Goal: Task Accomplishment & Management: Manage account settings

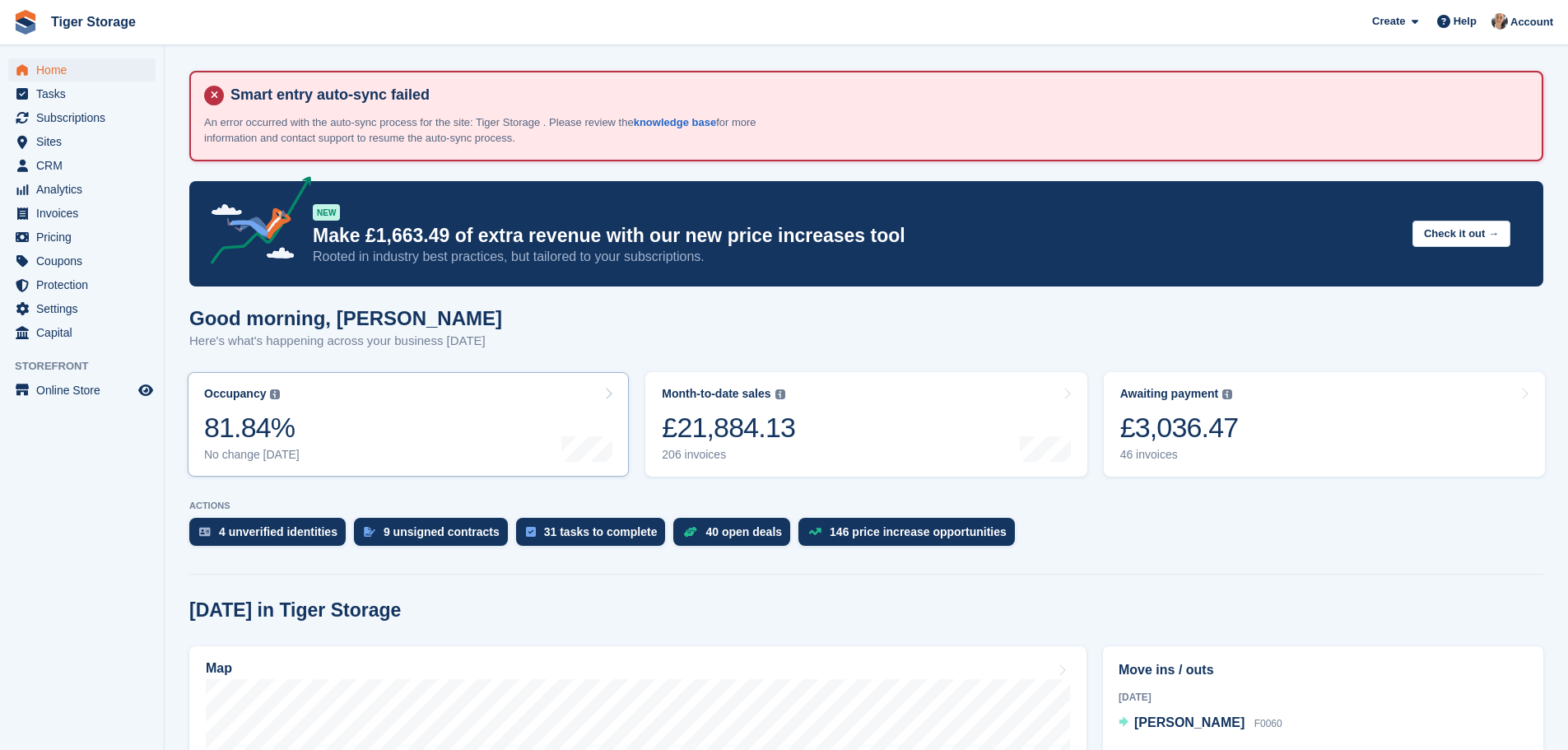
click at [389, 422] on link "Occupancy The percentage of all currently allocated units in terms of area. Inc…" at bounding box center [408, 424] width 442 height 104
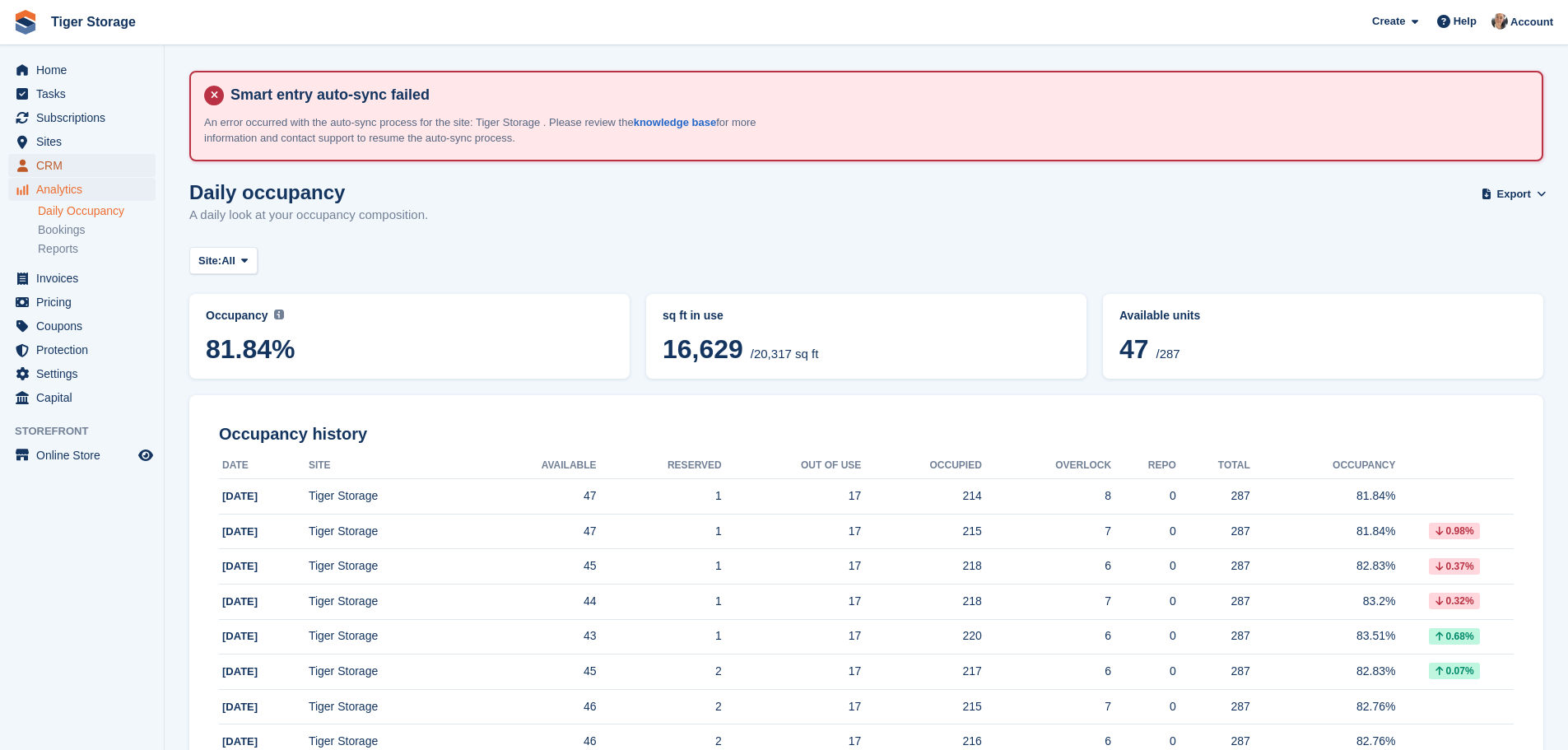
click at [73, 164] on span "CRM" at bounding box center [86, 165] width 99 height 23
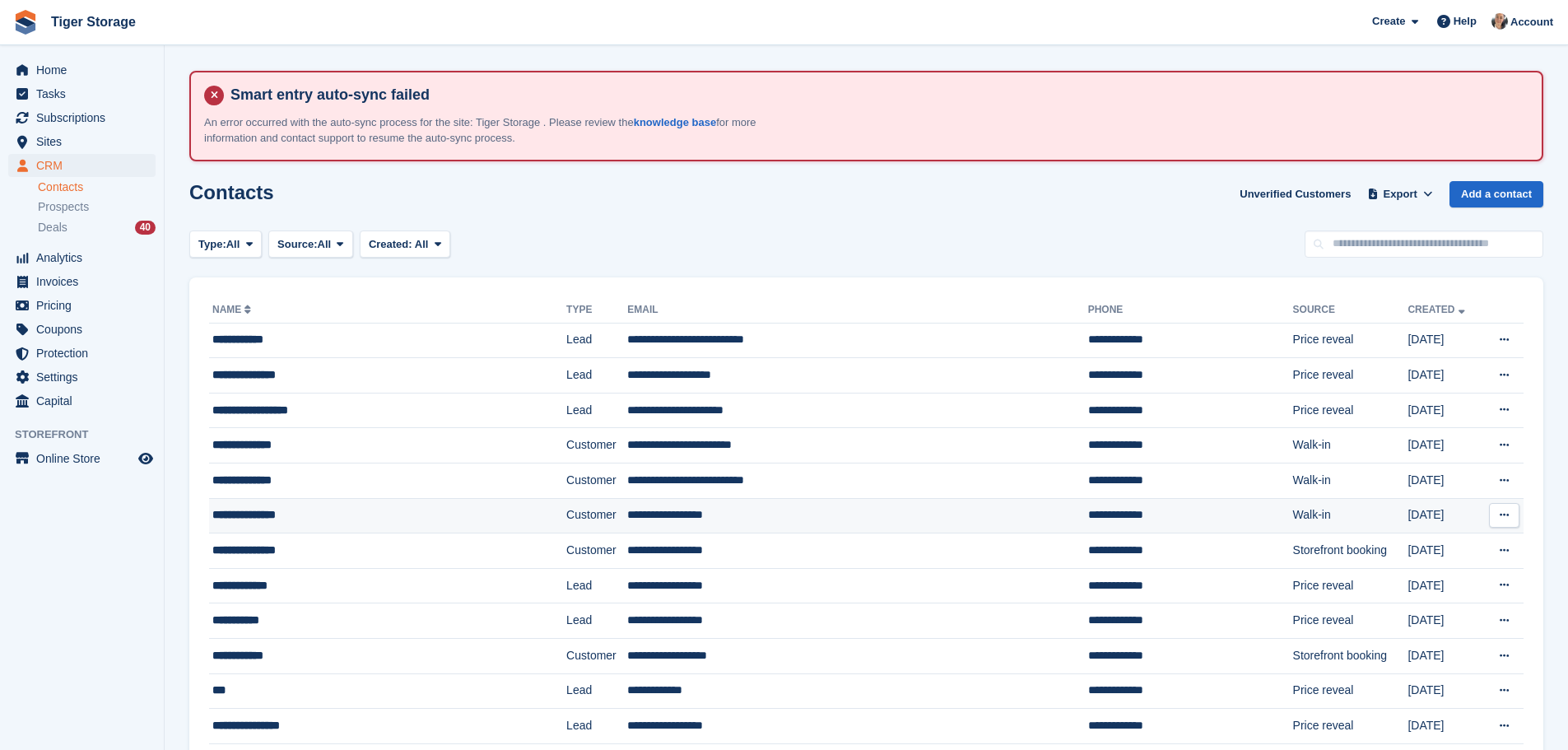
click at [396, 515] on div "**********" at bounding box center [357, 515] width 289 height 18
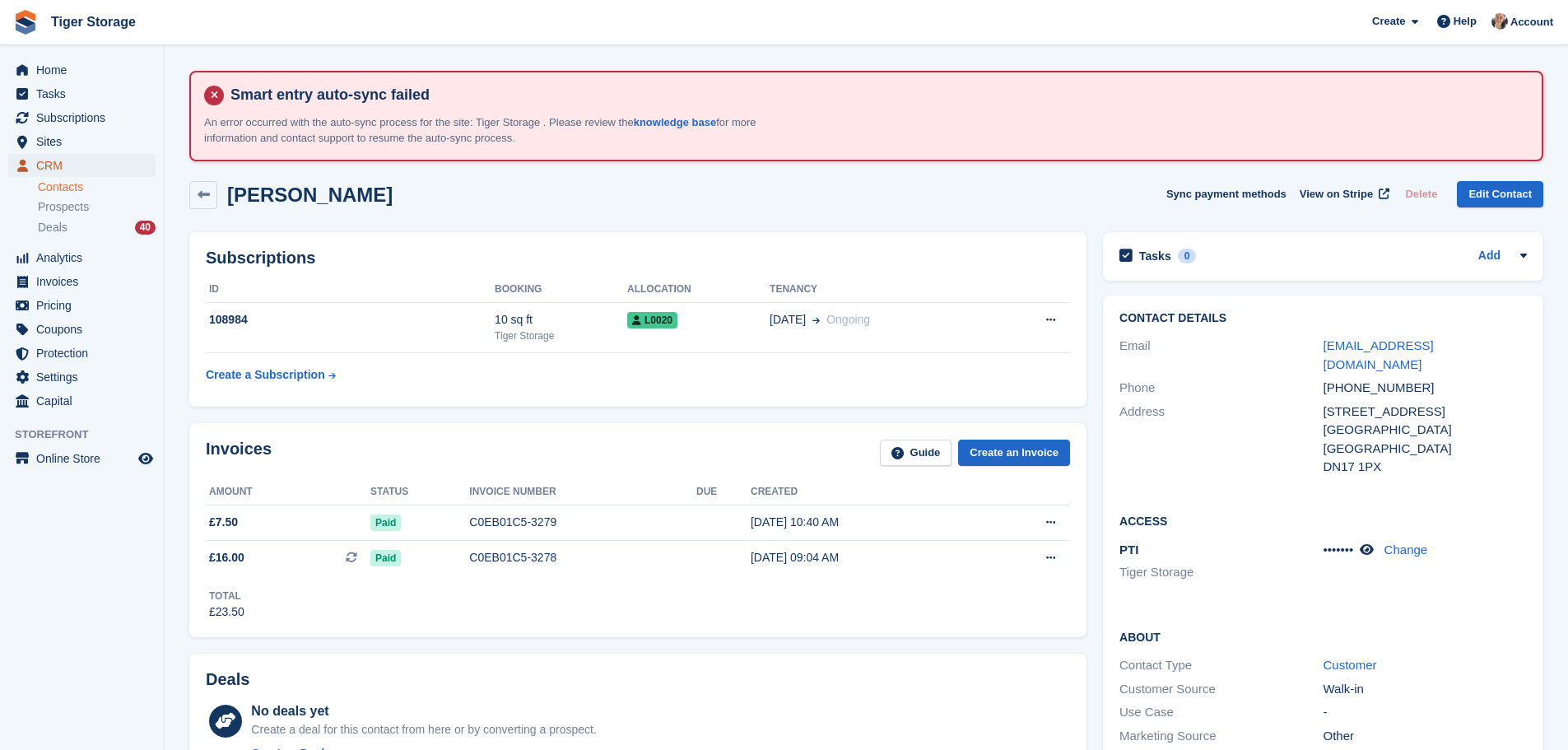
click at [57, 172] on span "CRM" at bounding box center [86, 165] width 99 height 23
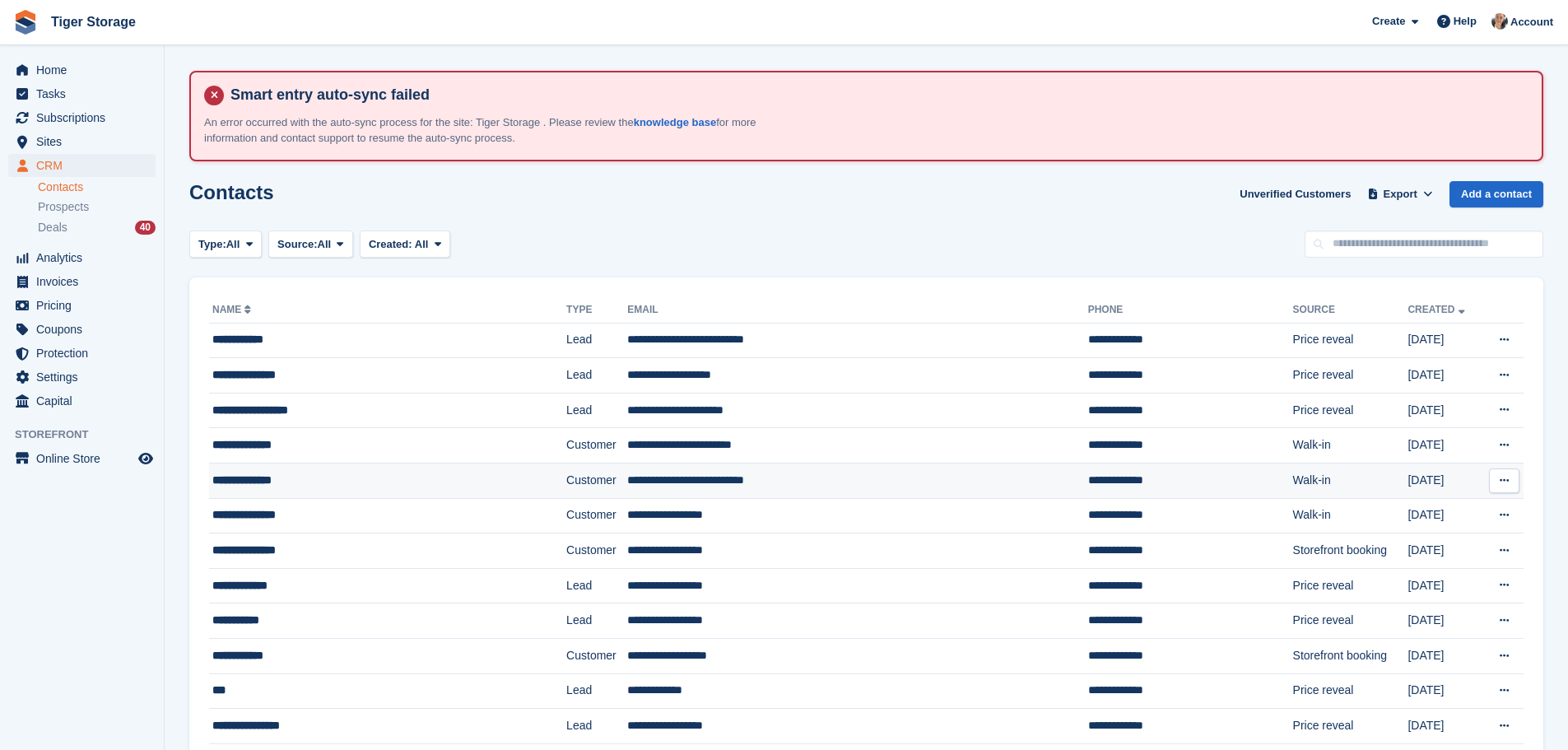
click at [330, 470] on td "**********" at bounding box center [388, 481] width 357 height 35
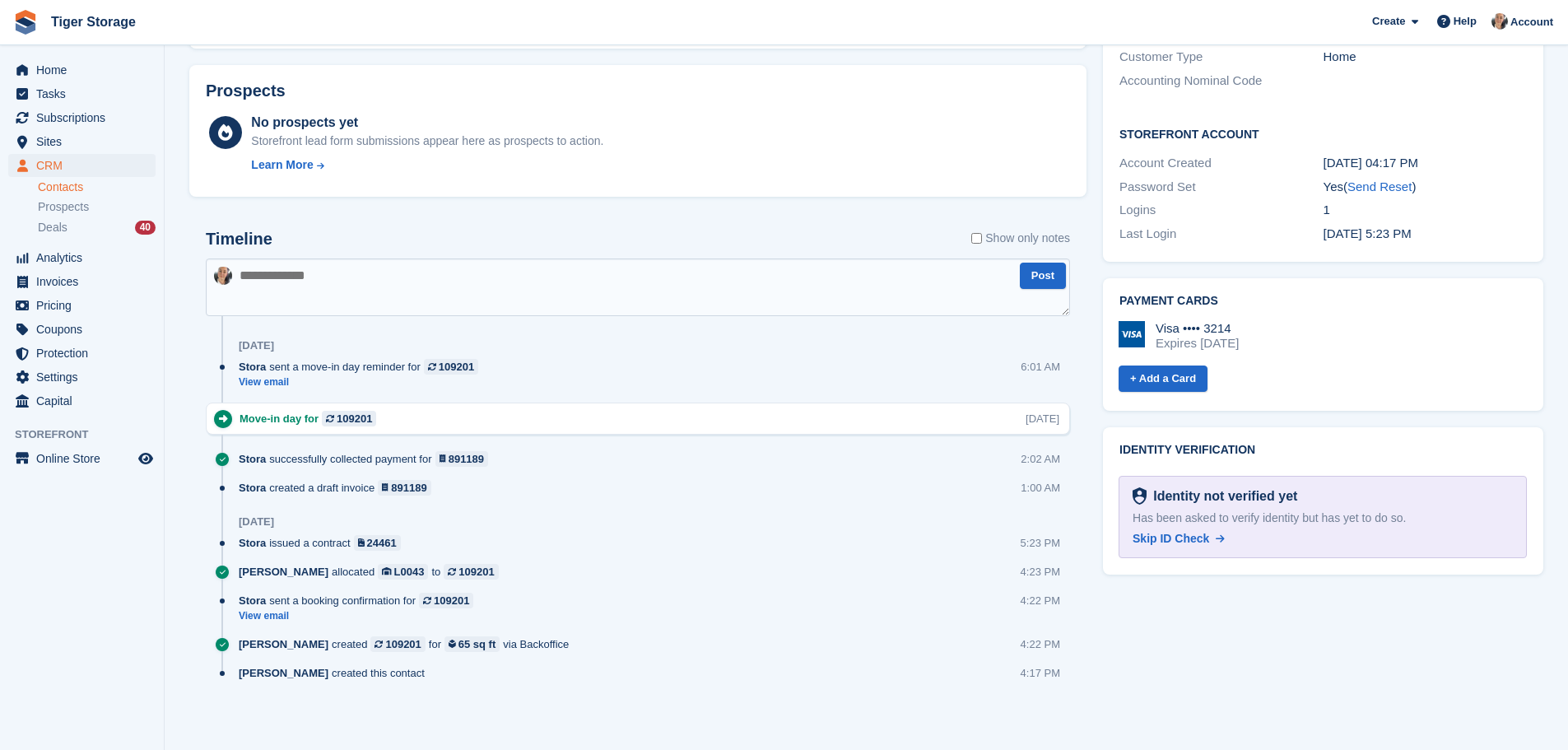
scroll to position [705, 0]
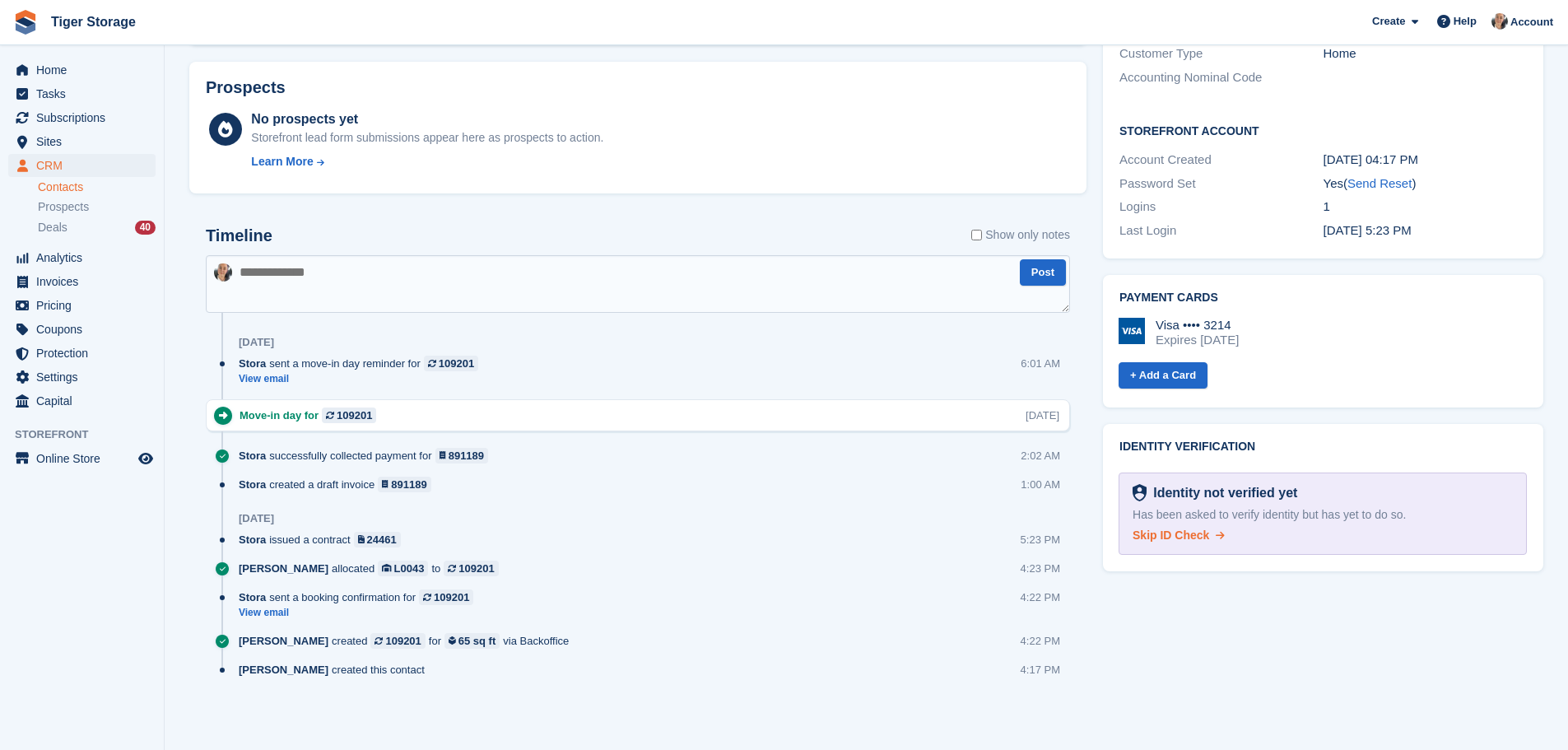
click at [1166, 528] on span "Skip ID Check" at bounding box center [1171, 534] width 77 height 13
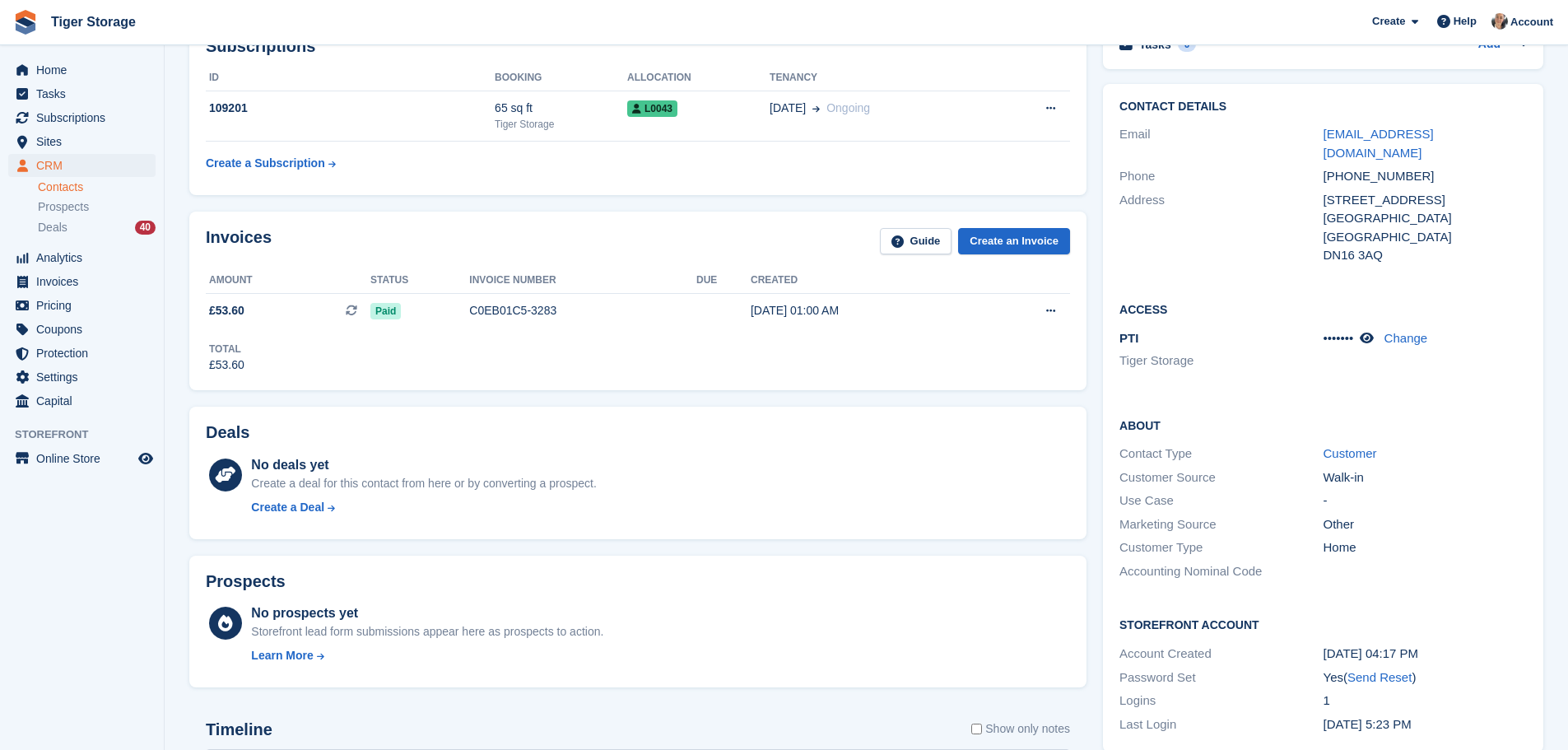
scroll to position [129, 0]
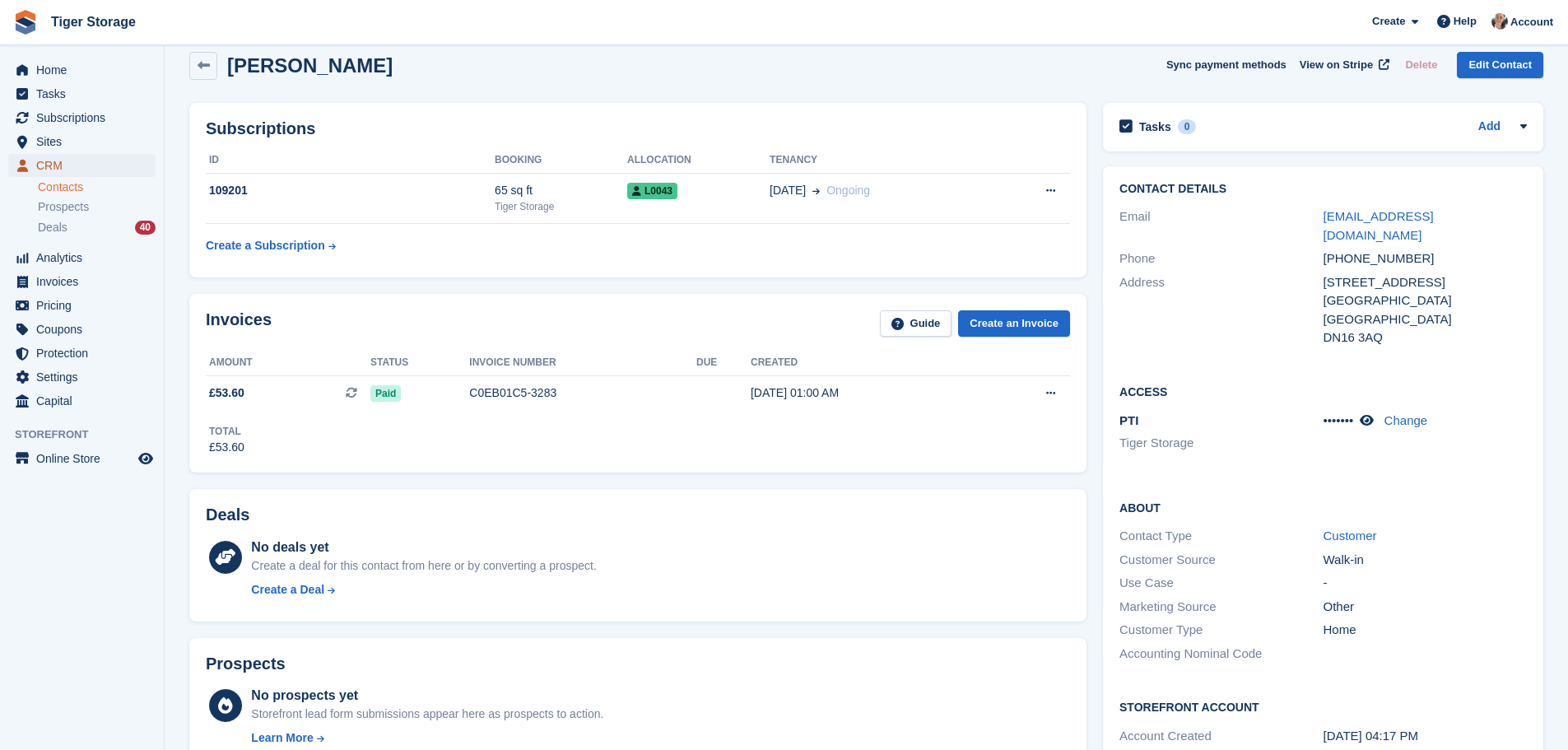
click at [100, 159] on span "CRM" at bounding box center [86, 165] width 99 height 23
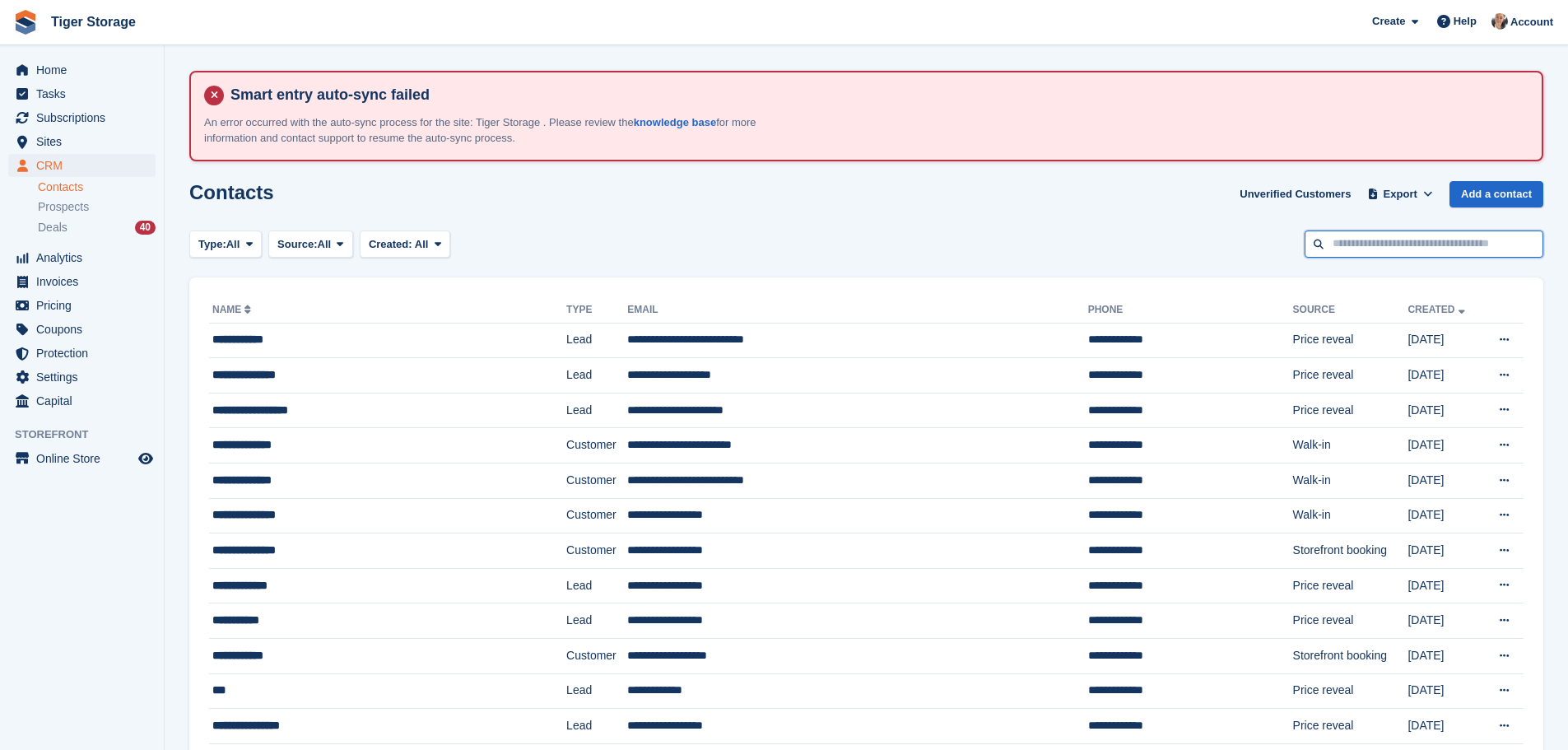
click at [1379, 241] on input "text" at bounding box center [1425, 243] width 239 height 27
type input "******"
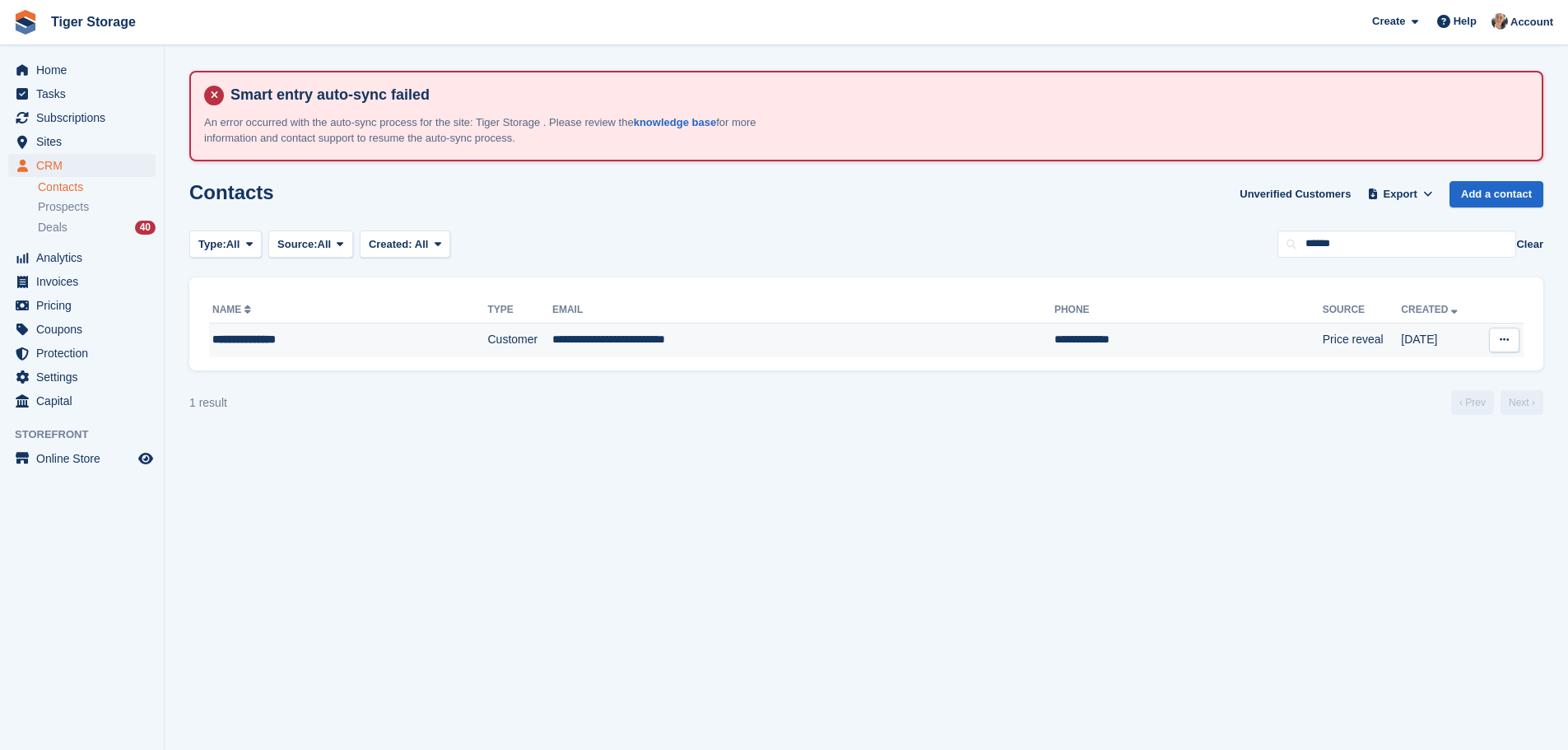
click at [744, 350] on td "**********" at bounding box center [803, 340] width 502 height 34
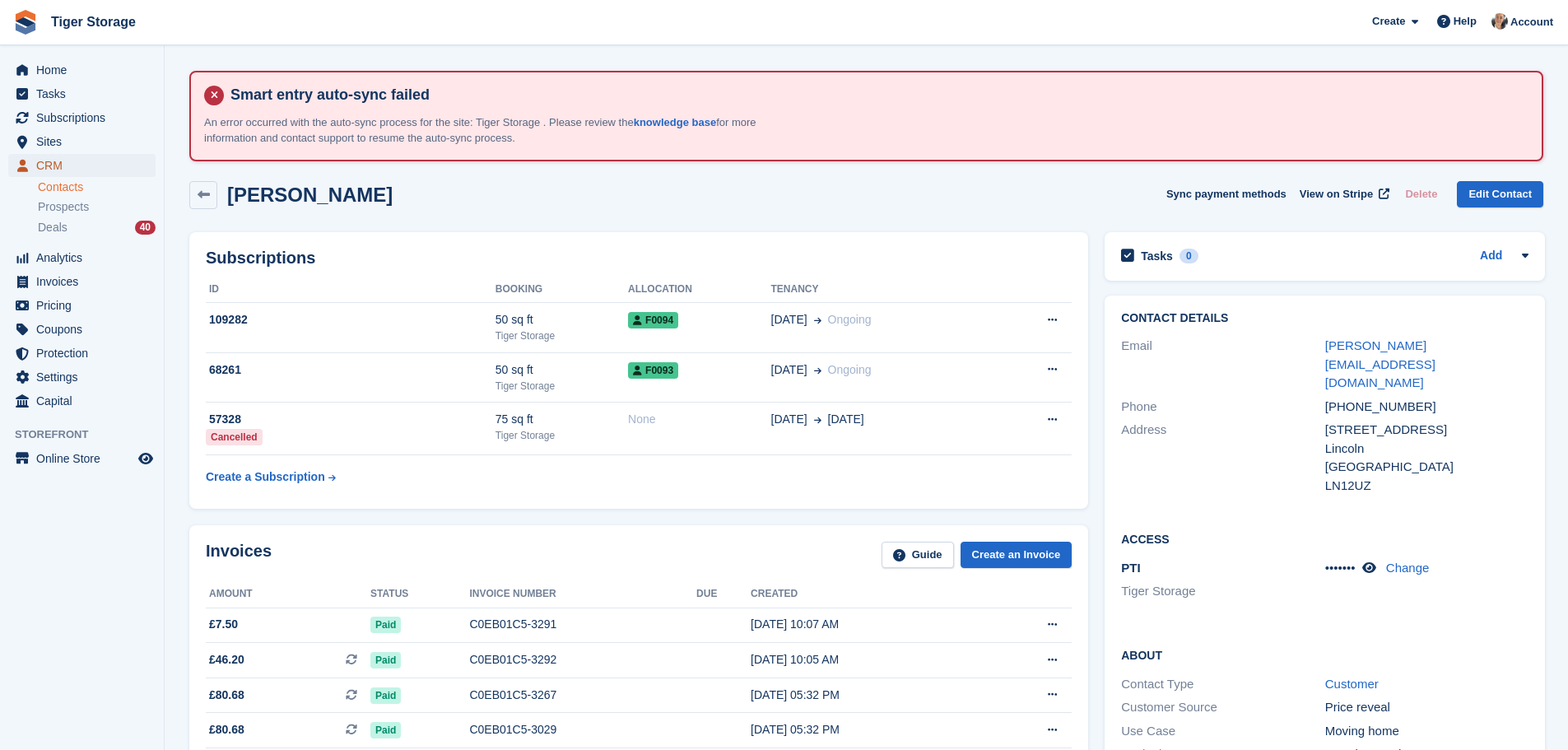
click at [75, 165] on span "CRM" at bounding box center [86, 165] width 99 height 23
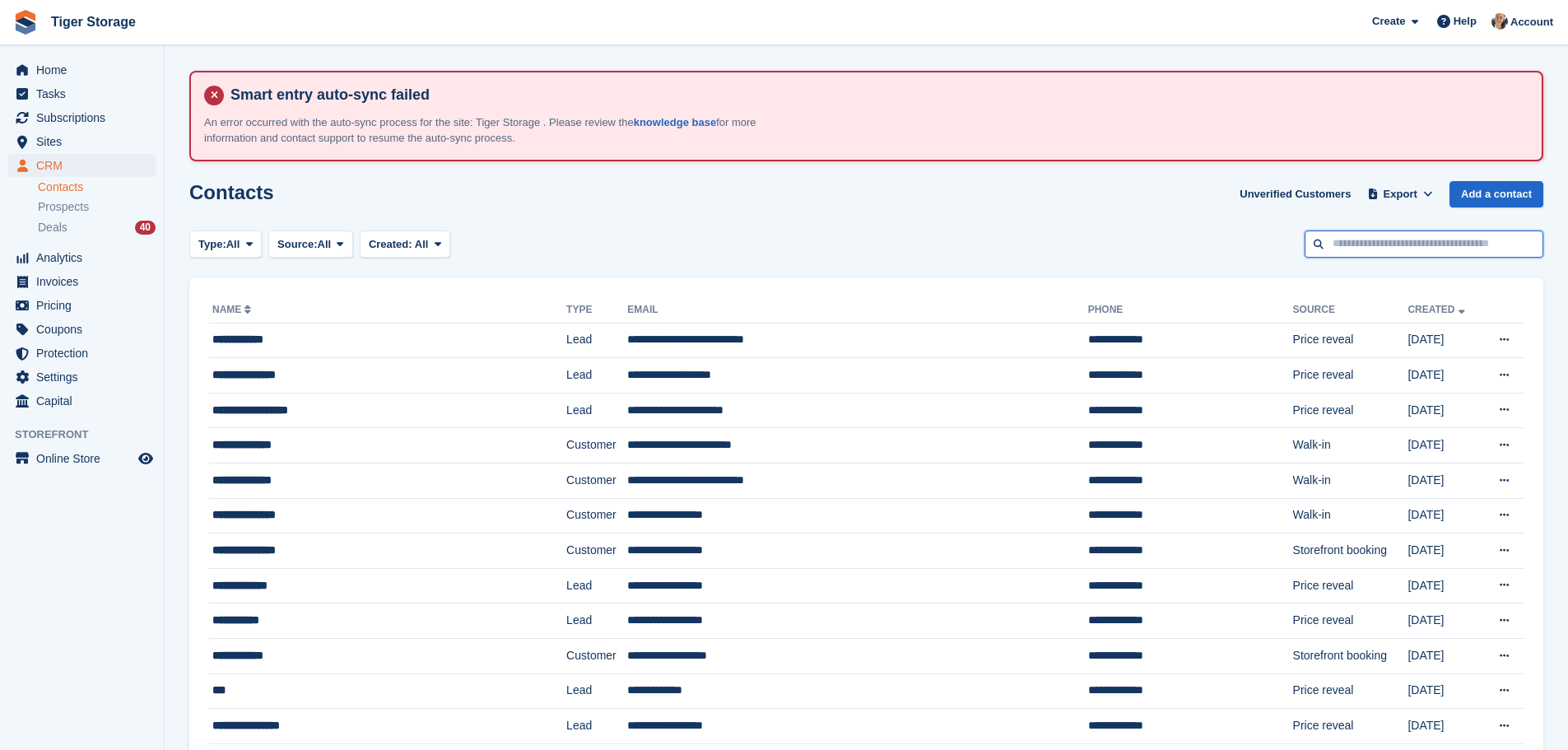
click at [1365, 240] on input "text" at bounding box center [1425, 243] width 239 height 27
type input "******"
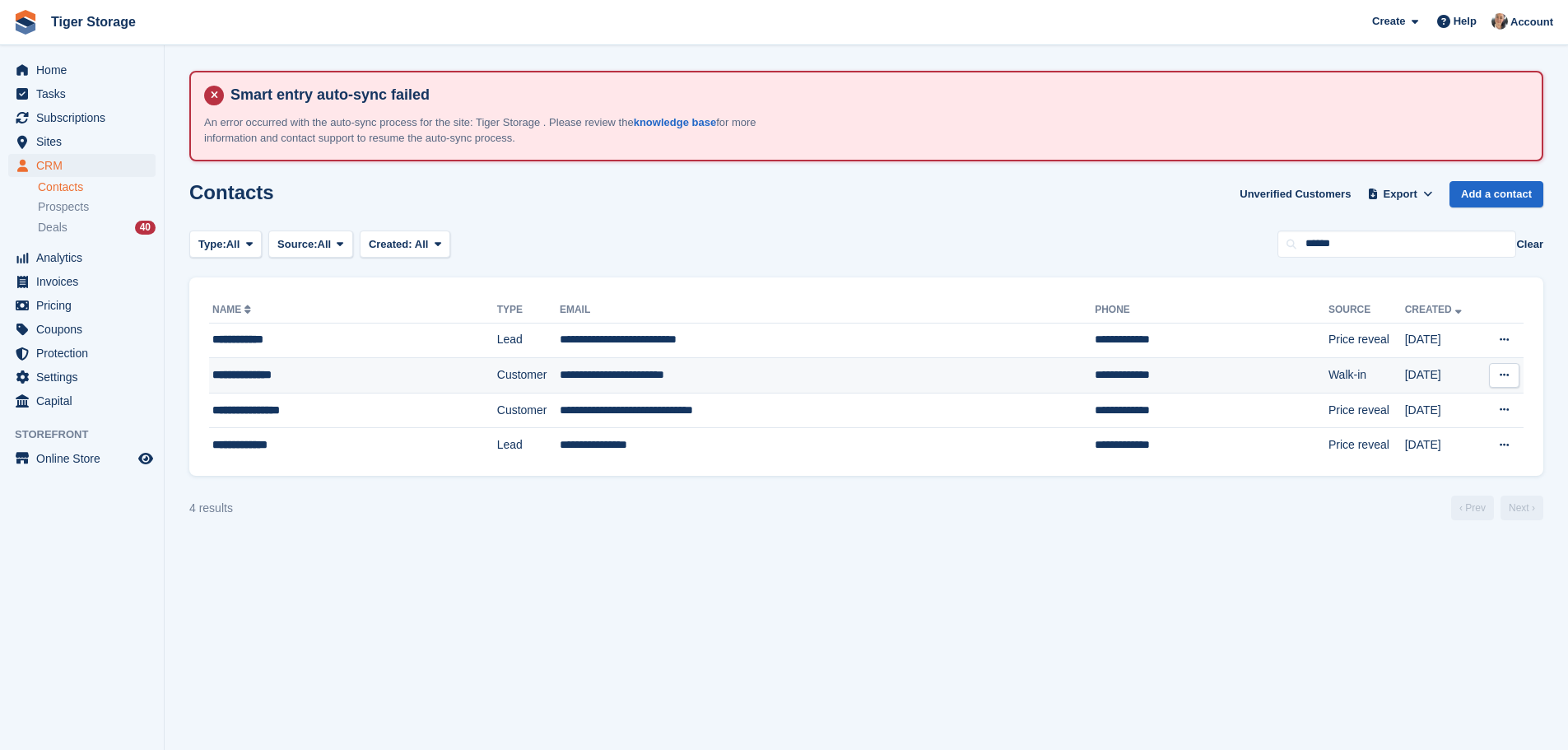
click at [497, 378] on td "Customer" at bounding box center [528, 376] width 63 height 35
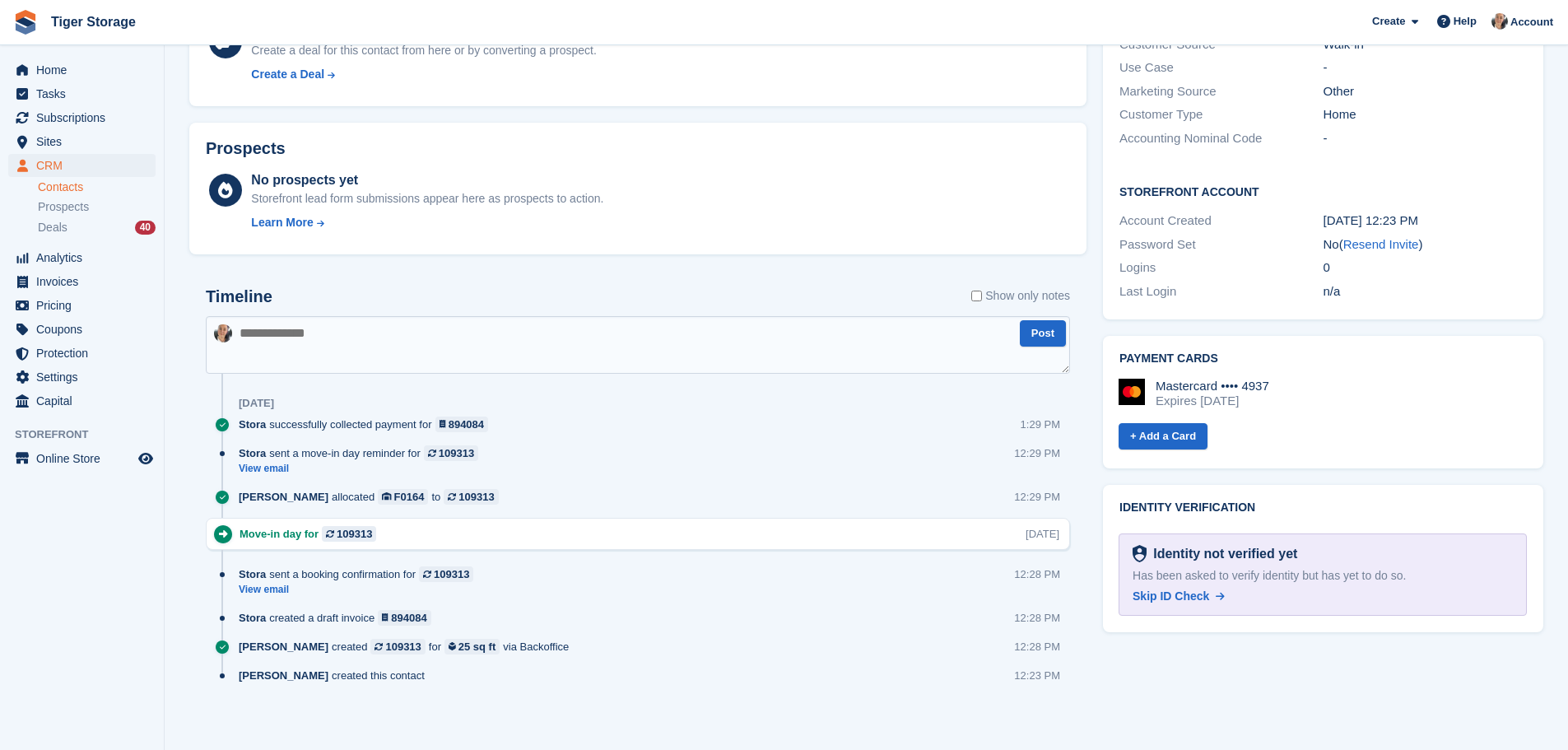
scroll to position [650, 0]
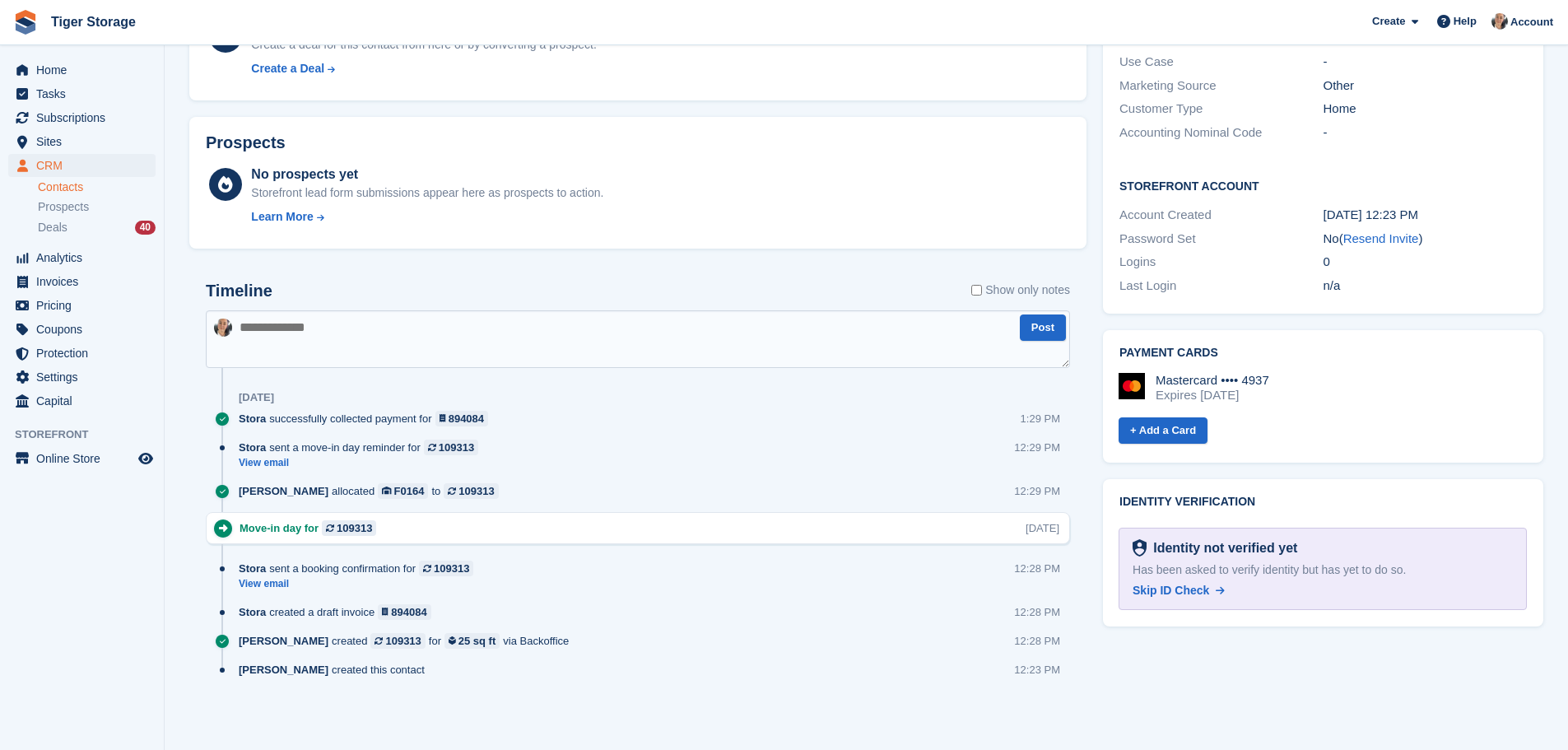
drag, startPoint x: 1157, startPoint y: 570, endPoint x: 874, endPoint y: 114, distance: 536.7
click at [1157, 584] on span "Skip ID Check" at bounding box center [1171, 590] width 77 height 13
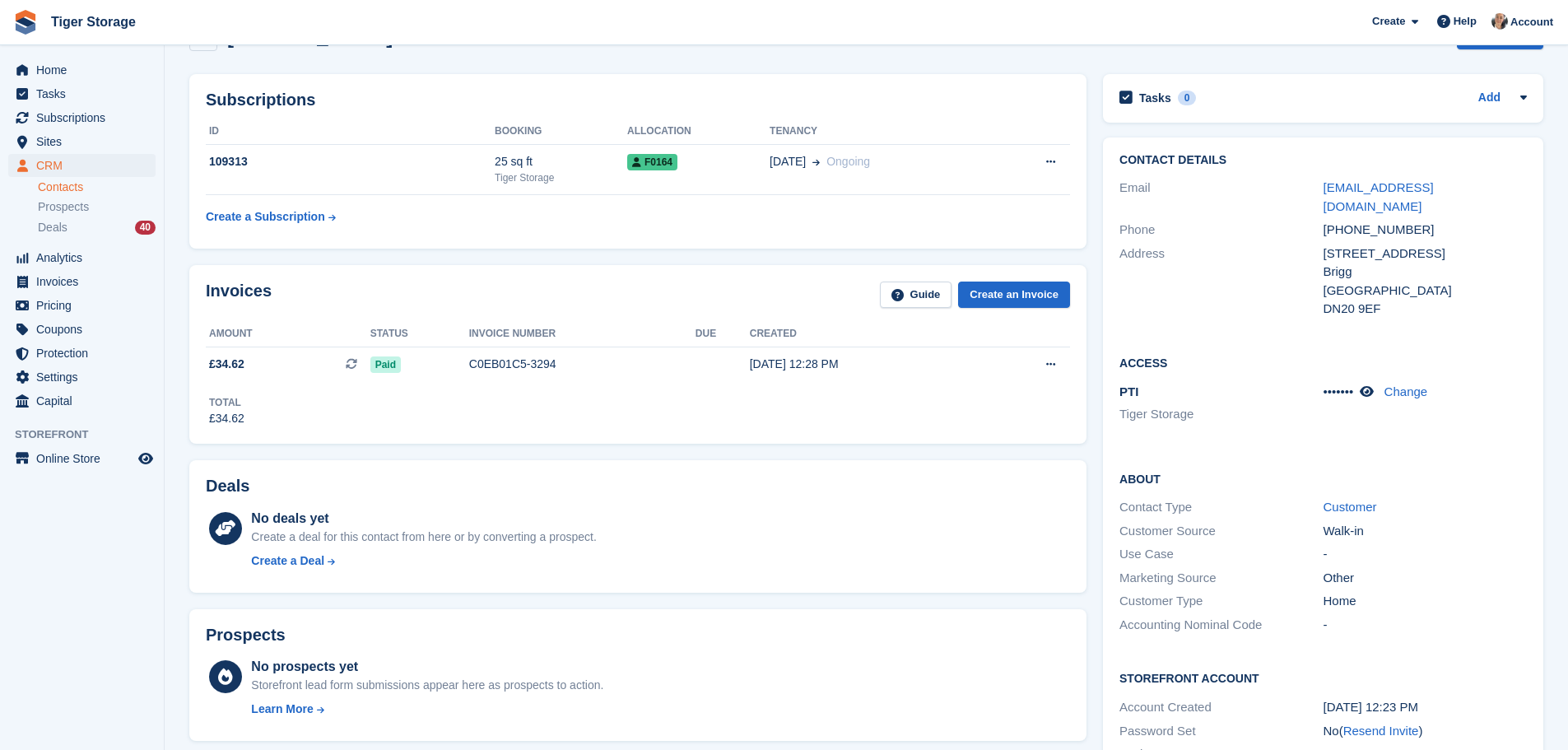
scroll to position [157, 0]
click at [59, 170] on span "CRM" at bounding box center [86, 165] width 99 height 23
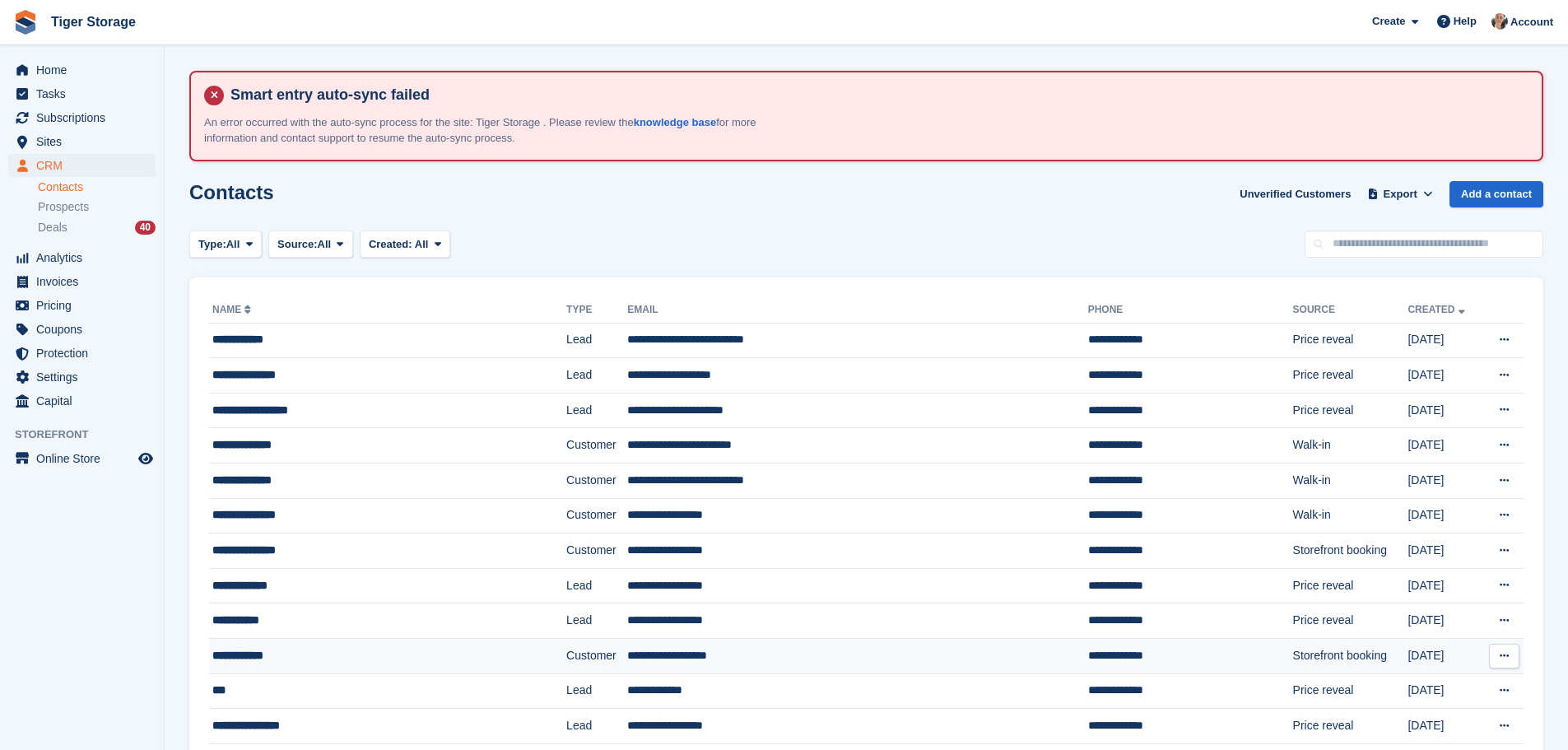
click at [431, 647] on div "**********" at bounding box center [357, 655] width 289 height 18
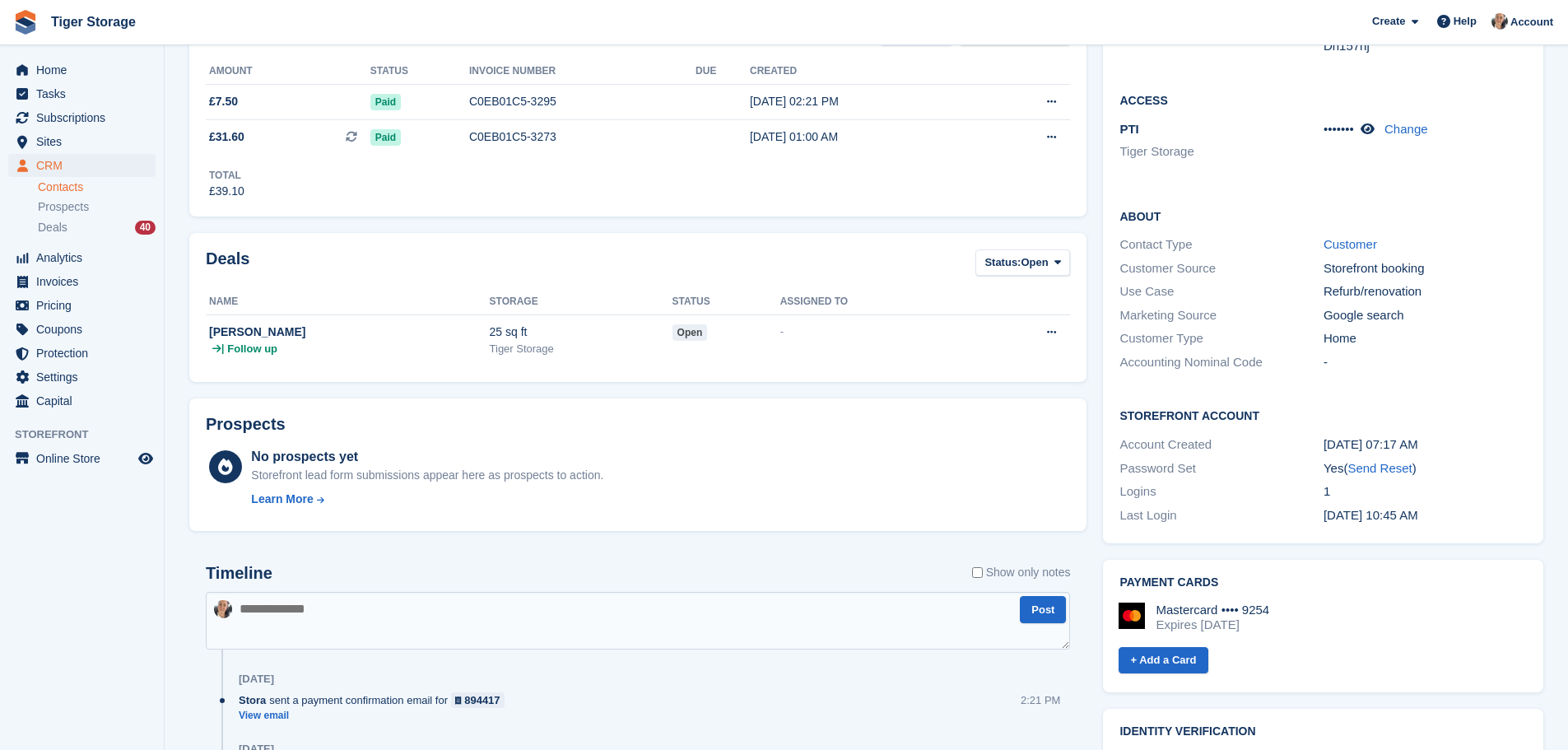
scroll to position [419, 0]
click at [84, 168] on span "CRM" at bounding box center [86, 165] width 99 height 23
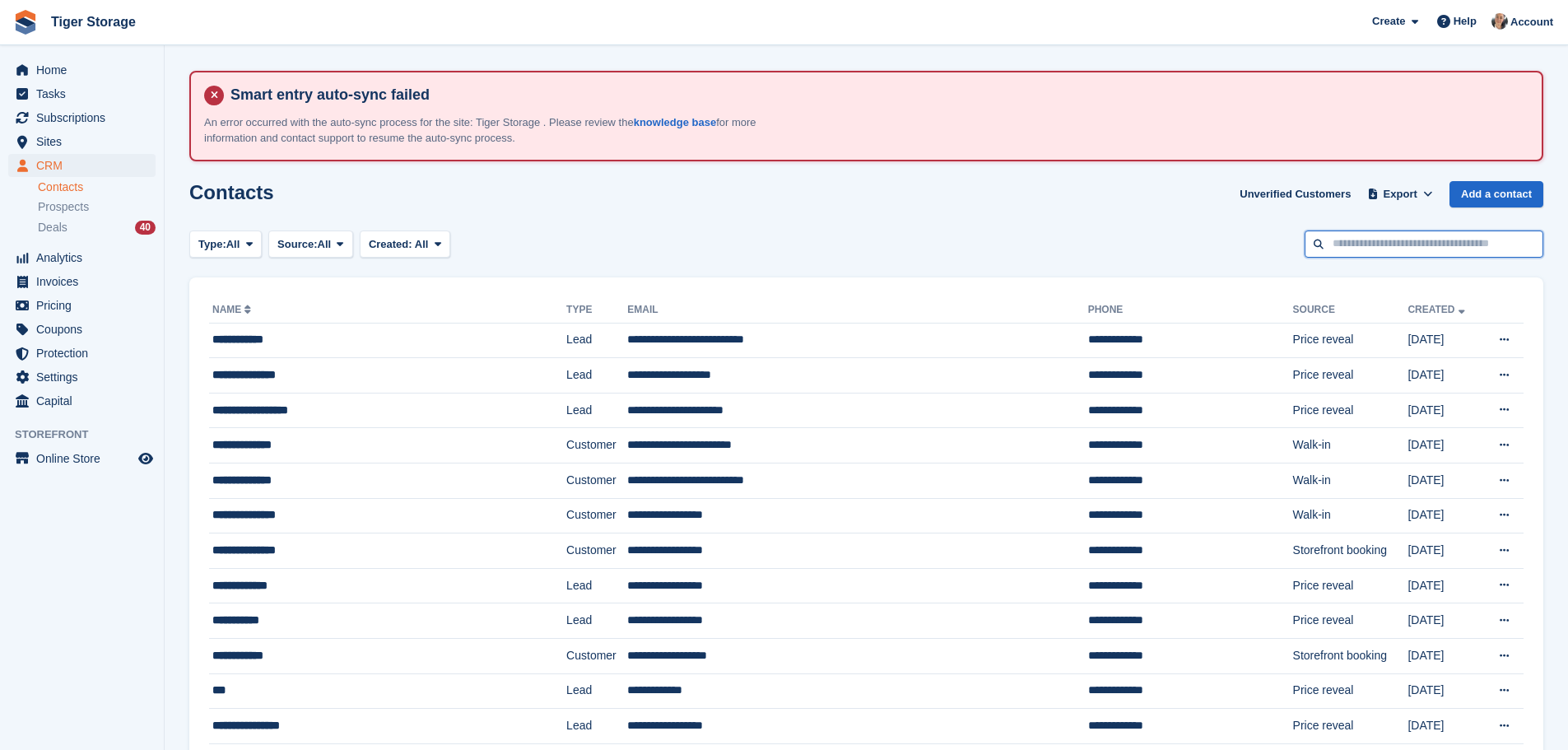
click at [1382, 242] on input "text" at bounding box center [1425, 243] width 239 height 27
type input "***"
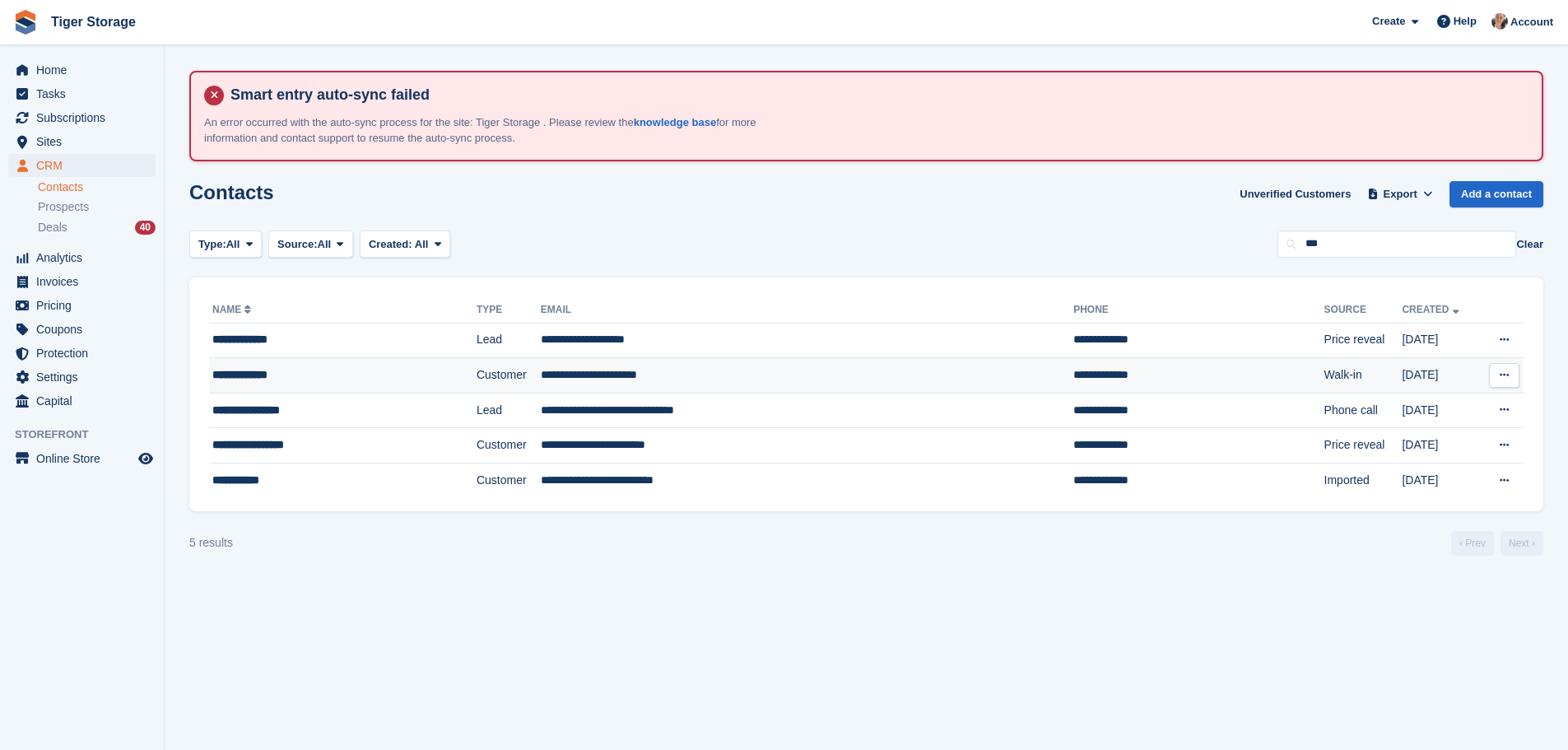
click at [642, 369] on td "**********" at bounding box center [807, 376] width 533 height 35
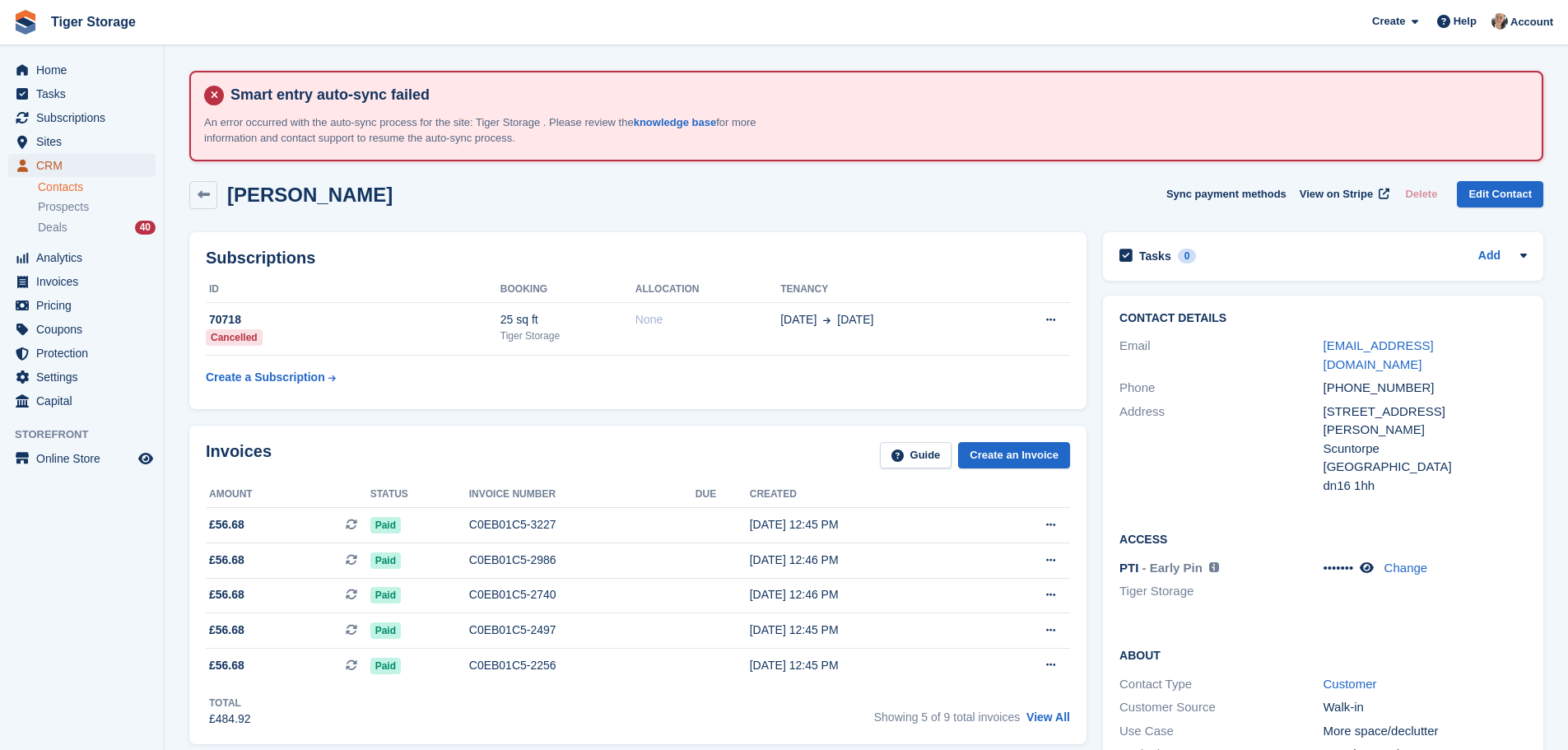
click at [122, 169] on span "CRM" at bounding box center [86, 165] width 99 height 23
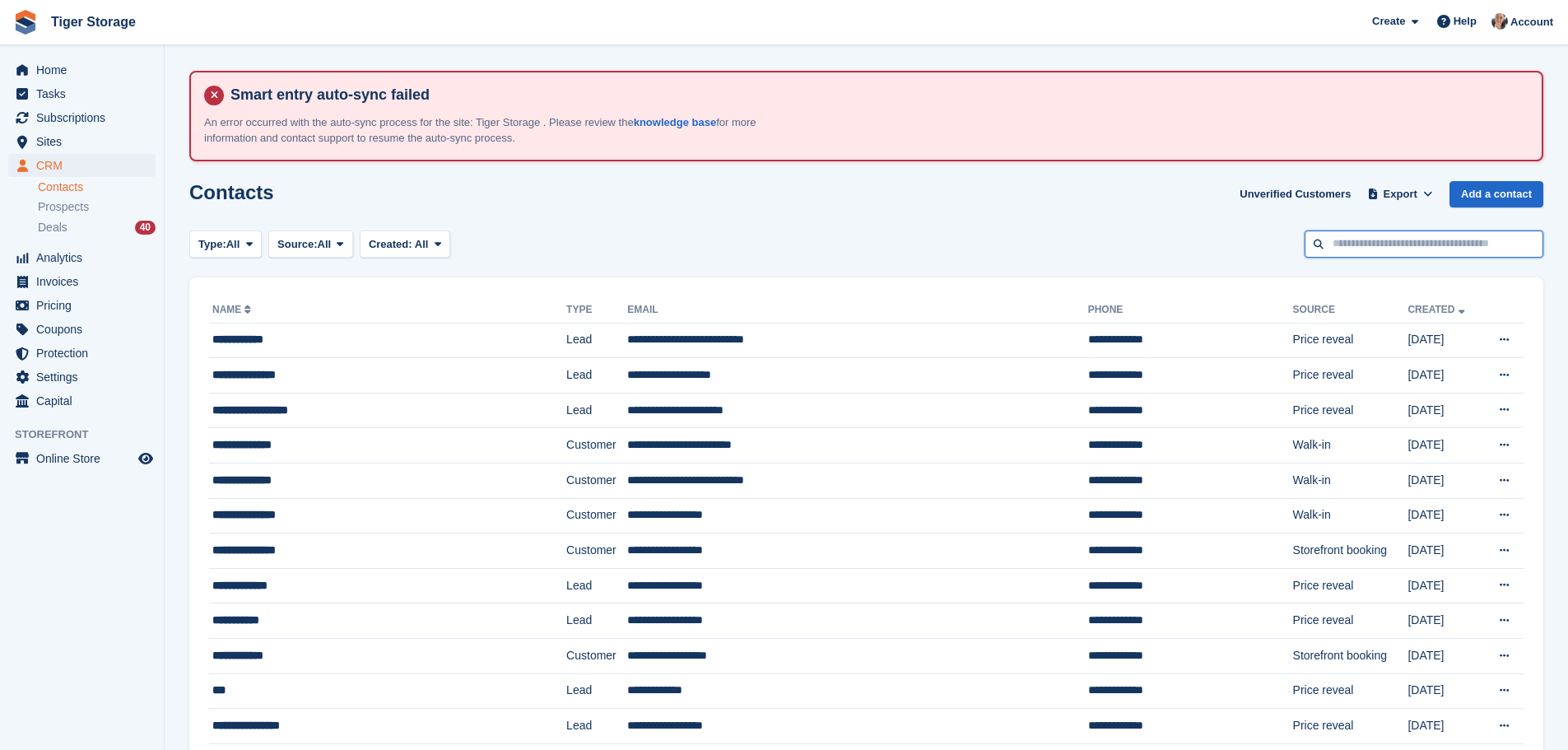
click at [1392, 245] on input "text" at bounding box center [1425, 243] width 239 height 27
type input "*****"
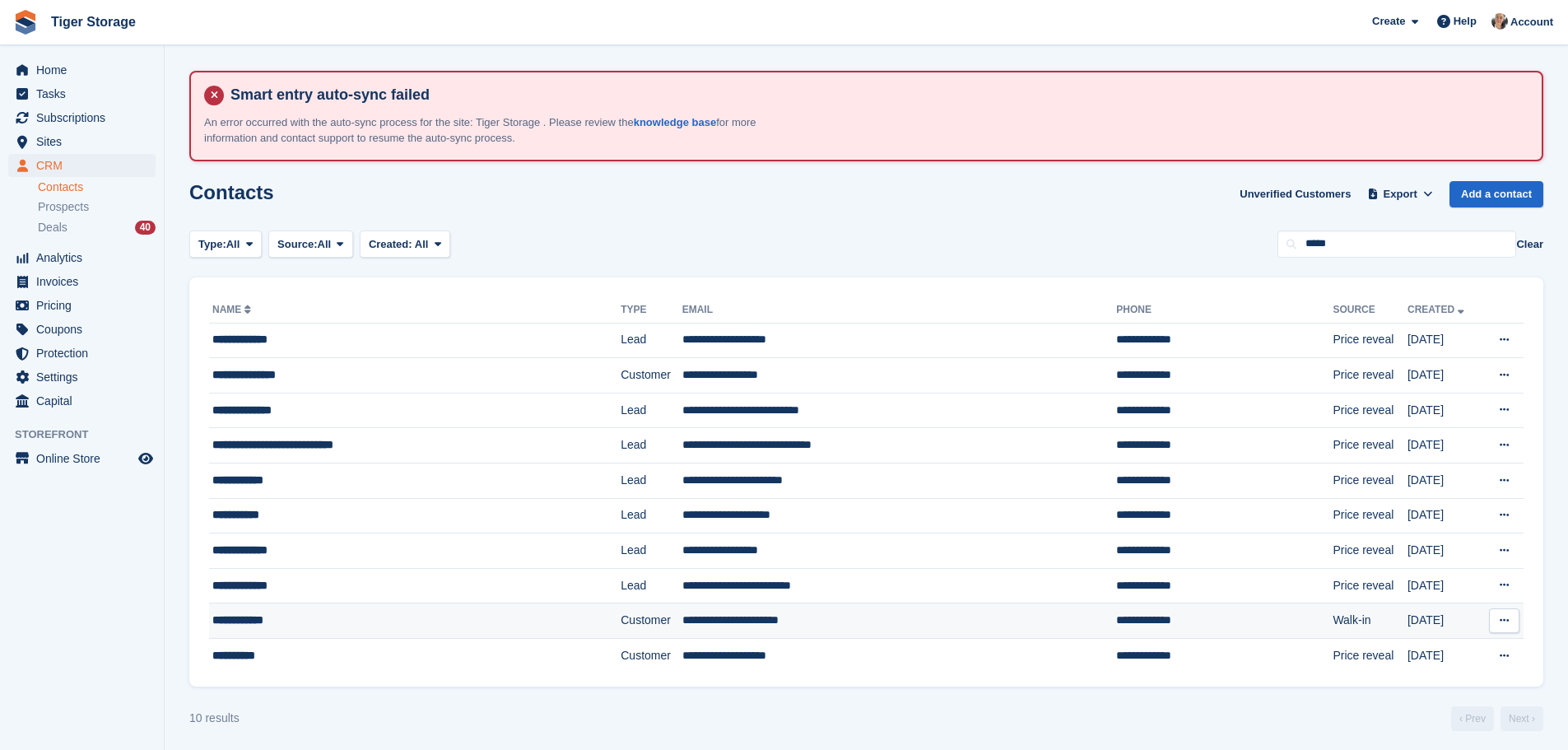
click at [400, 624] on div "**********" at bounding box center [379, 620] width 333 height 18
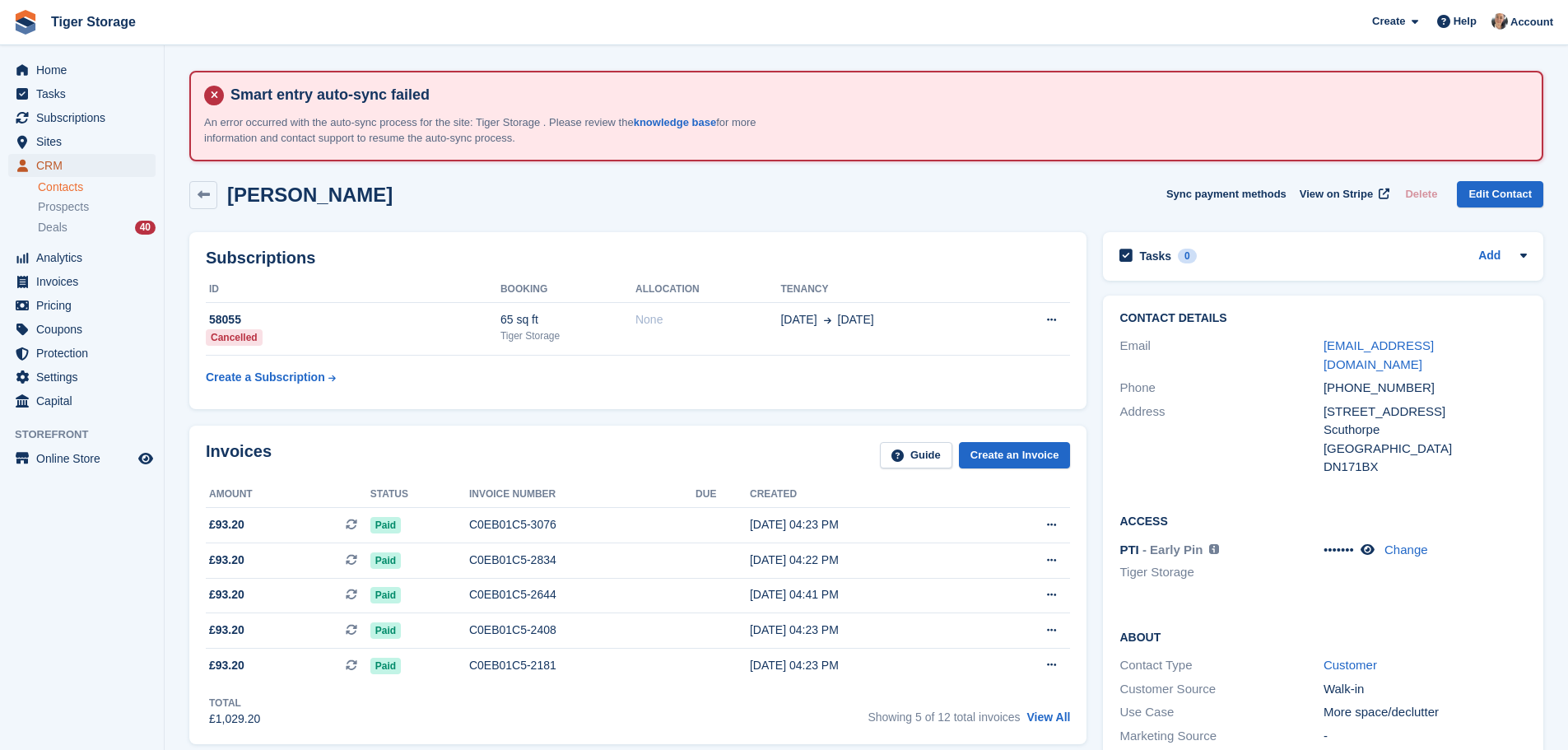
click at [60, 168] on span "CRM" at bounding box center [86, 165] width 99 height 23
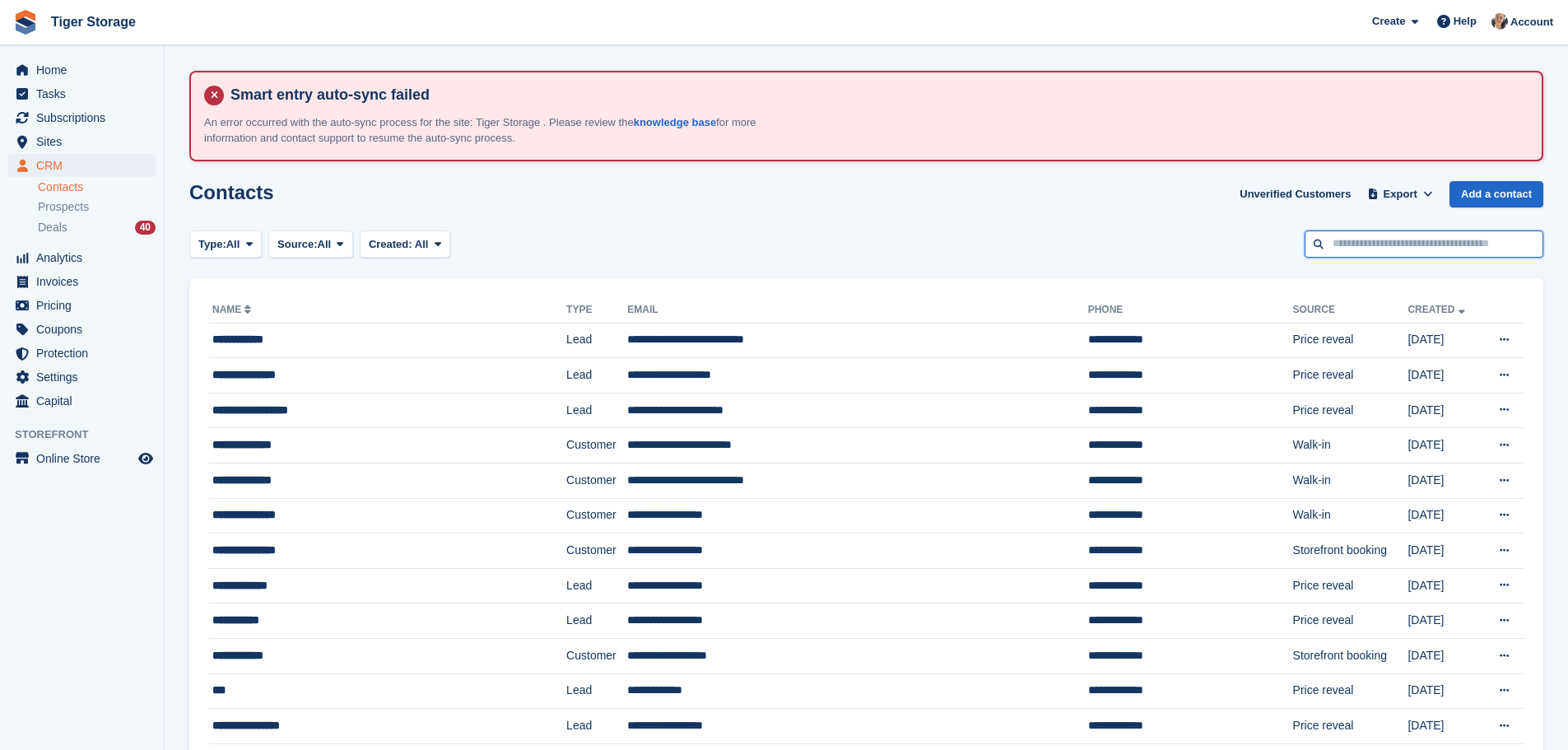
click at [1435, 244] on input "text" at bounding box center [1425, 243] width 239 height 27
type input "****"
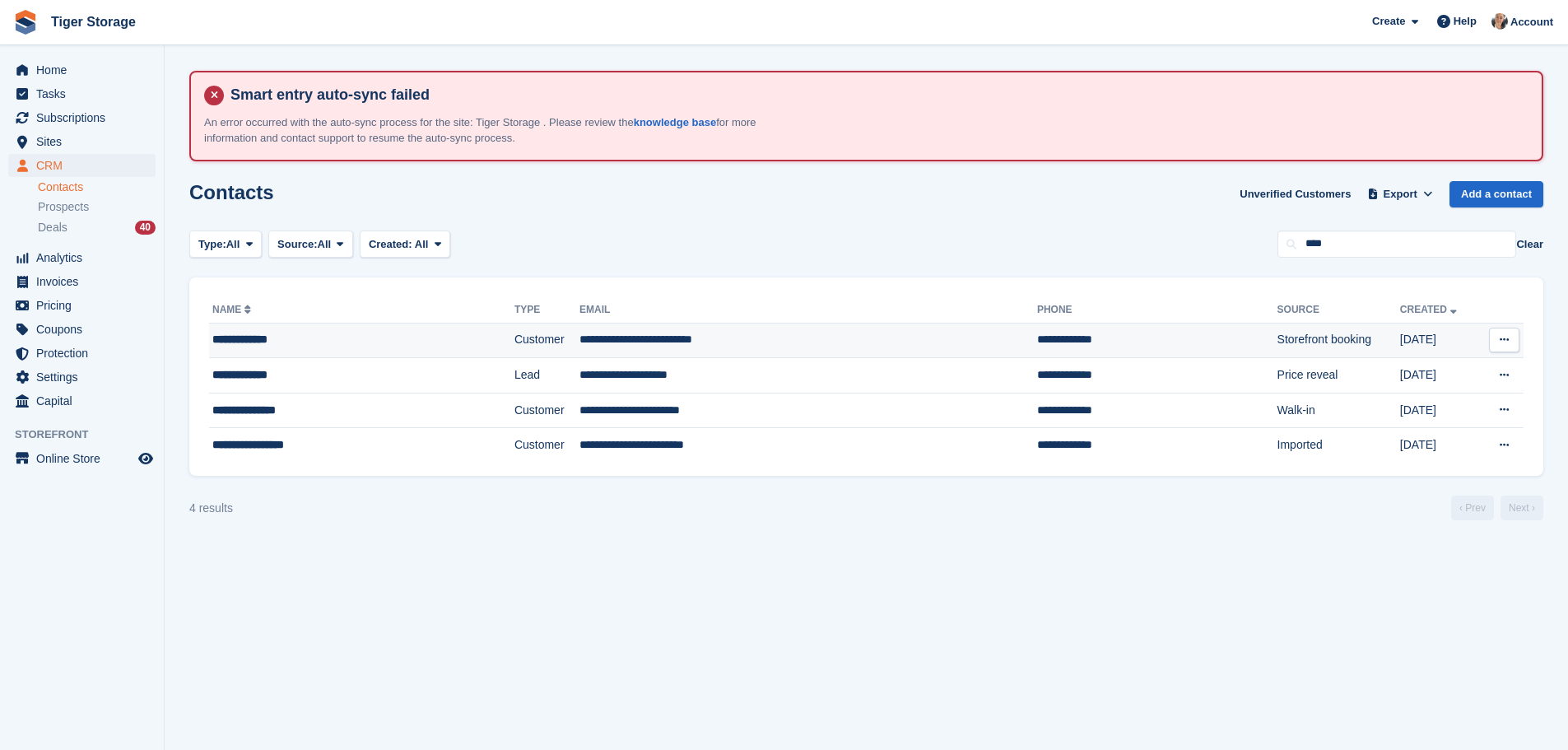
click at [706, 345] on td "**********" at bounding box center [808, 341] width 457 height 35
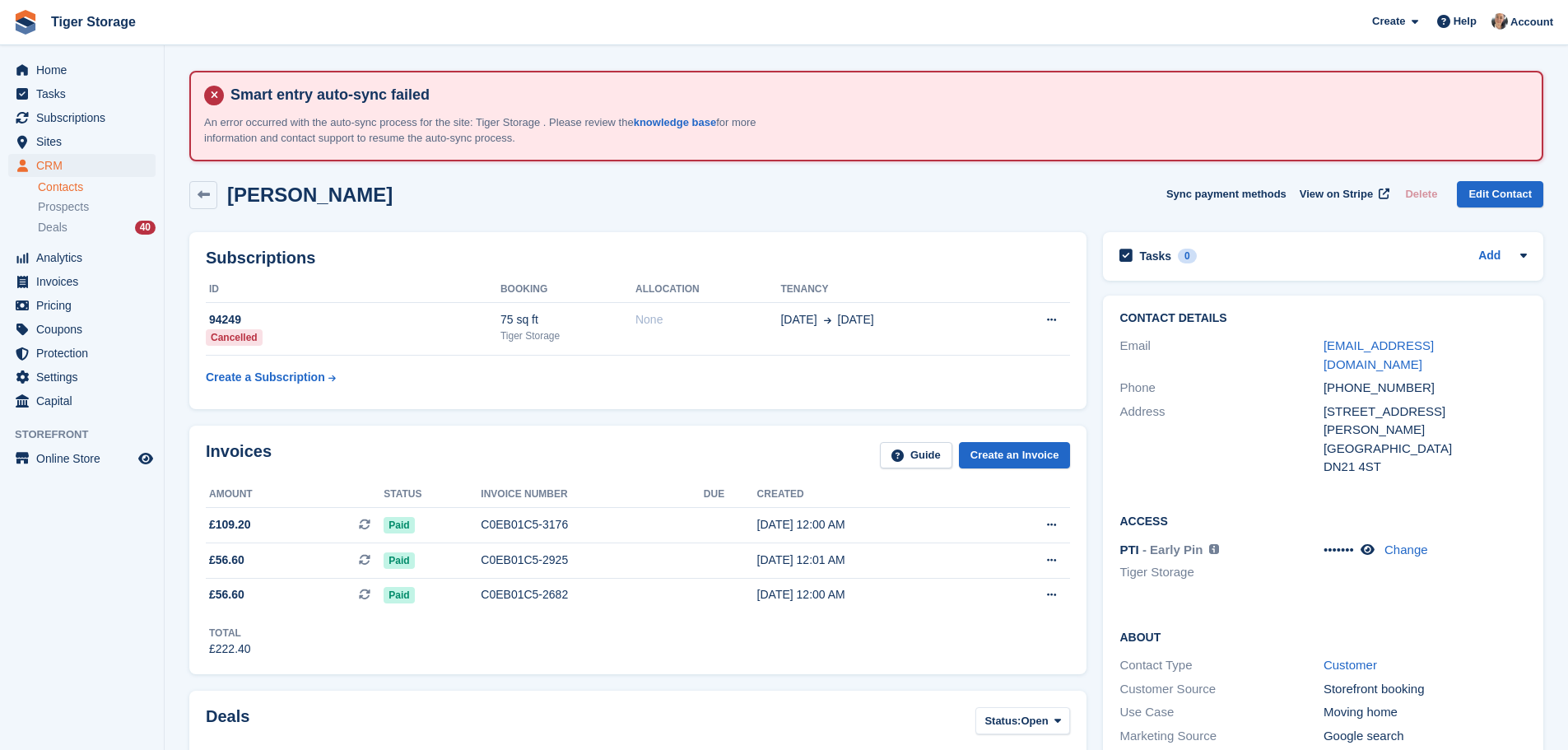
click at [86, 179] on li "Contacts" at bounding box center [101, 188] width 126 height 18
click at [87, 172] on span "CRM" at bounding box center [86, 165] width 99 height 23
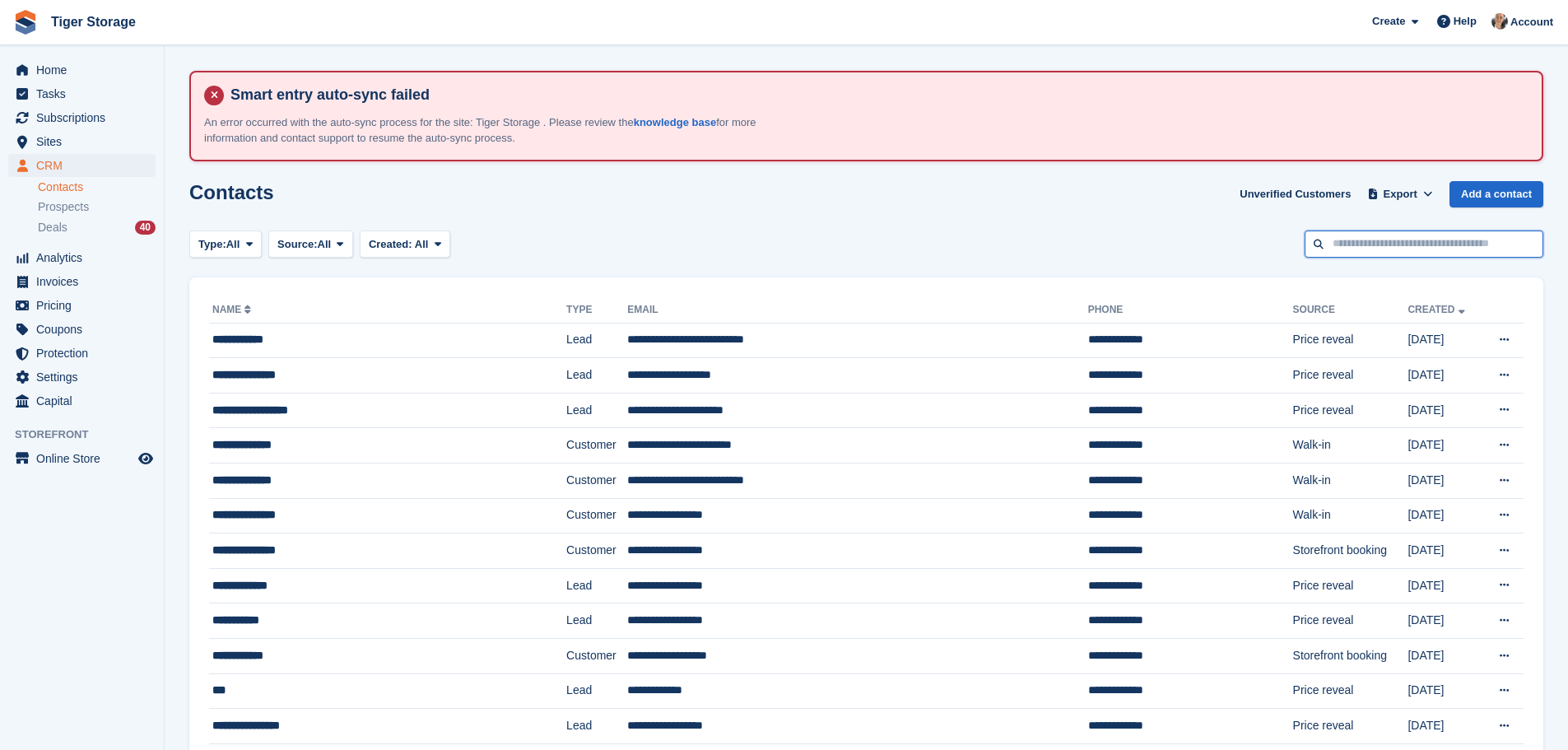
click at [1457, 241] on input "text" at bounding box center [1425, 243] width 239 height 27
type input "*****"
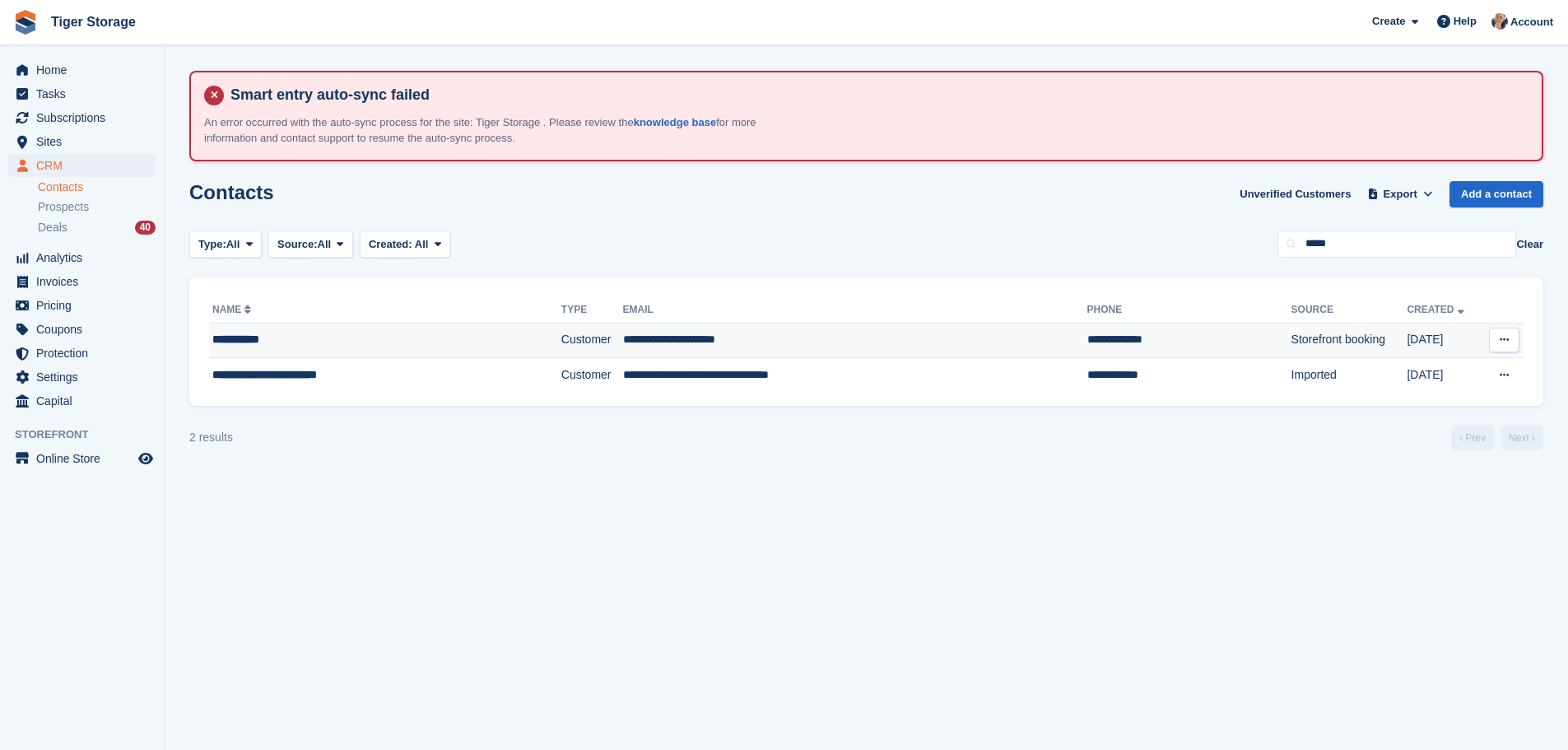
click at [402, 348] on div "**********" at bounding box center [354, 340] width 283 height 18
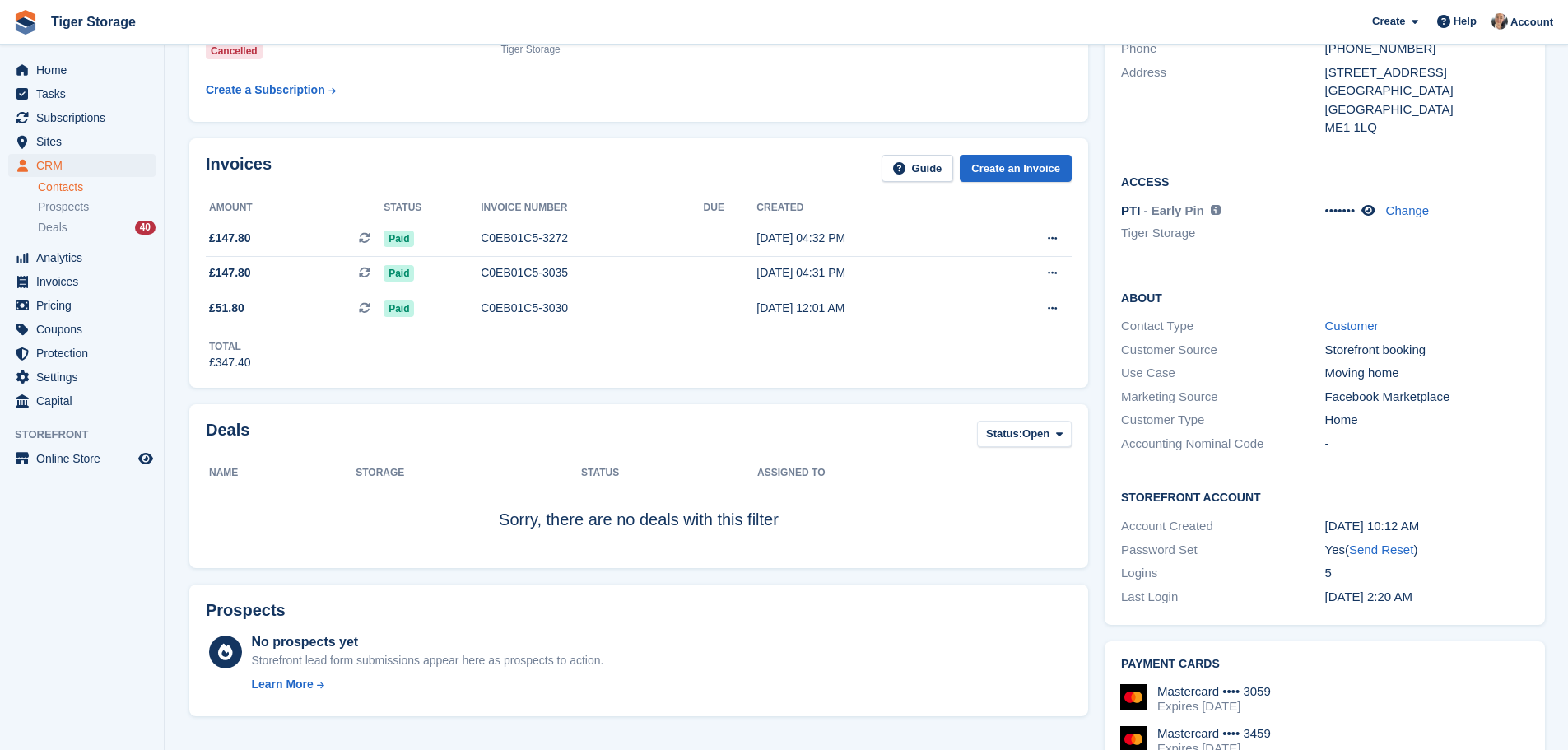
scroll to position [265, 0]
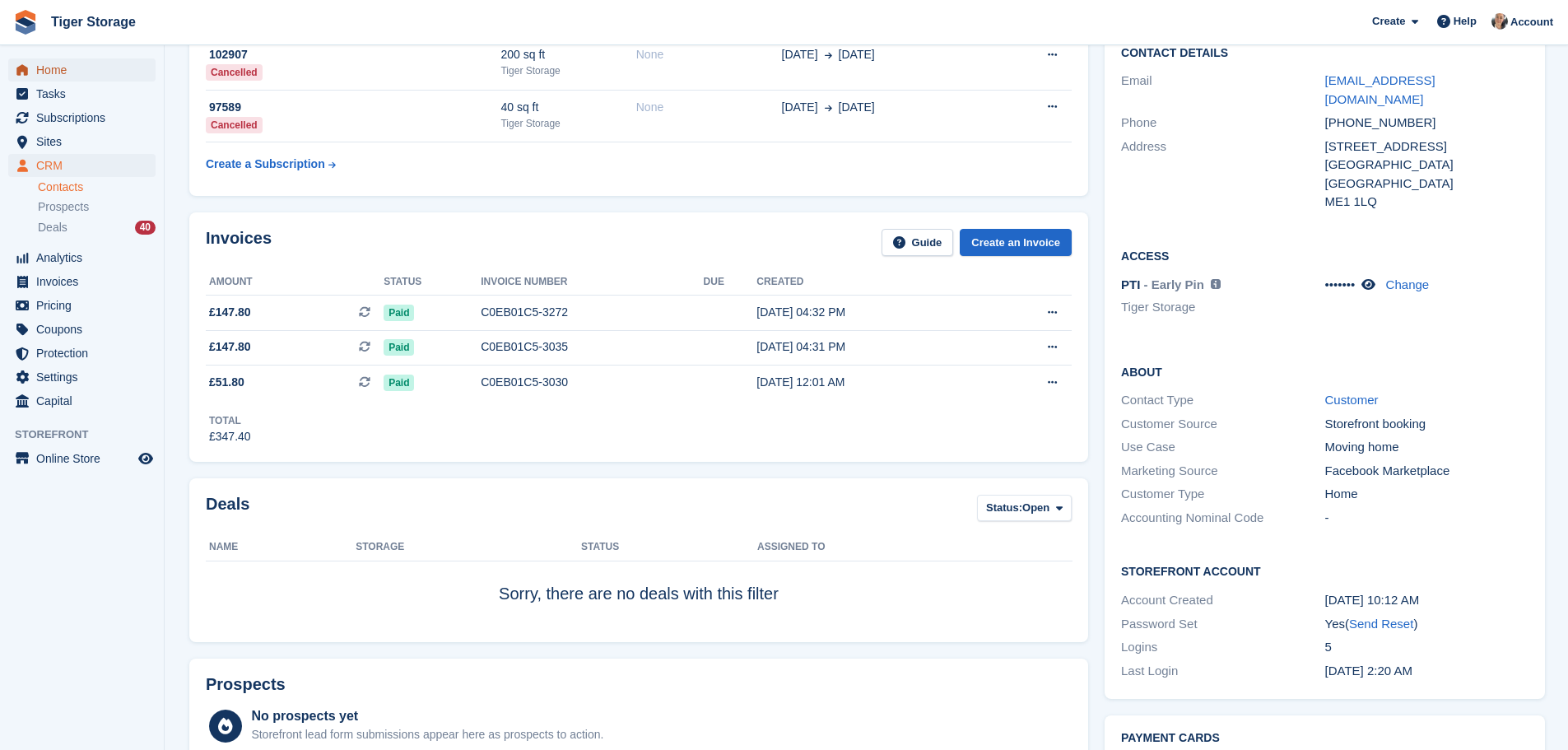
click at [96, 68] on span "Home" at bounding box center [86, 70] width 99 height 23
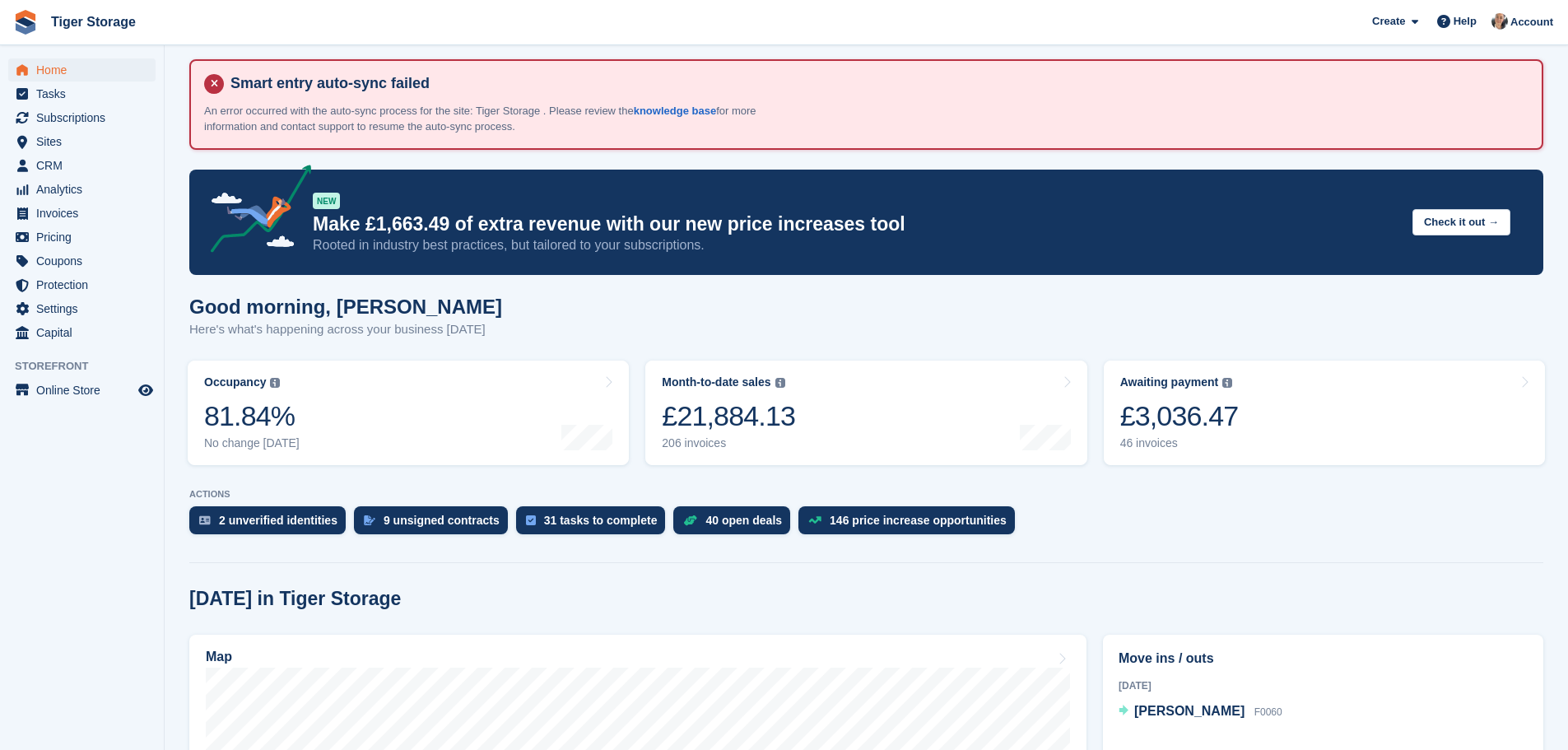
scroll to position [329, 0]
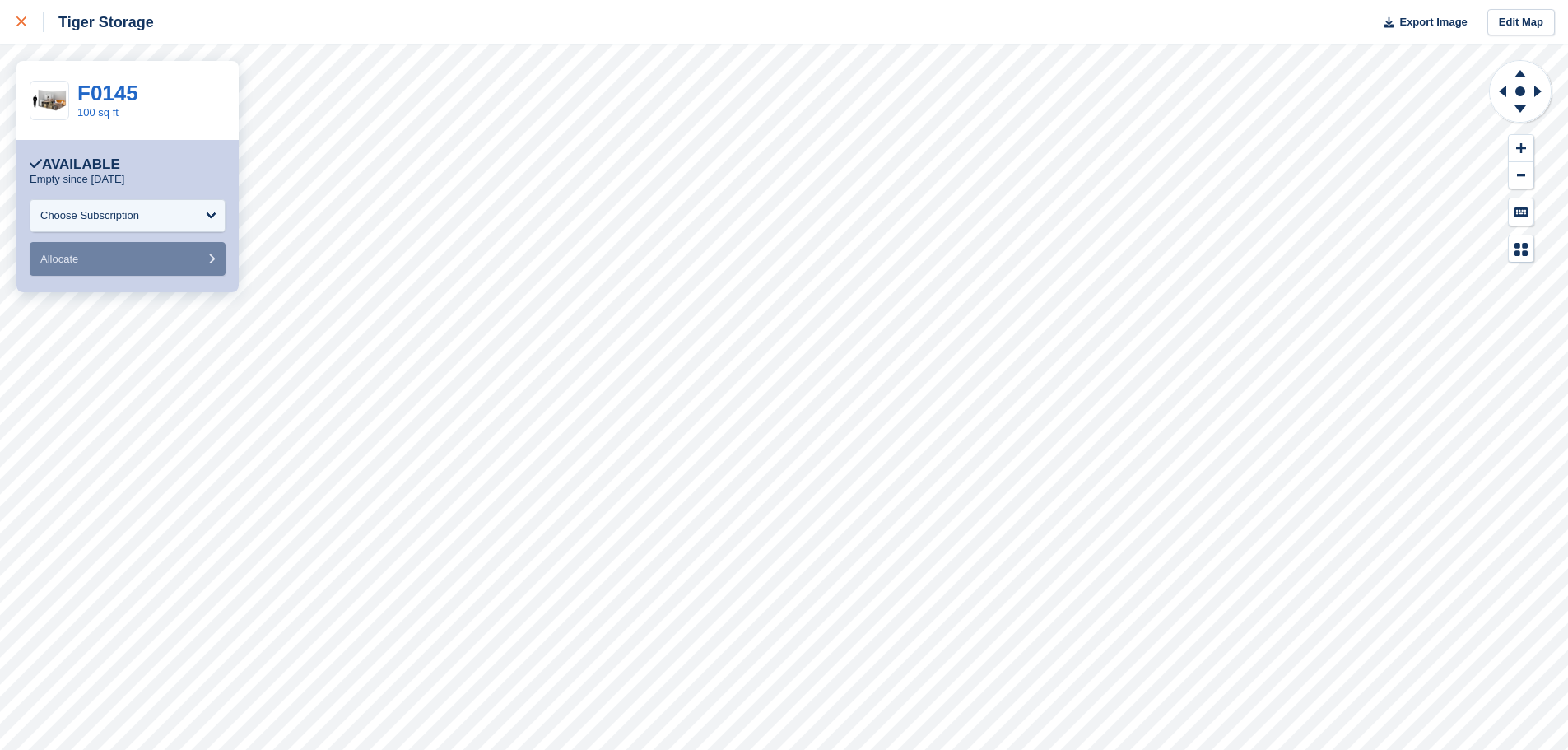
click at [17, 25] on icon at bounding box center [21, 21] width 10 height 10
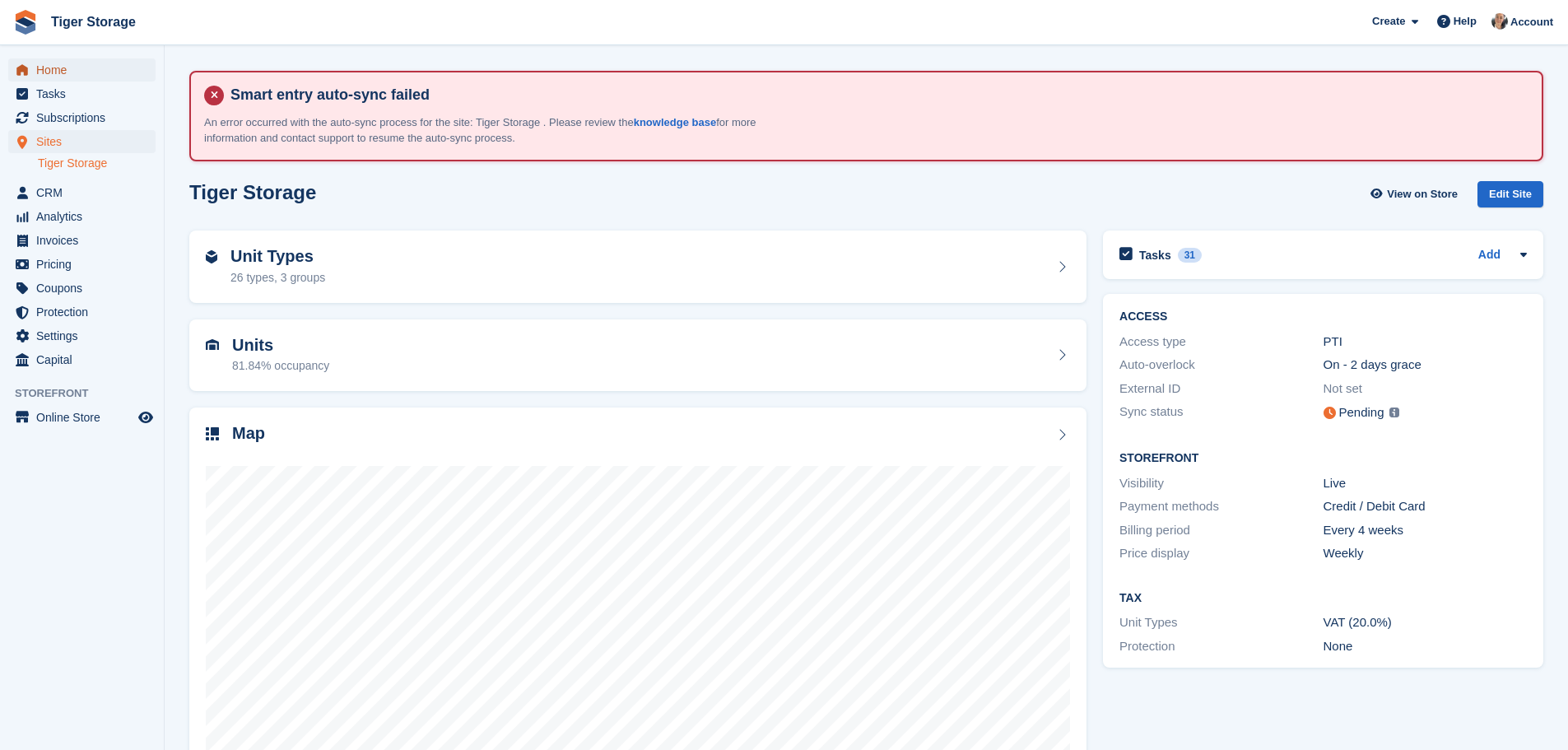
click at [73, 75] on span "Home" at bounding box center [86, 70] width 99 height 23
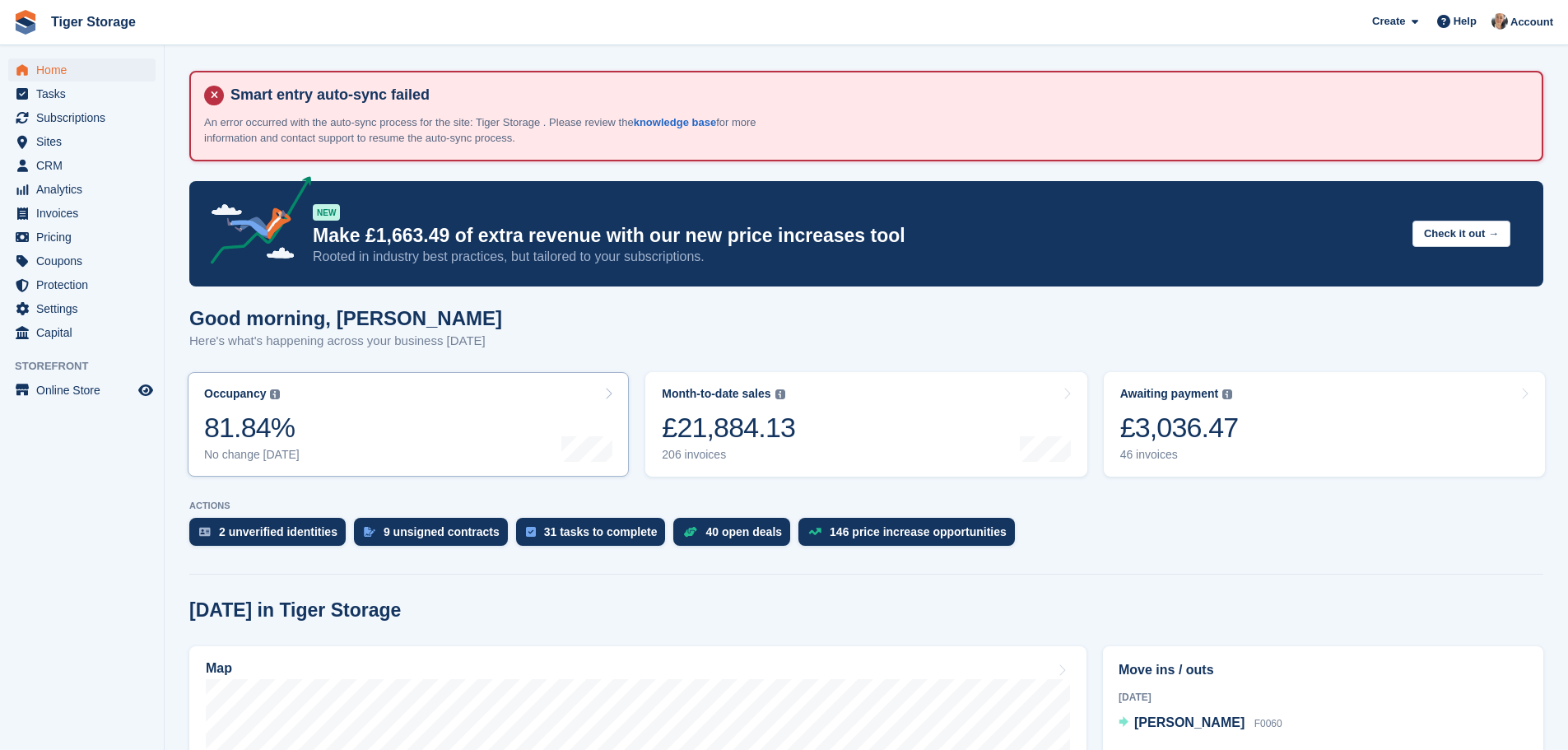
click at [343, 440] on link "Occupancy The percentage of all currently allocated units in terms of area. Inc…" at bounding box center [408, 424] width 442 height 104
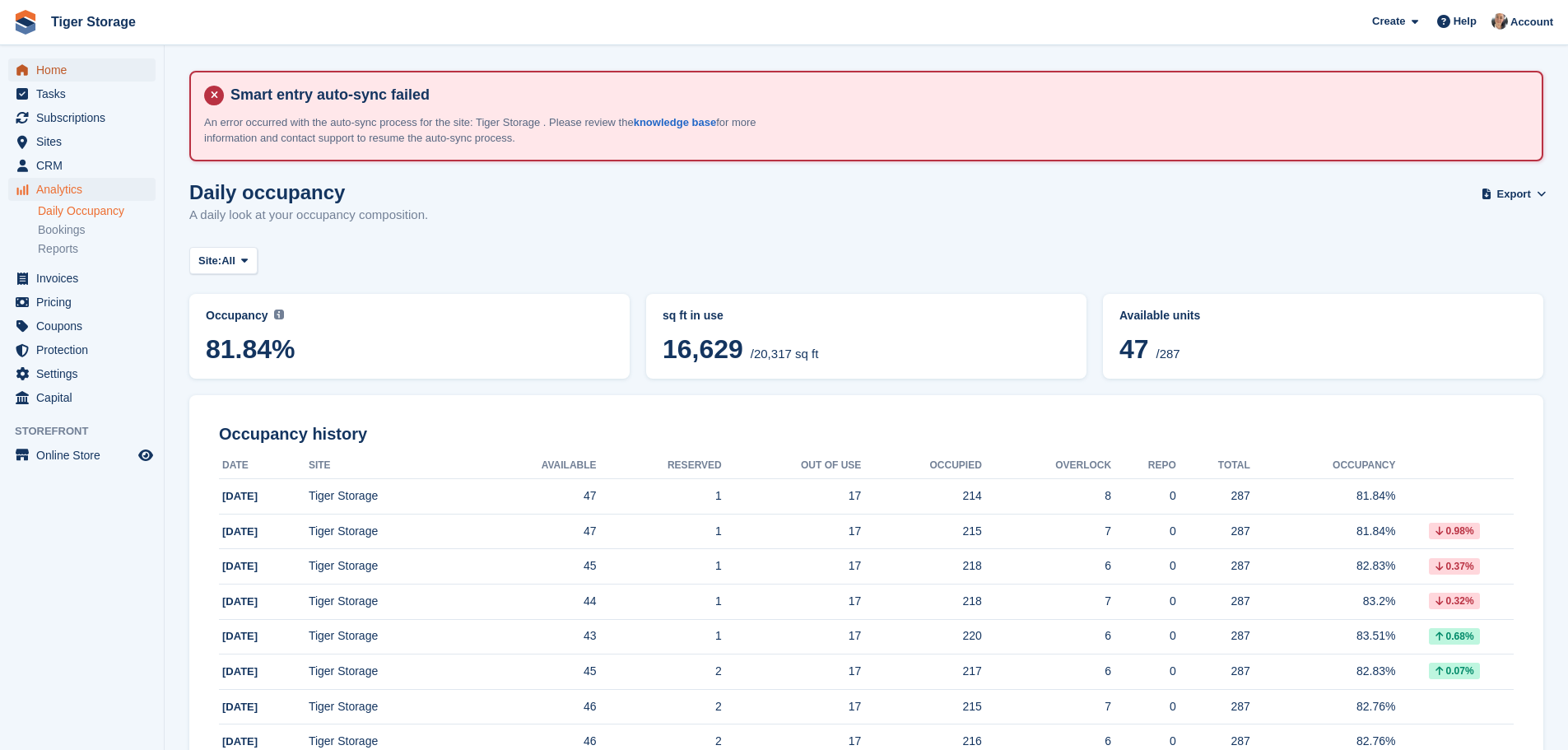
click at [42, 66] on span "Home" at bounding box center [86, 70] width 99 height 23
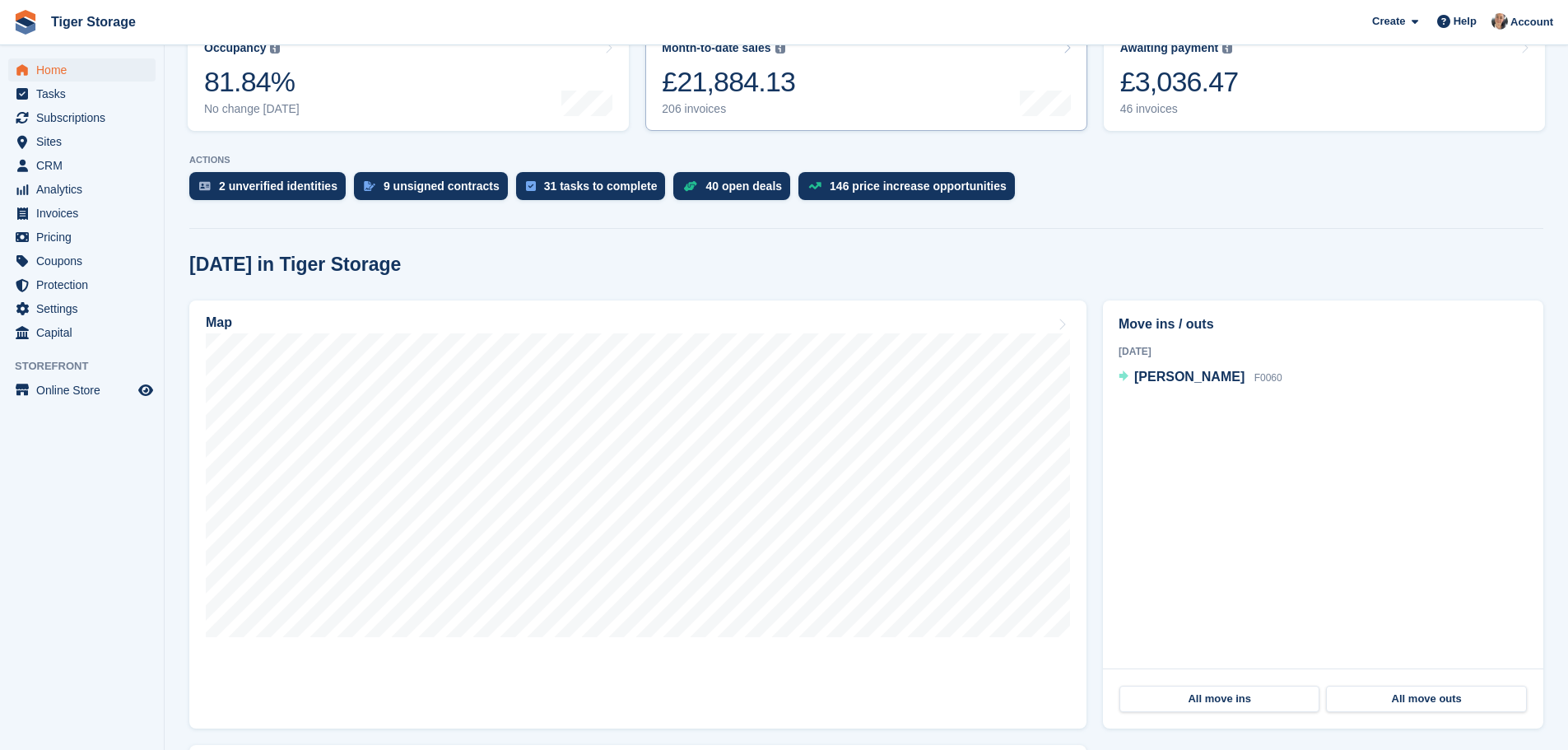
scroll to position [494, 0]
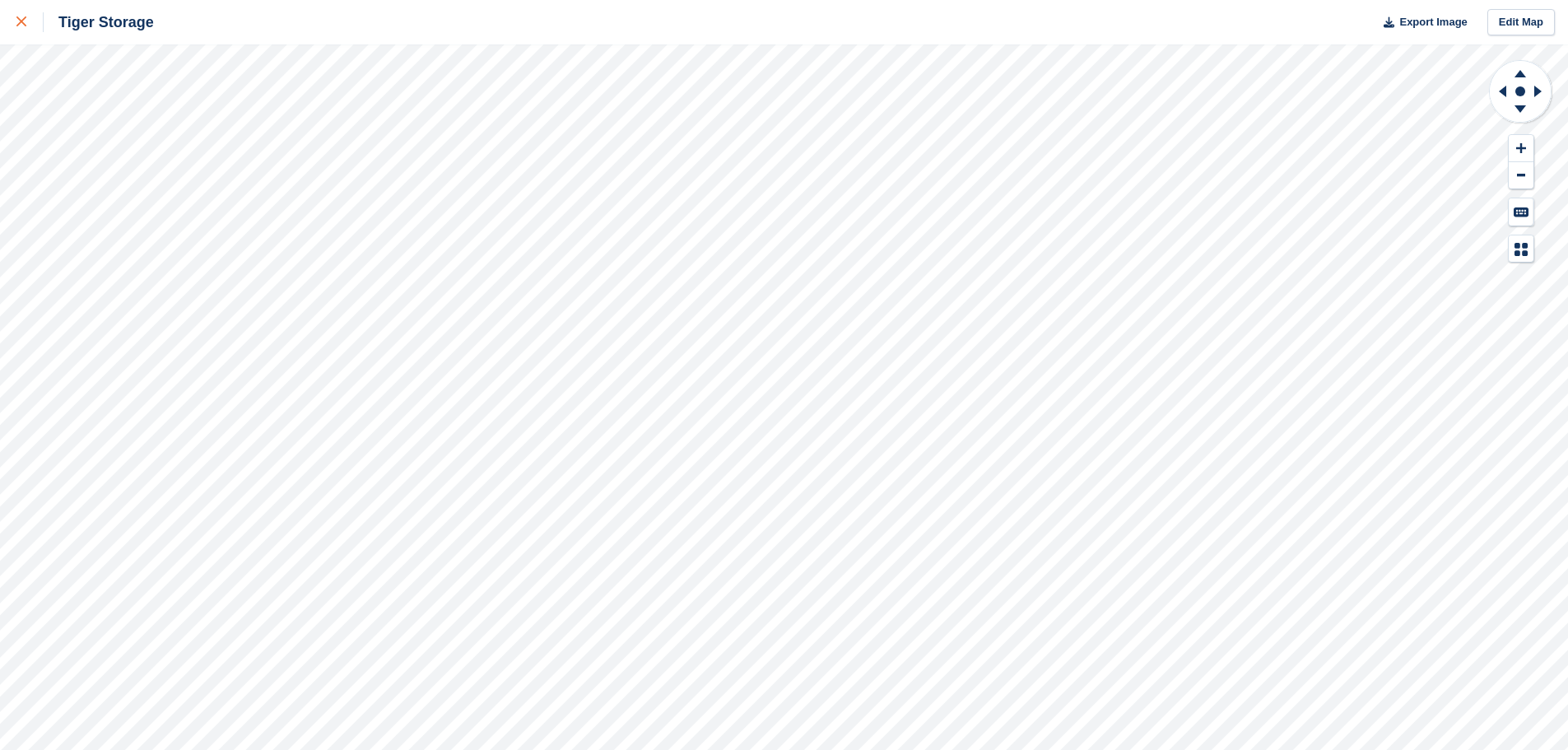
click at [19, 28] on div at bounding box center [30, 22] width 27 height 19
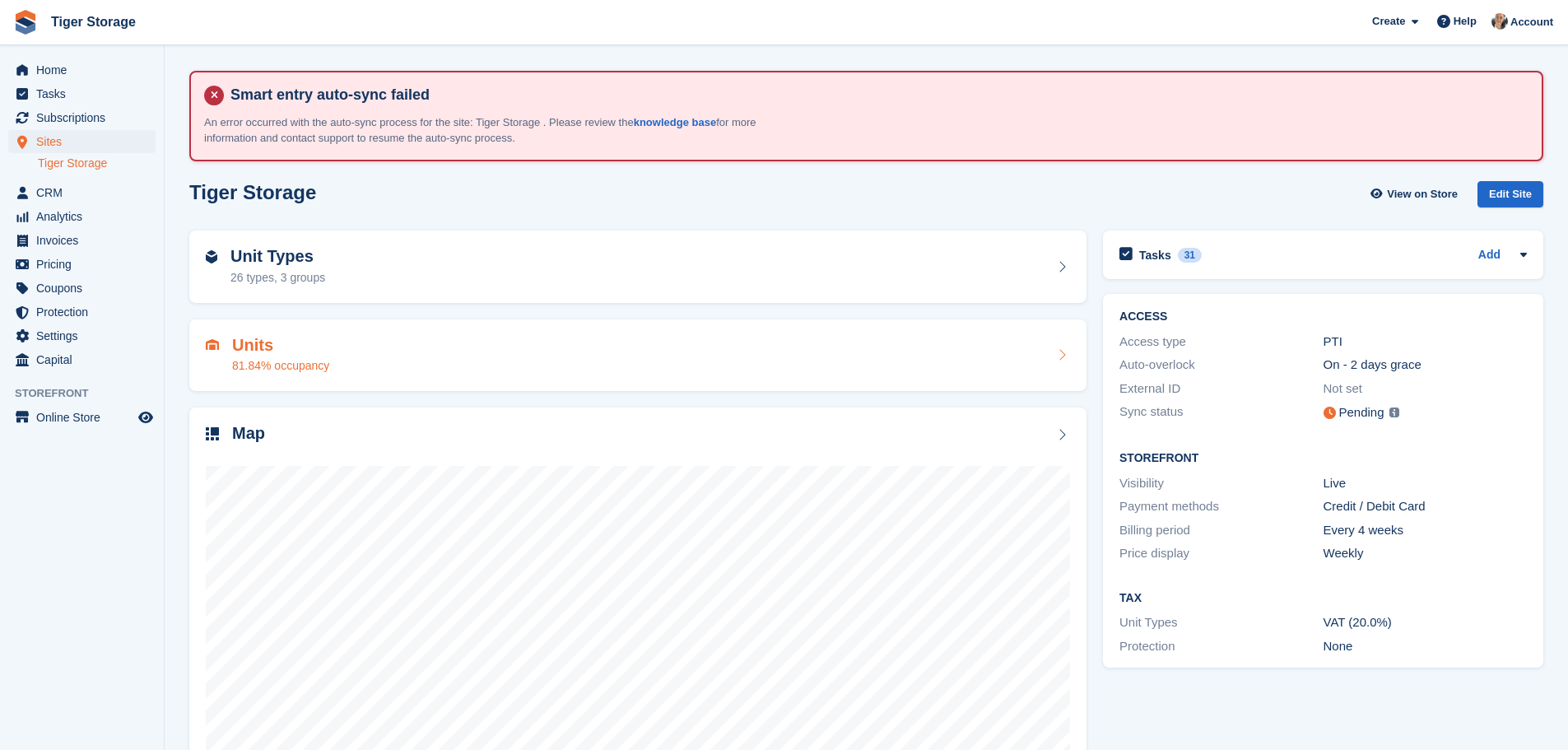
click at [392, 353] on div "Units 81.84% occupancy" at bounding box center [638, 356] width 865 height 40
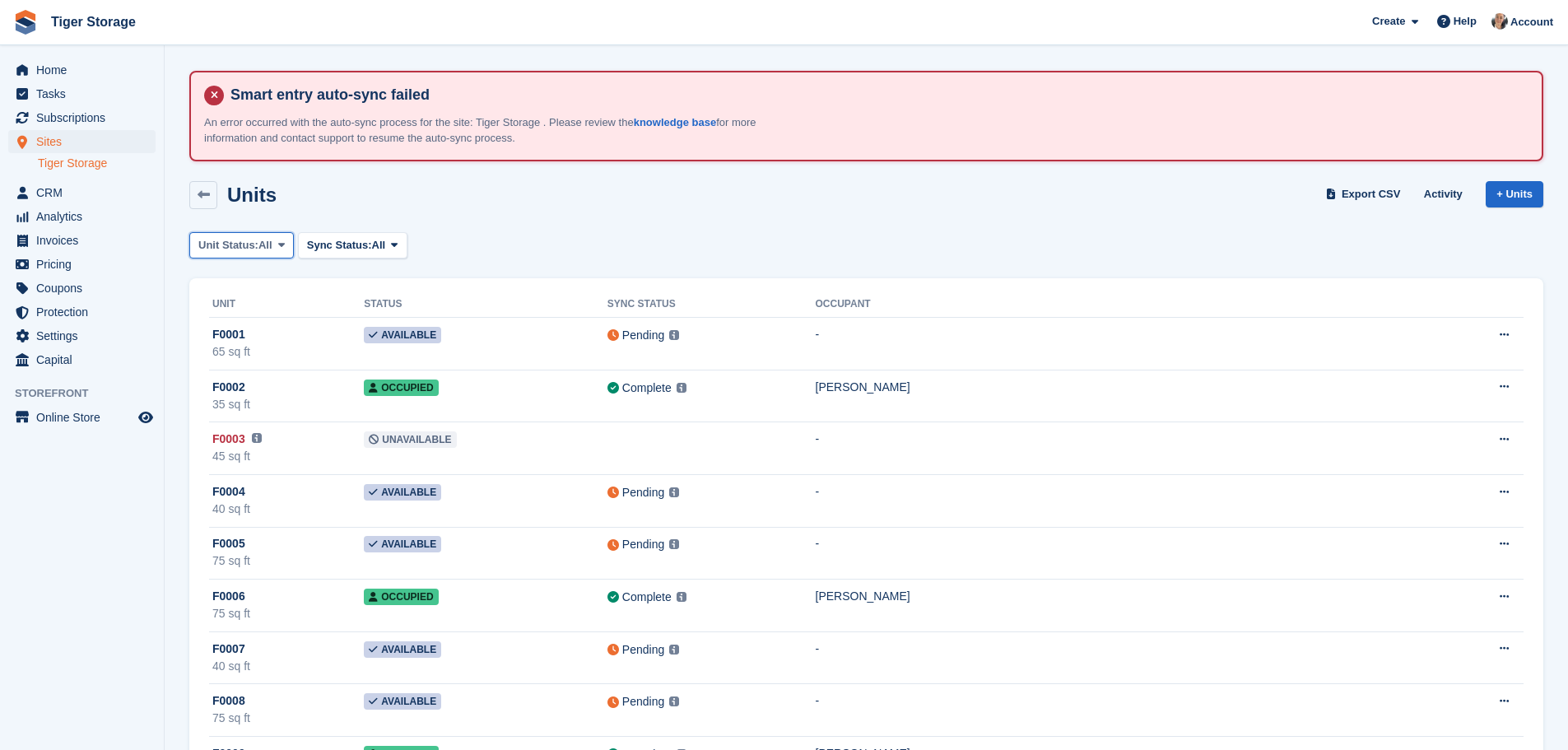
click at [257, 245] on span "Unit Status:" at bounding box center [228, 245] width 60 height 17
click at [227, 313] on link "Available" at bounding box center [268, 313] width 143 height 29
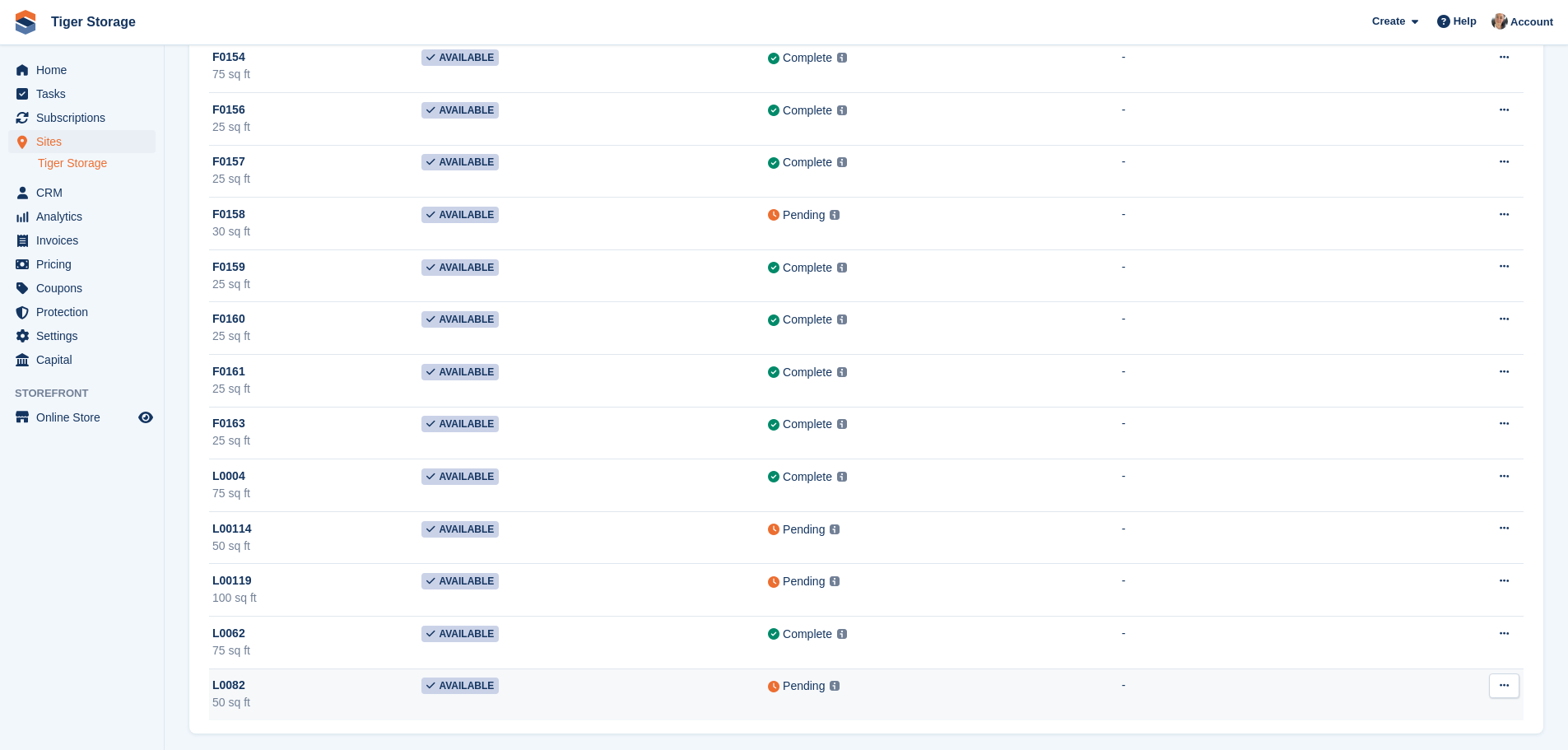
scroll to position [2057, 0]
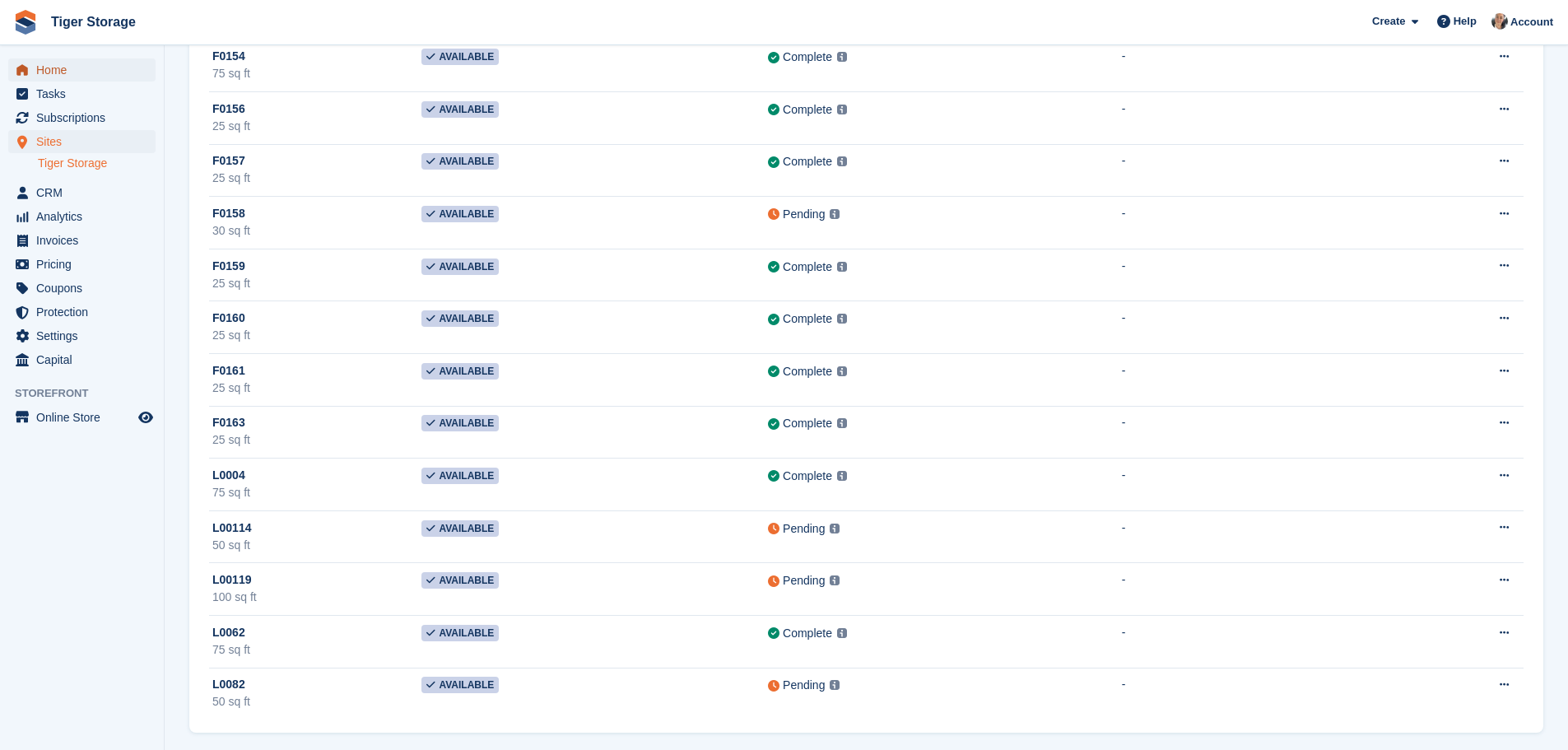
click at [41, 71] on span "Home" at bounding box center [86, 70] width 99 height 23
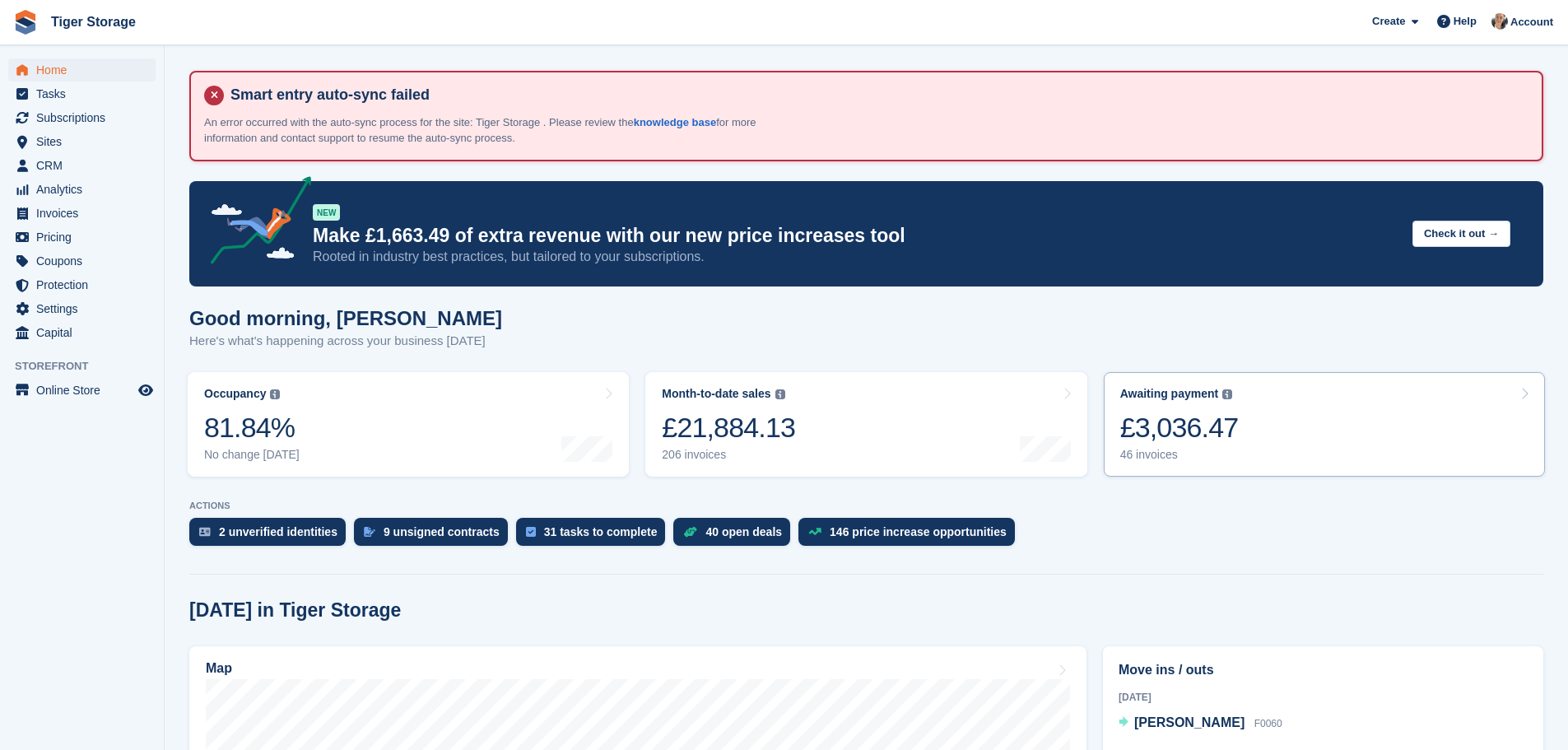
click at [1264, 431] on link "Awaiting payment The total outstanding balance on all open invoices. £3,036.47 …" at bounding box center [1325, 424] width 442 height 104
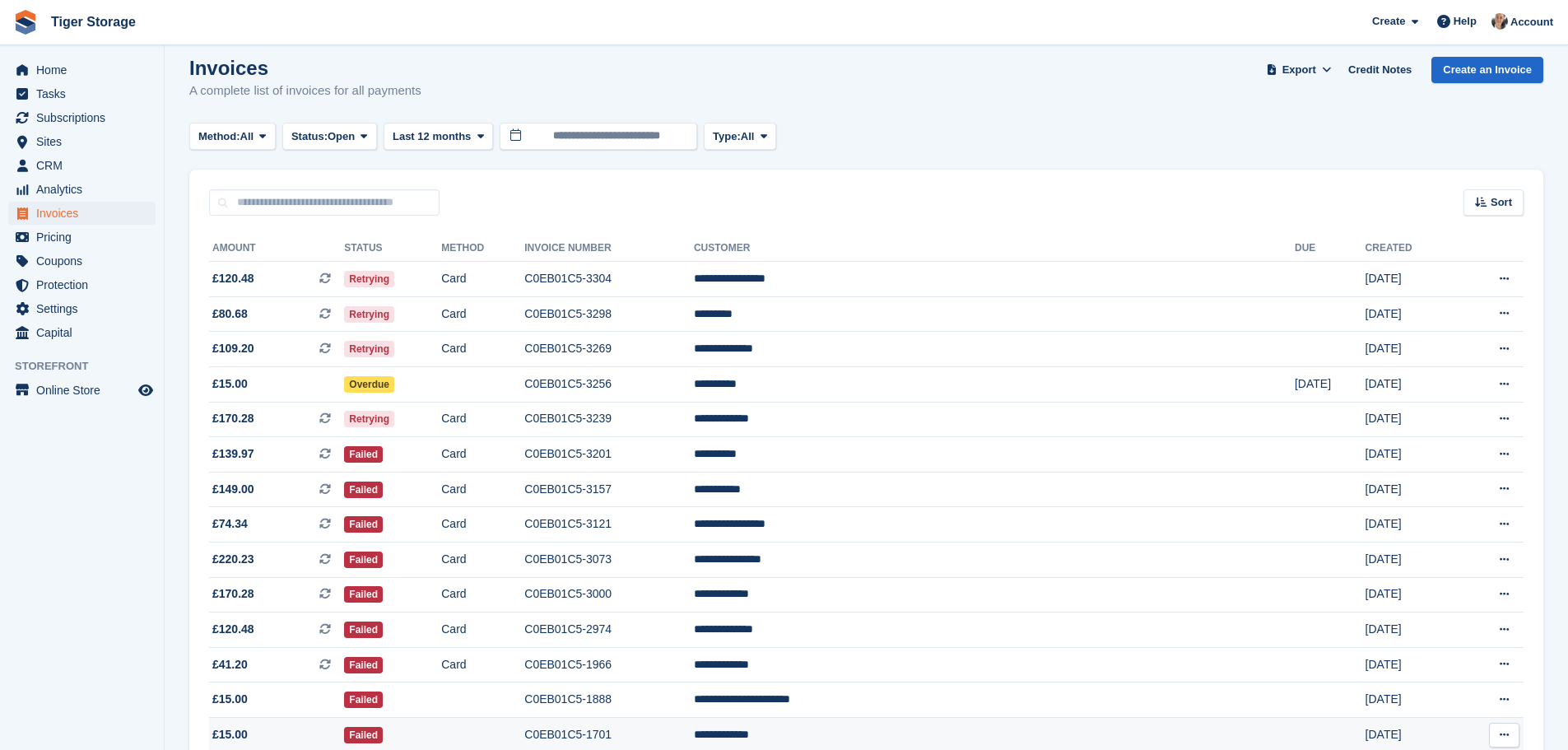
scroll to position [165, 0]
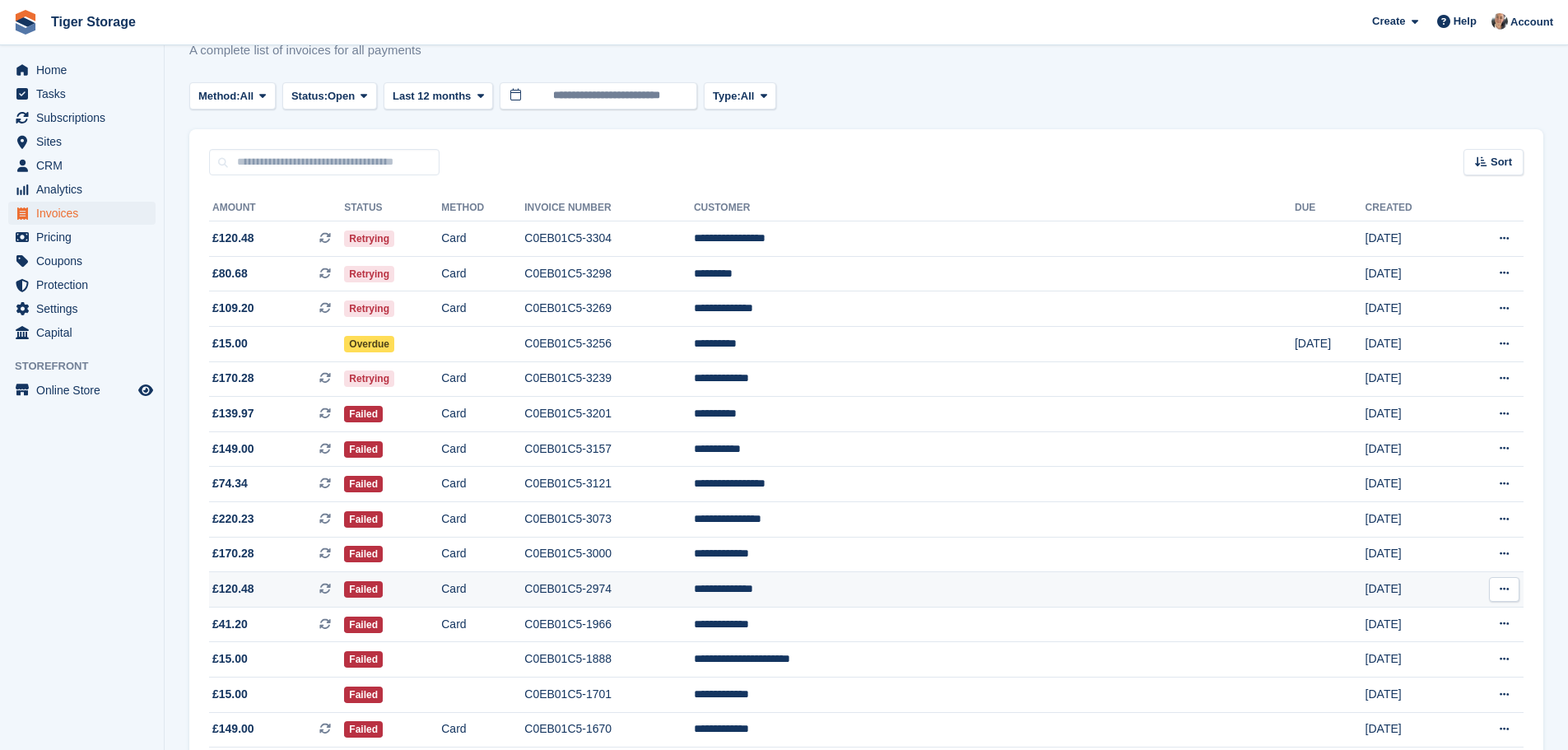
click at [331, 586] on icon at bounding box center [325, 588] width 12 height 11
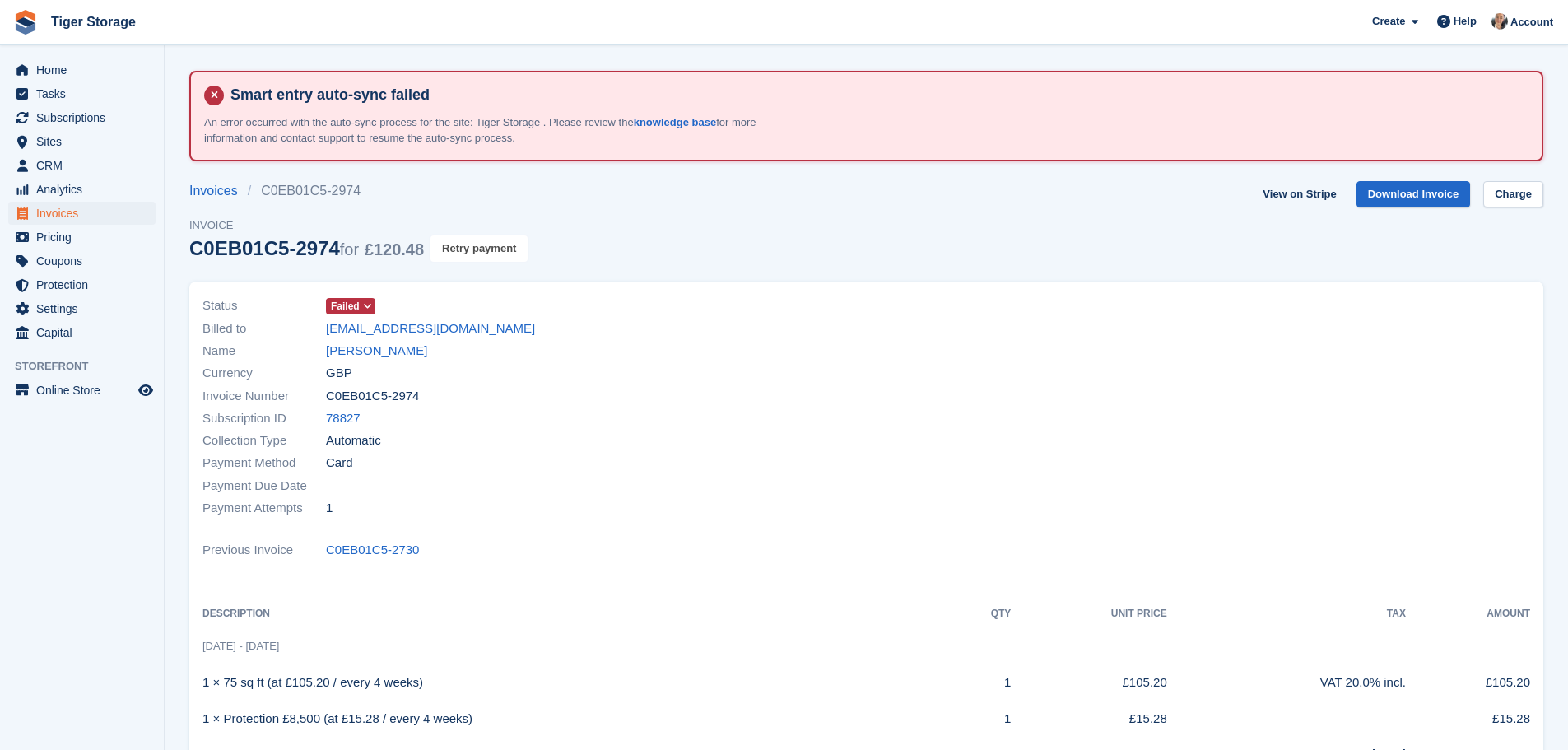
drag, startPoint x: 458, startPoint y: 239, endPoint x: 883, endPoint y: 59, distance: 461.5
click at [458, 239] on button "Retry payment" at bounding box center [480, 249] width 97 height 27
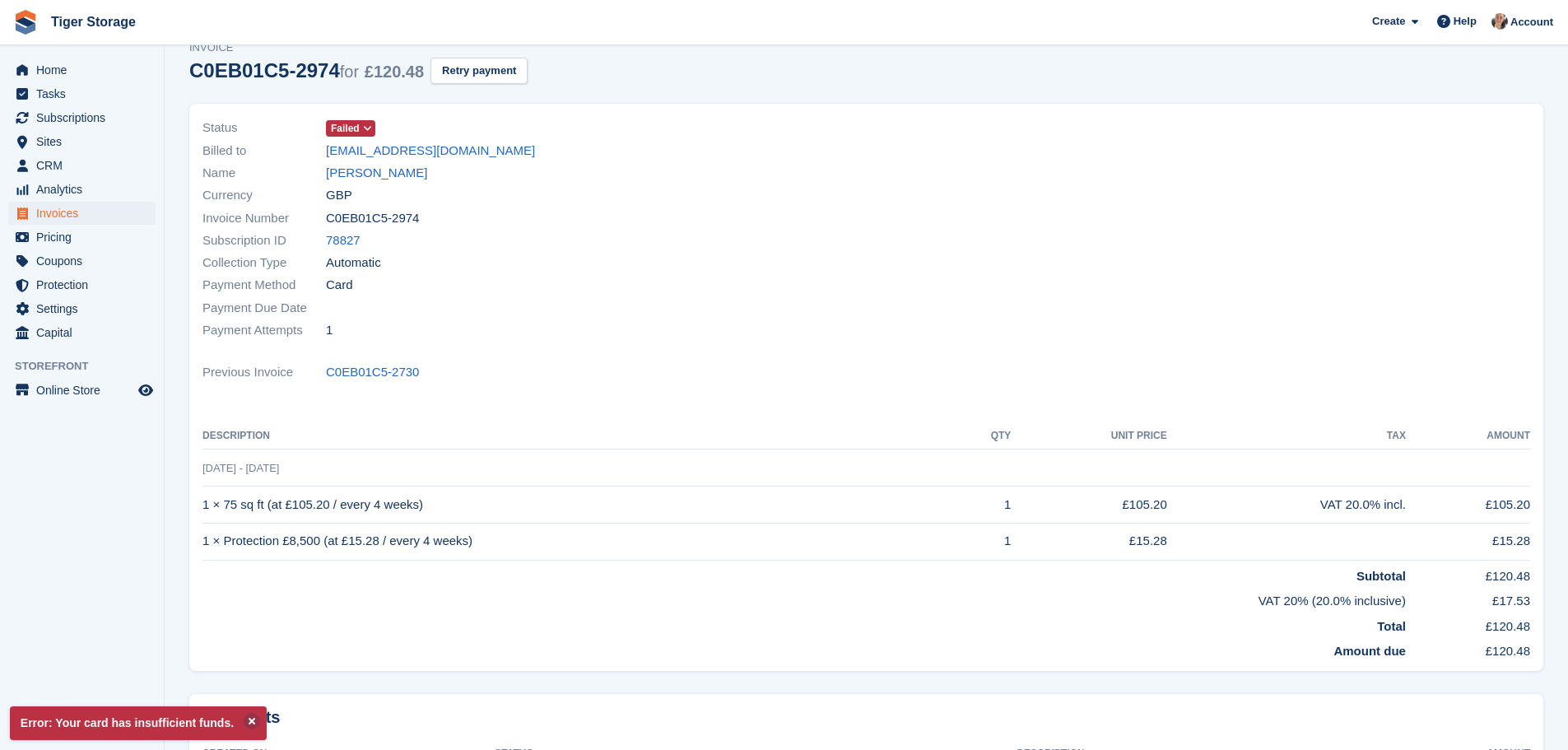
scroll to position [328, 0]
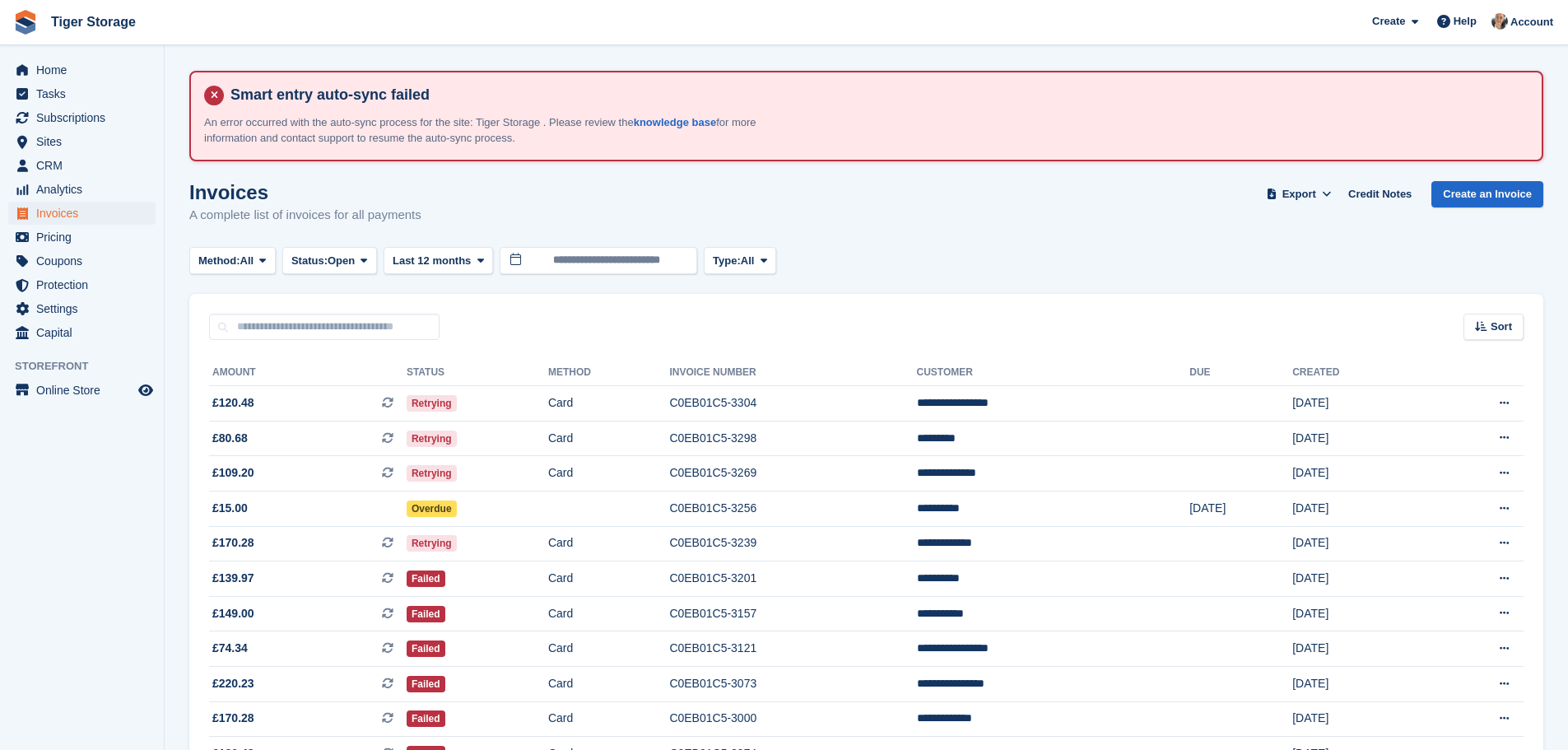
scroll to position [165, 0]
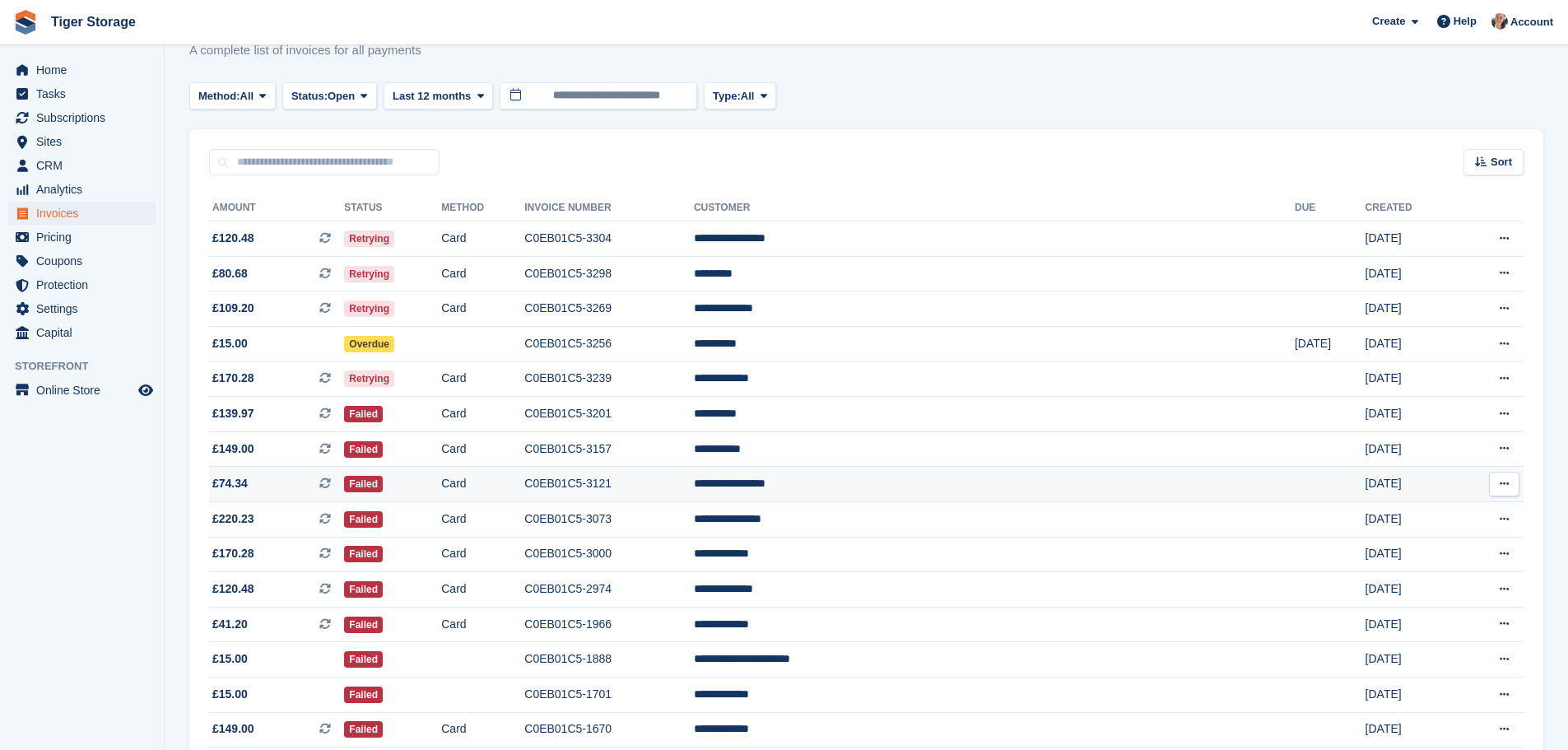
click at [331, 484] on icon at bounding box center [325, 483] width 12 height 11
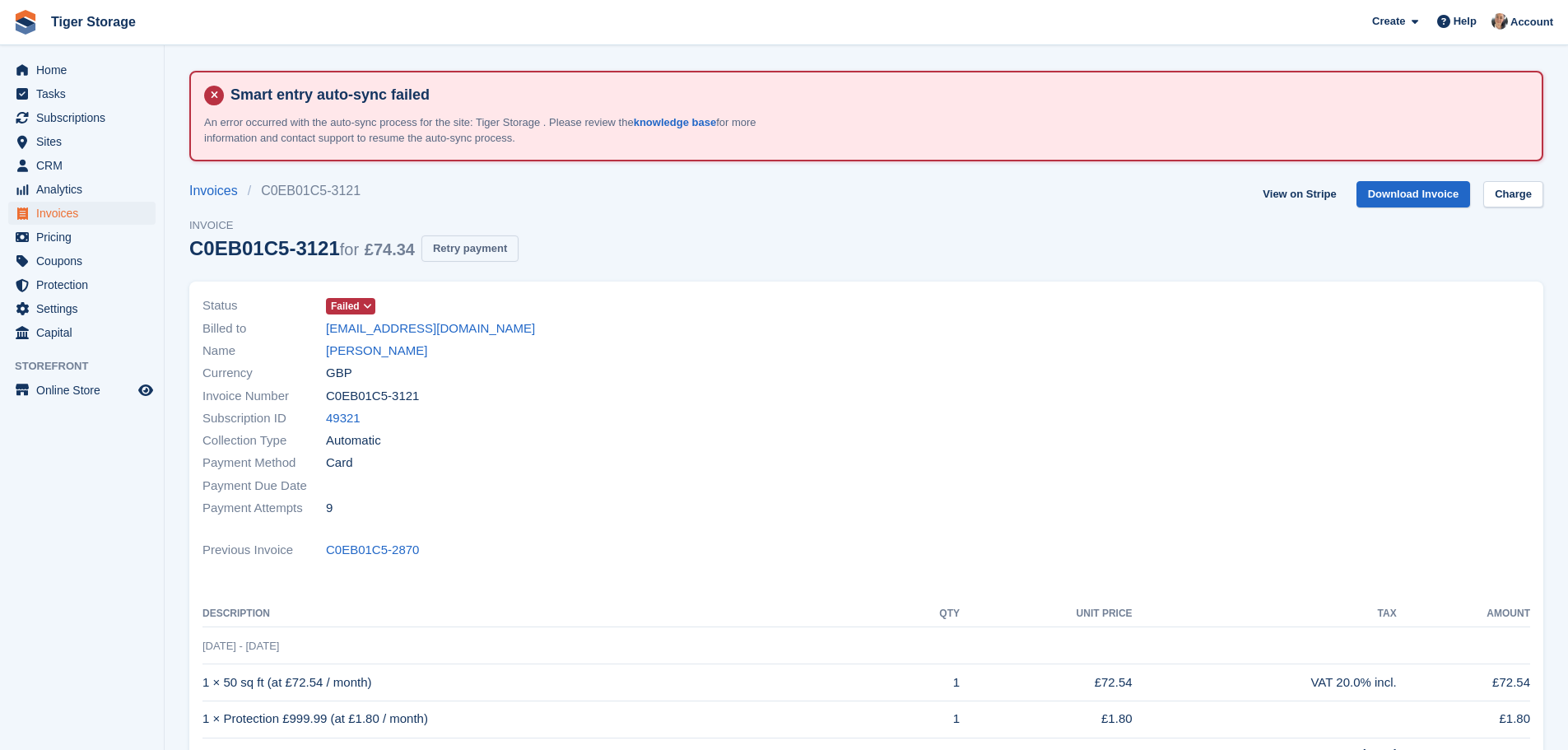
click at [457, 254] on button "Retry payment" at bounding box center [470, 249] width 97 height 27
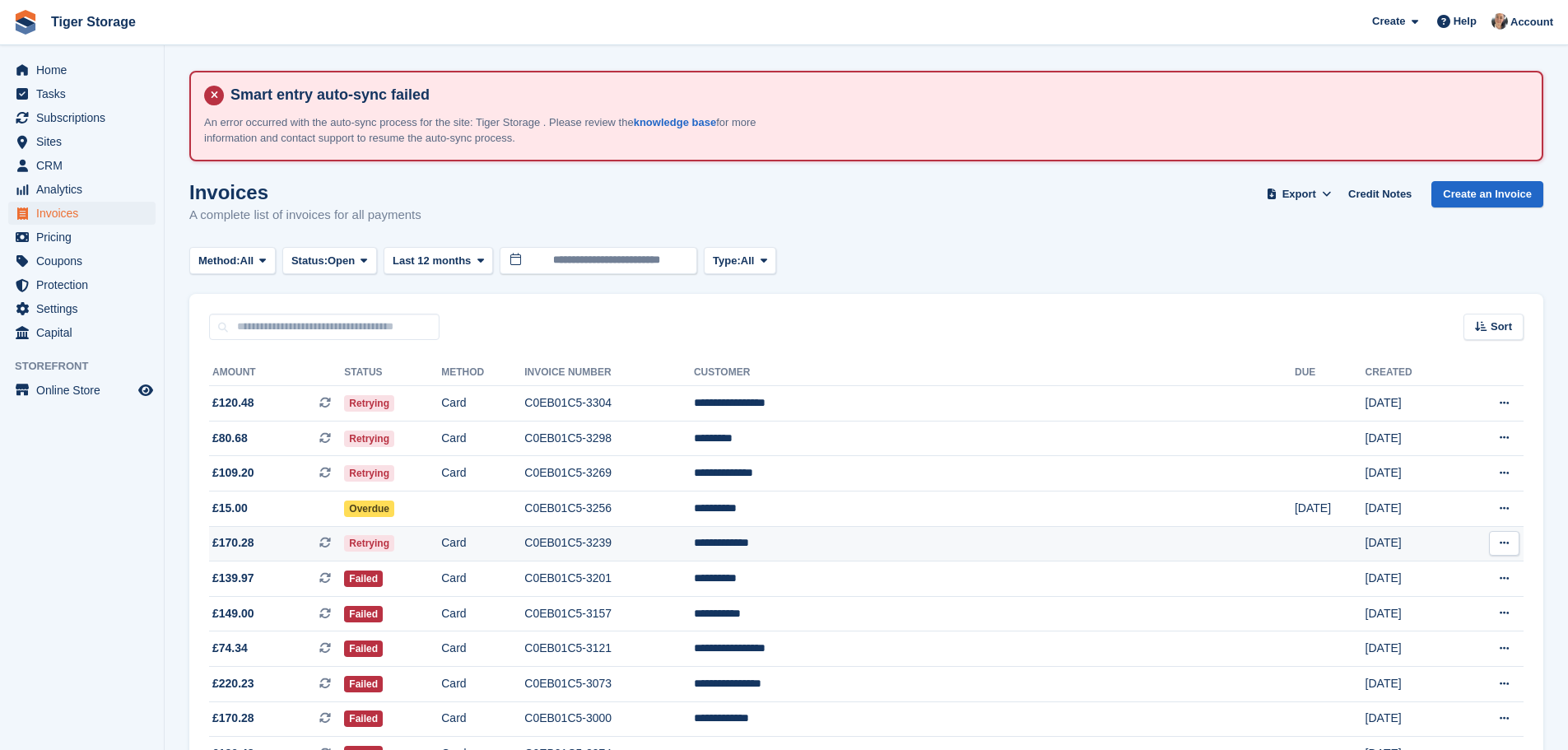
scroll to position [165, 0]
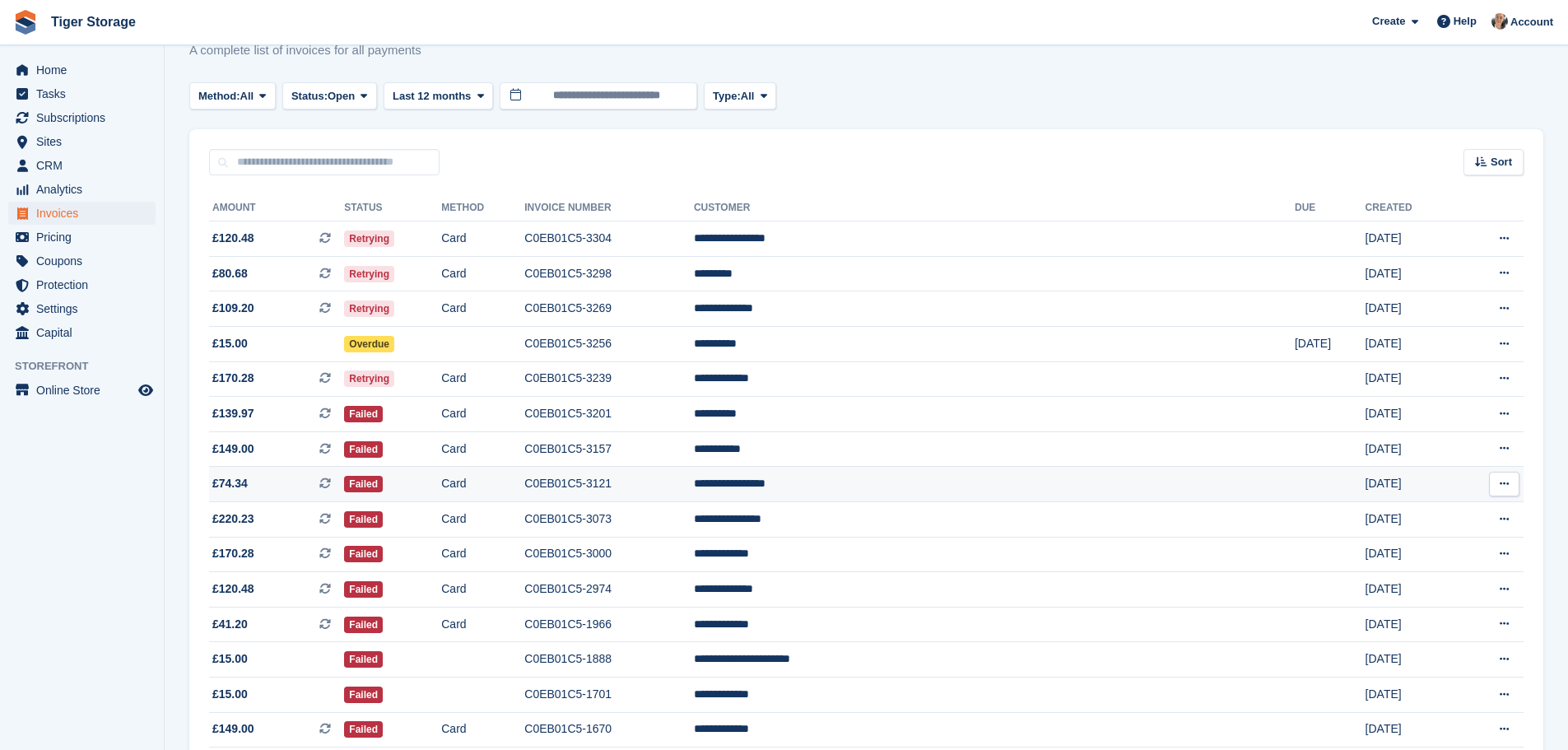
click at [525, 484] on td "Card" at bounding box center [483, 484] width 83 height 35
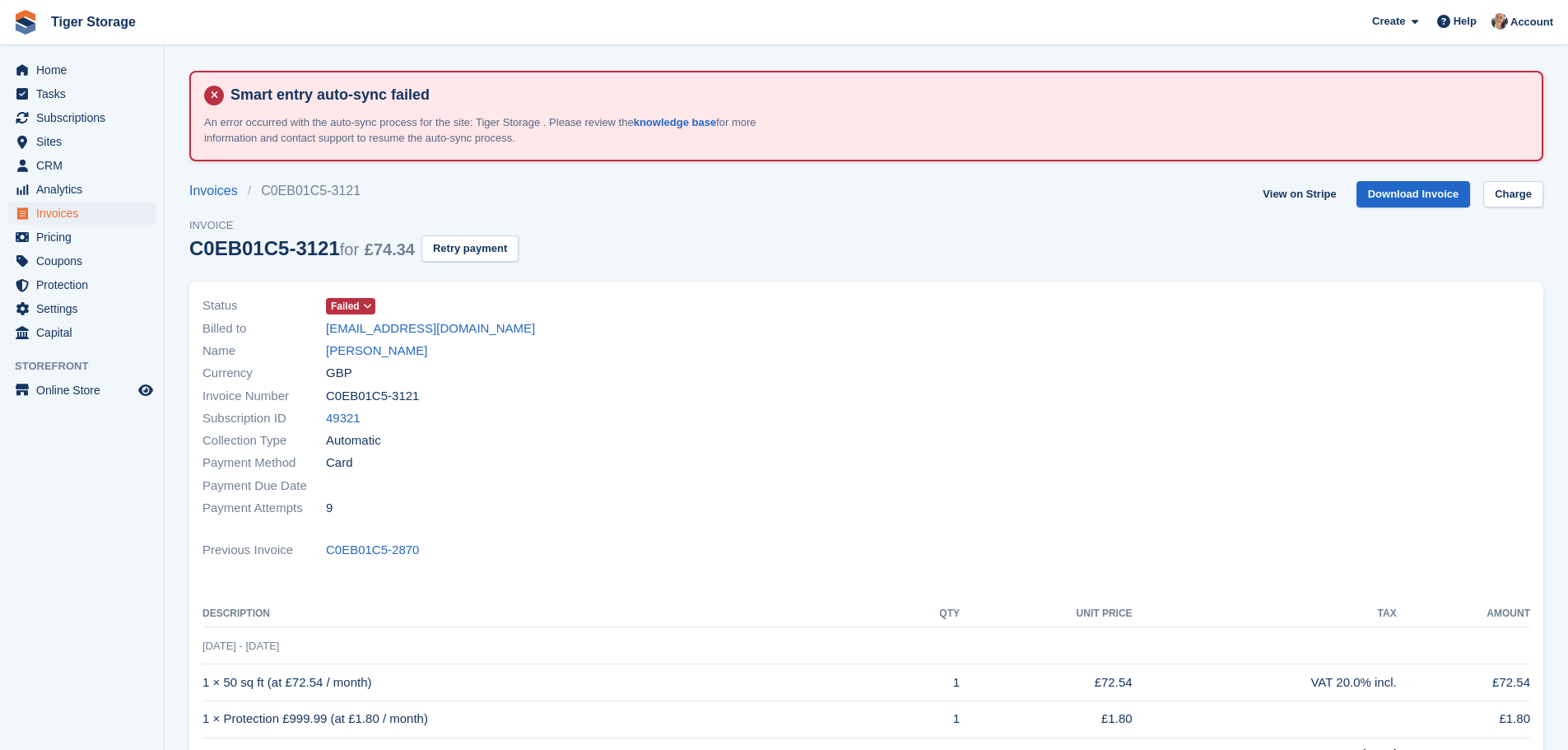
drag, startPoint x: 325, startPoint y: 332, endPoint x: 509, endPoint y: 332, distance: 184.0
click at [509, 332] on div "Billed to [EMAIL_ADDRESS][DOMAIN_NAME]" at bounding box center [530, 327] width 655 height 22
copy div "[EMAIL_ADDRESS][DOMAIN_NAME]"
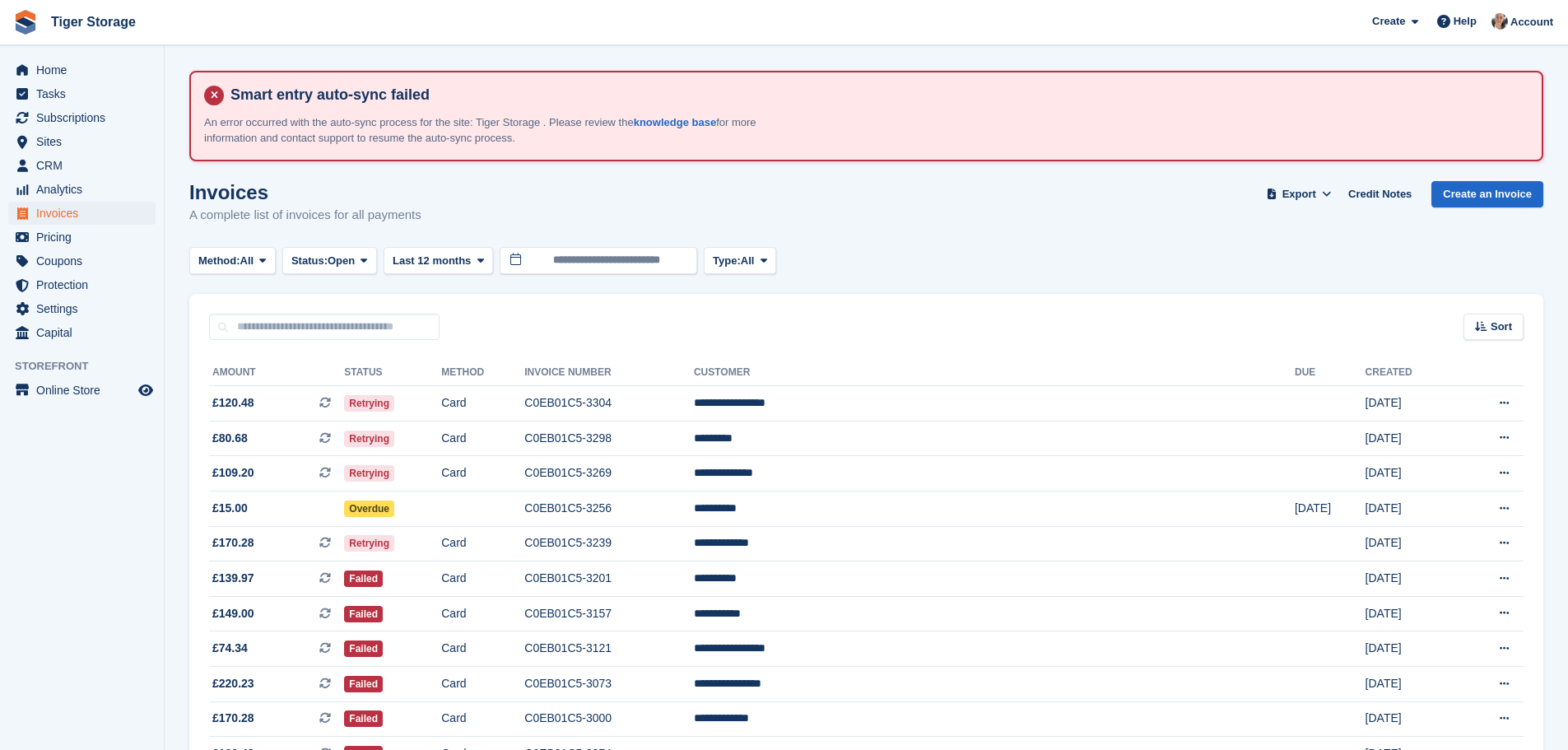
scroll to position [165, 0]
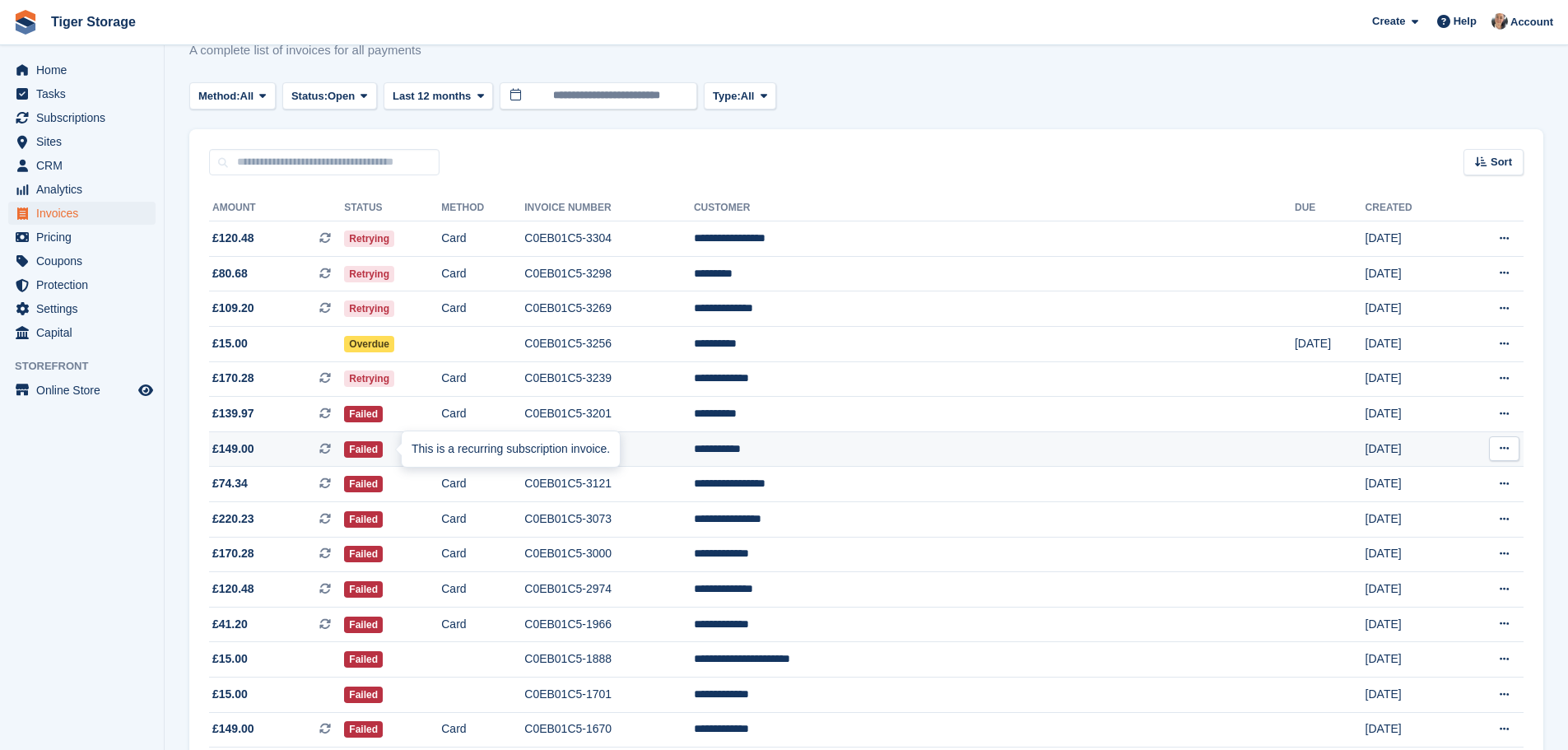
click at [331, 443] on icon at bounding box center [325, 448] width 12 height 11
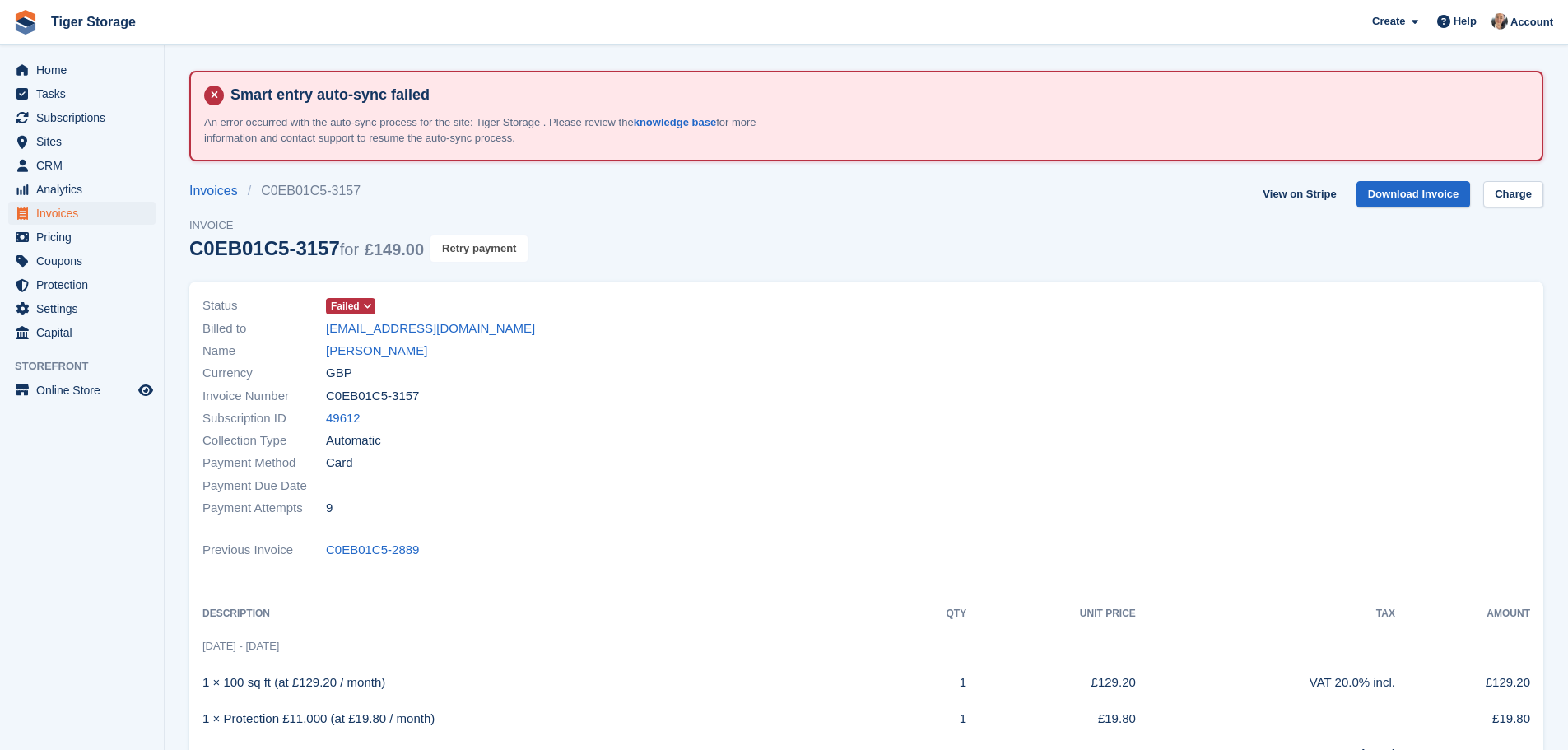
drag, startPoint x: 501, startPoint y: 249, endPoint x: 859, endPoint y: 62, distance: 403.9
click at [501, 249] on button "Retry payment" at bounding box center [480, 249] width 97 height 27
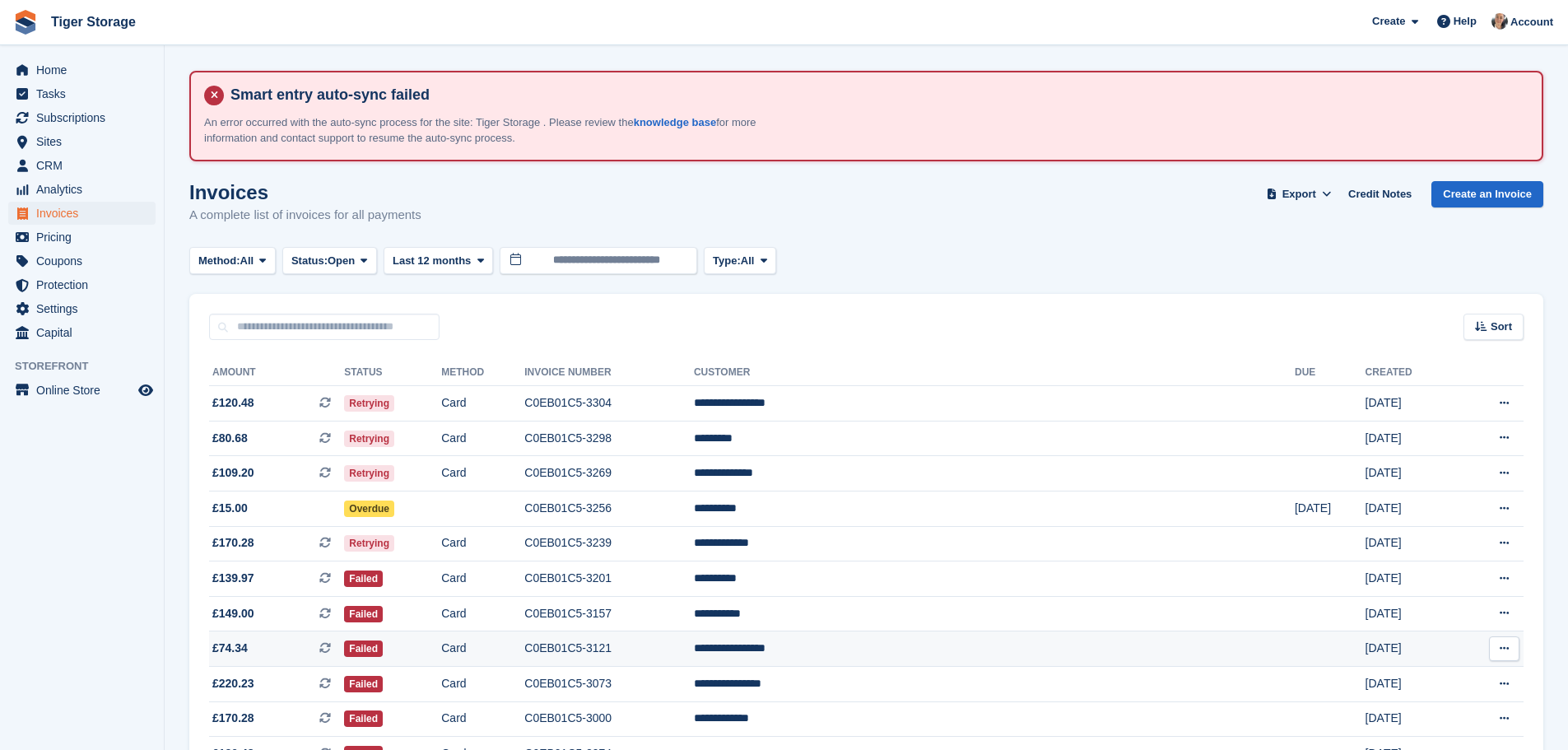
scroll to position [165, 0]
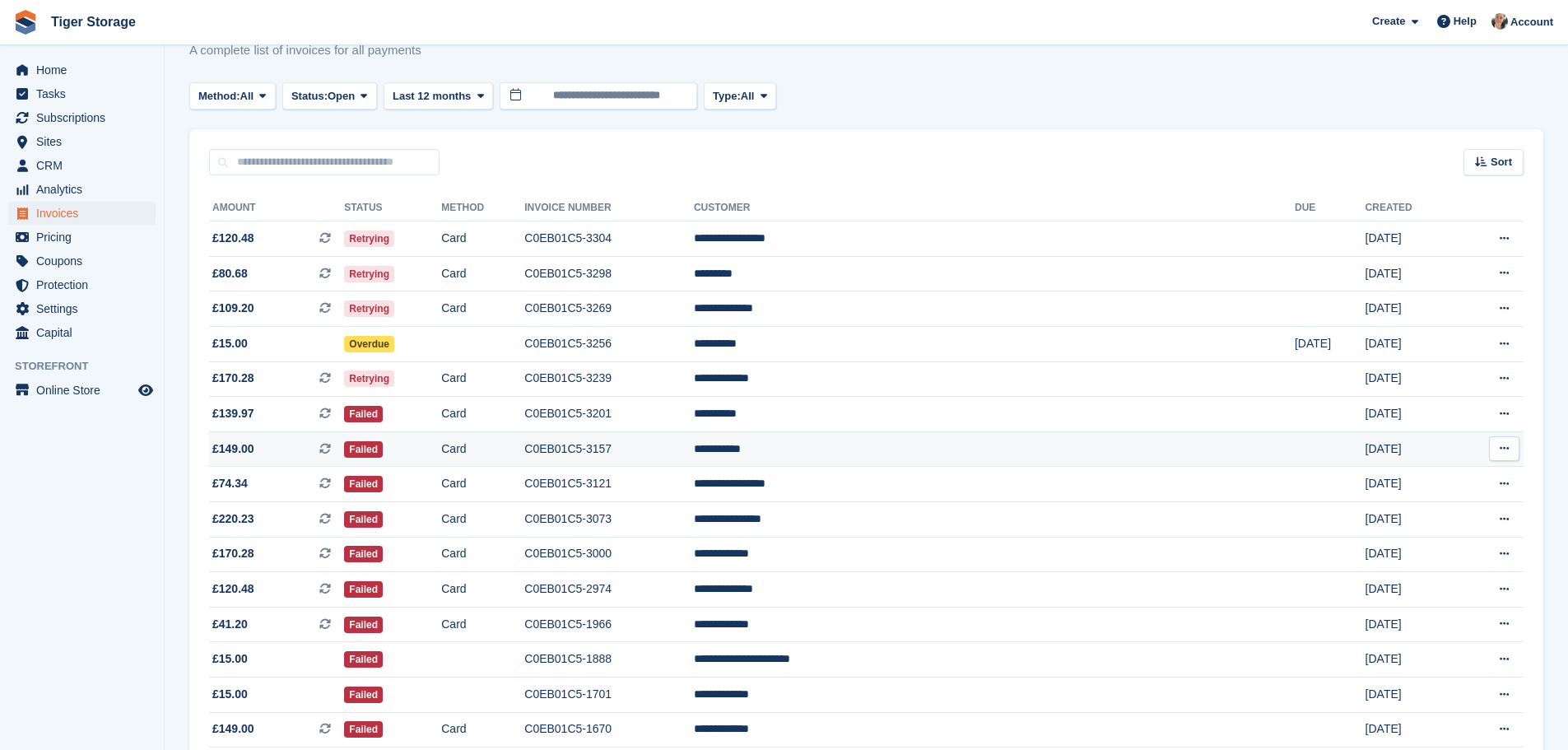
click at [861, 449] on td "**********" at bounding box center [994, 448] width 601 height 35
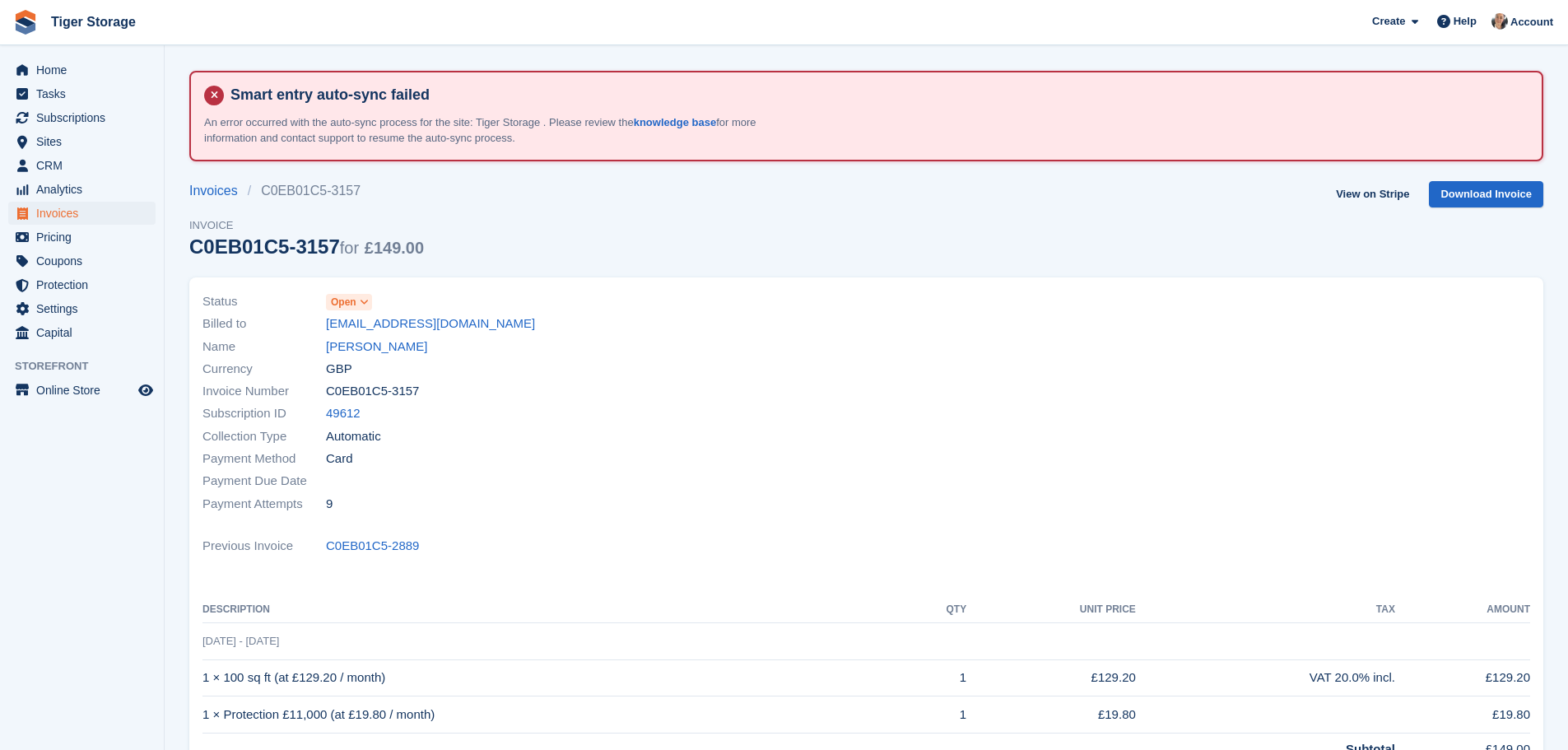
drag, startPoint x: 318, startPoint y: 325, endPoint x: 534, endPoint y: 333, distance: 216.1
click at [534, 333] on div "Billed to [EMAIL_ADDRESS][DOMAIN_NAME]" at bounding box center [530, 324] width 655 height 22
copy div "[EMAIL_ADDRESS][DOMAIN_NAME]"
click at [1364, 196] on link "View on Stripe" at bounding box center [1372, 195] width 87 height 27
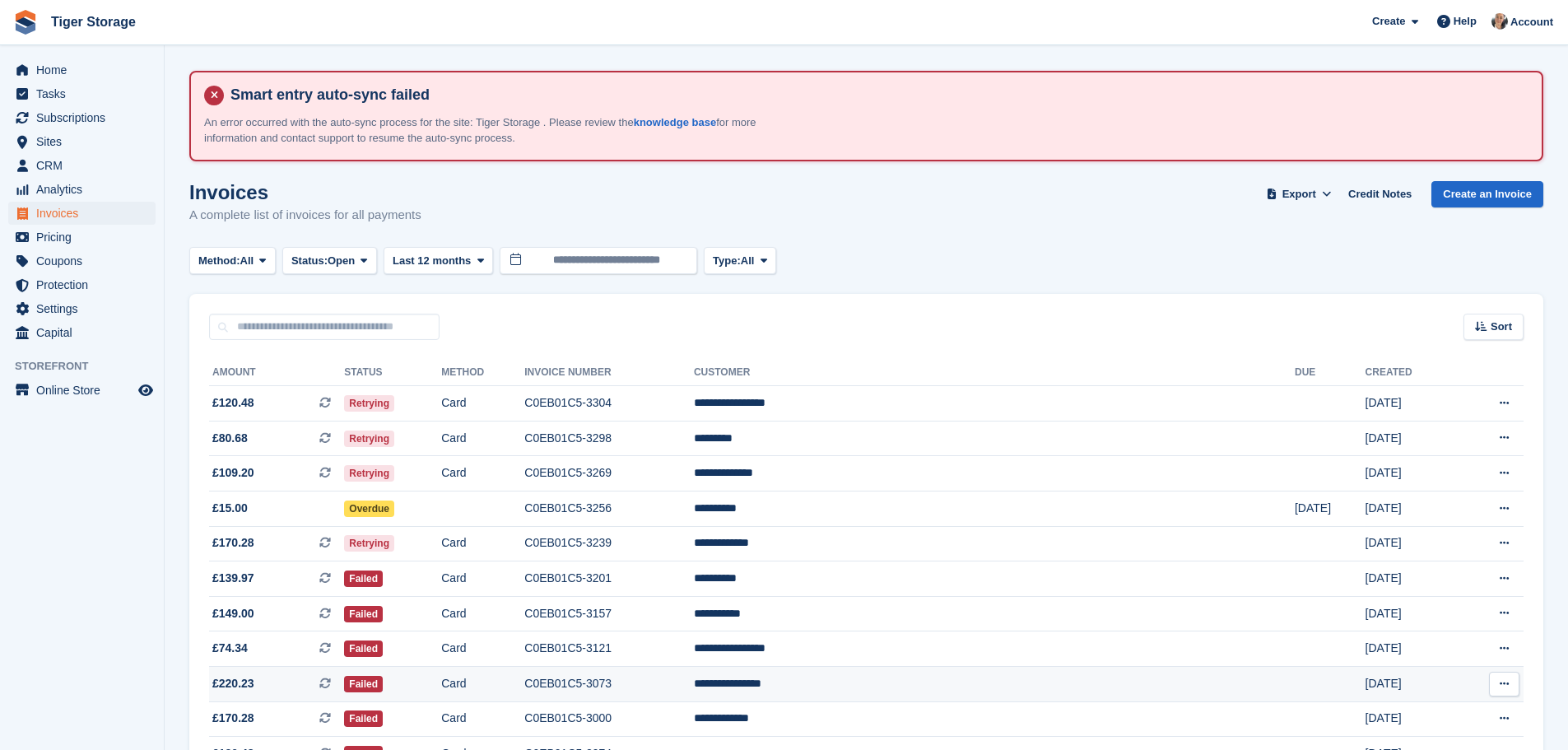
scroll to position [165, 0]
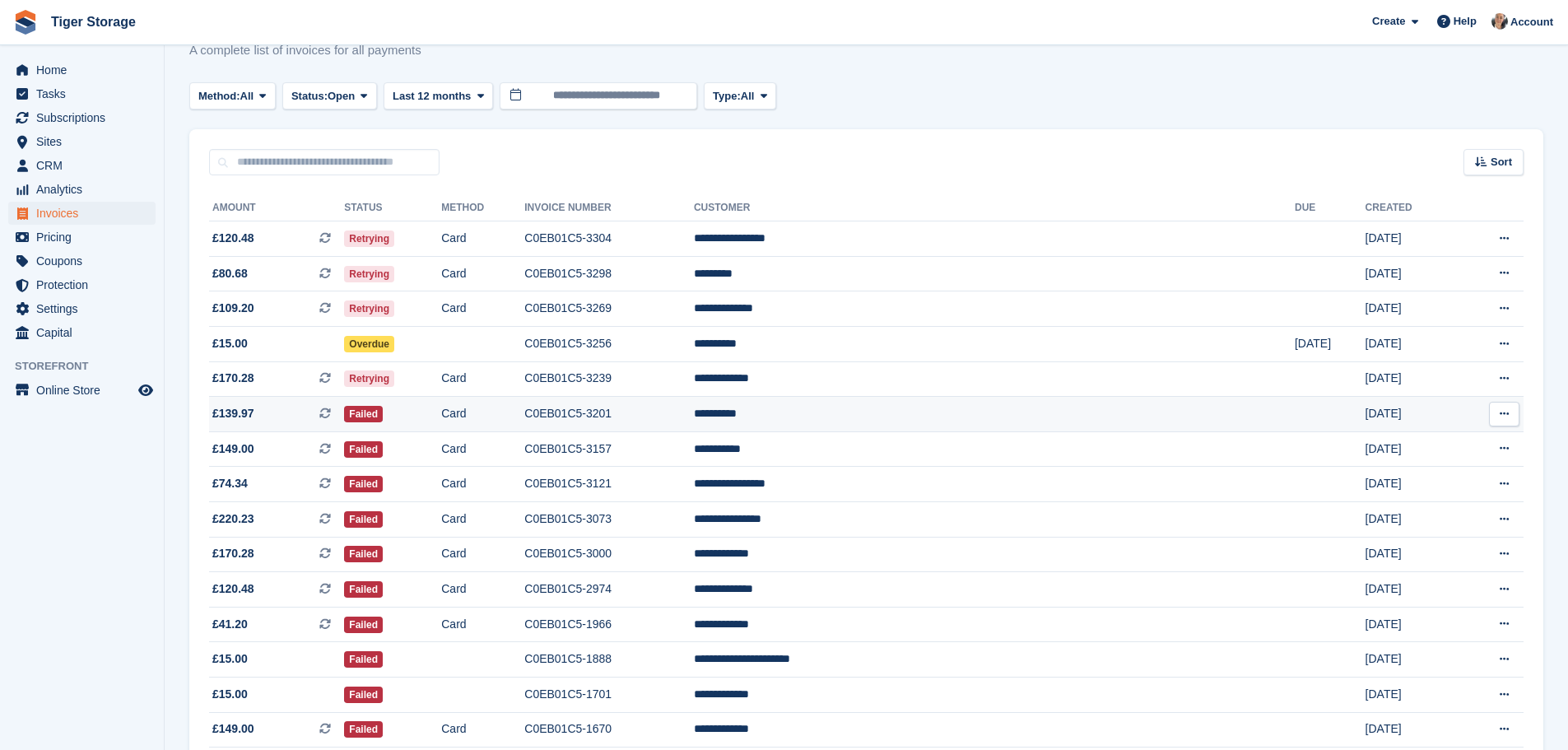
click at [331, 414] on icon at bounding box center [325, 413] width 12 height 11
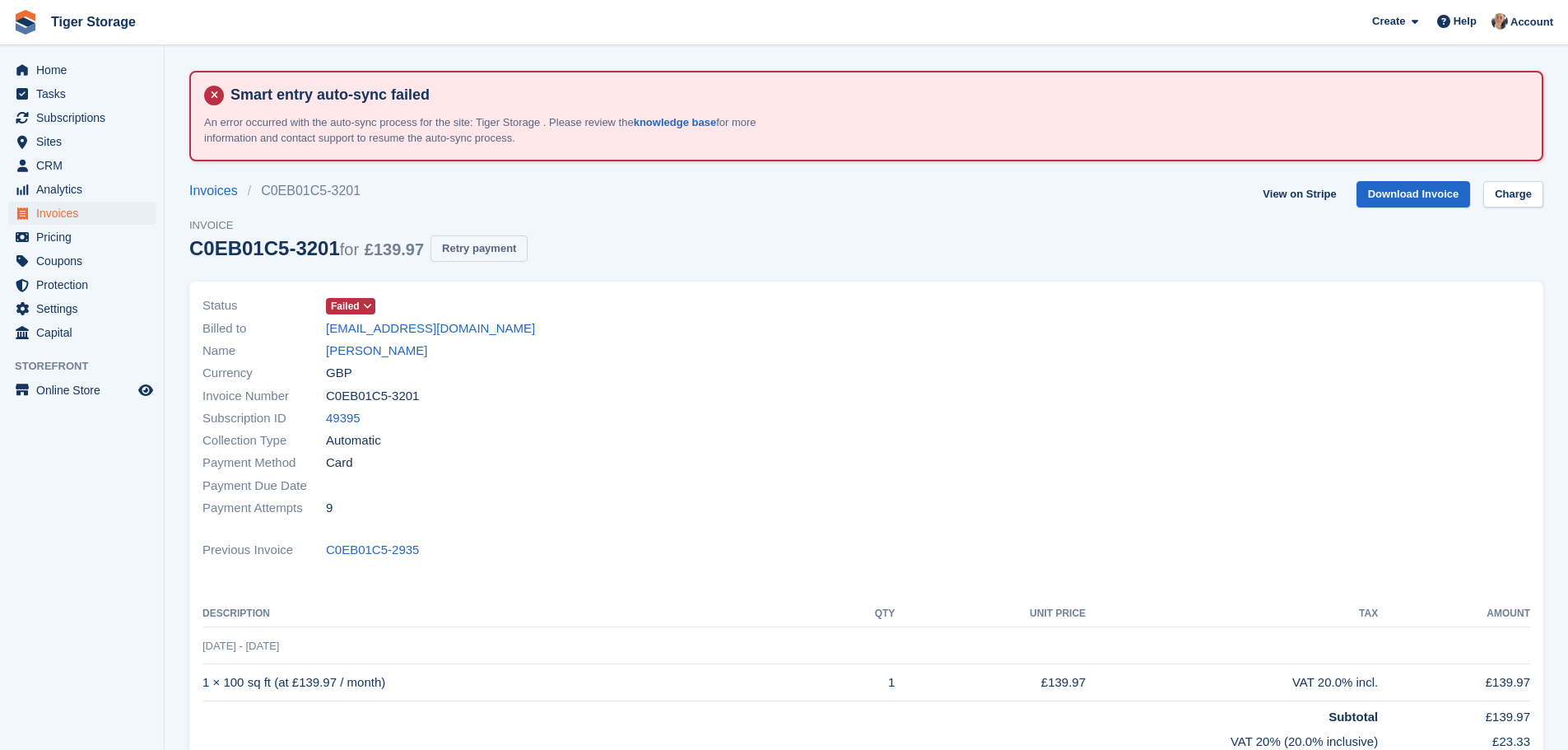
click at [469, 250] on button "Retry payment" at bounding box center [480, 249] width 97 height 27
drag, startPoint x: 319, startPoint y: 327, endPoint x: 469, endPoint y: 333, distance: 150.1
click at [469, 333] on div "Billed to [EMAIL_ADDRESS][DOMAIN_NAME]" at bounding box center [530, 327] width 655 height 22
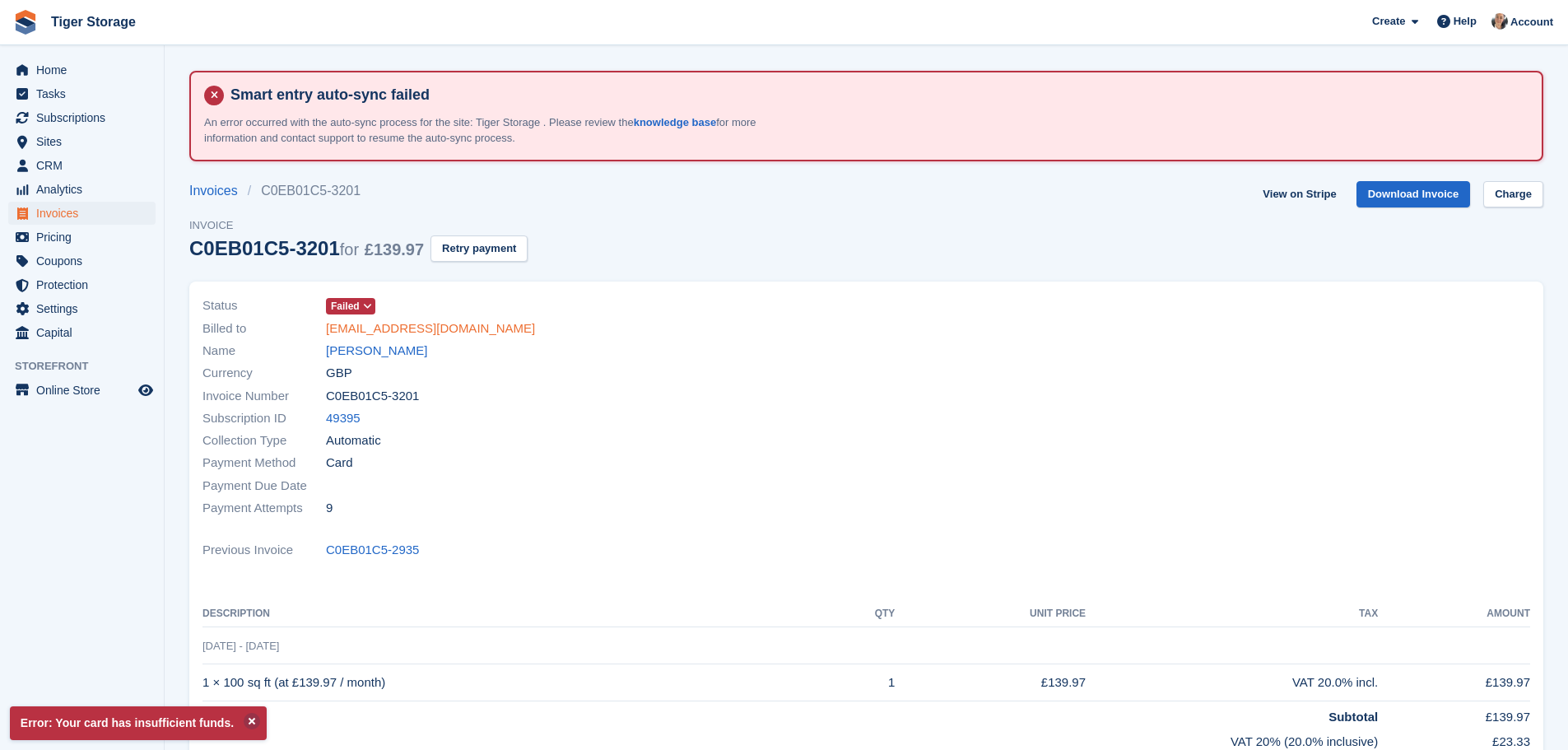
copy div "[EMAIL_ADDRESS][DOMAIN_NAME]"
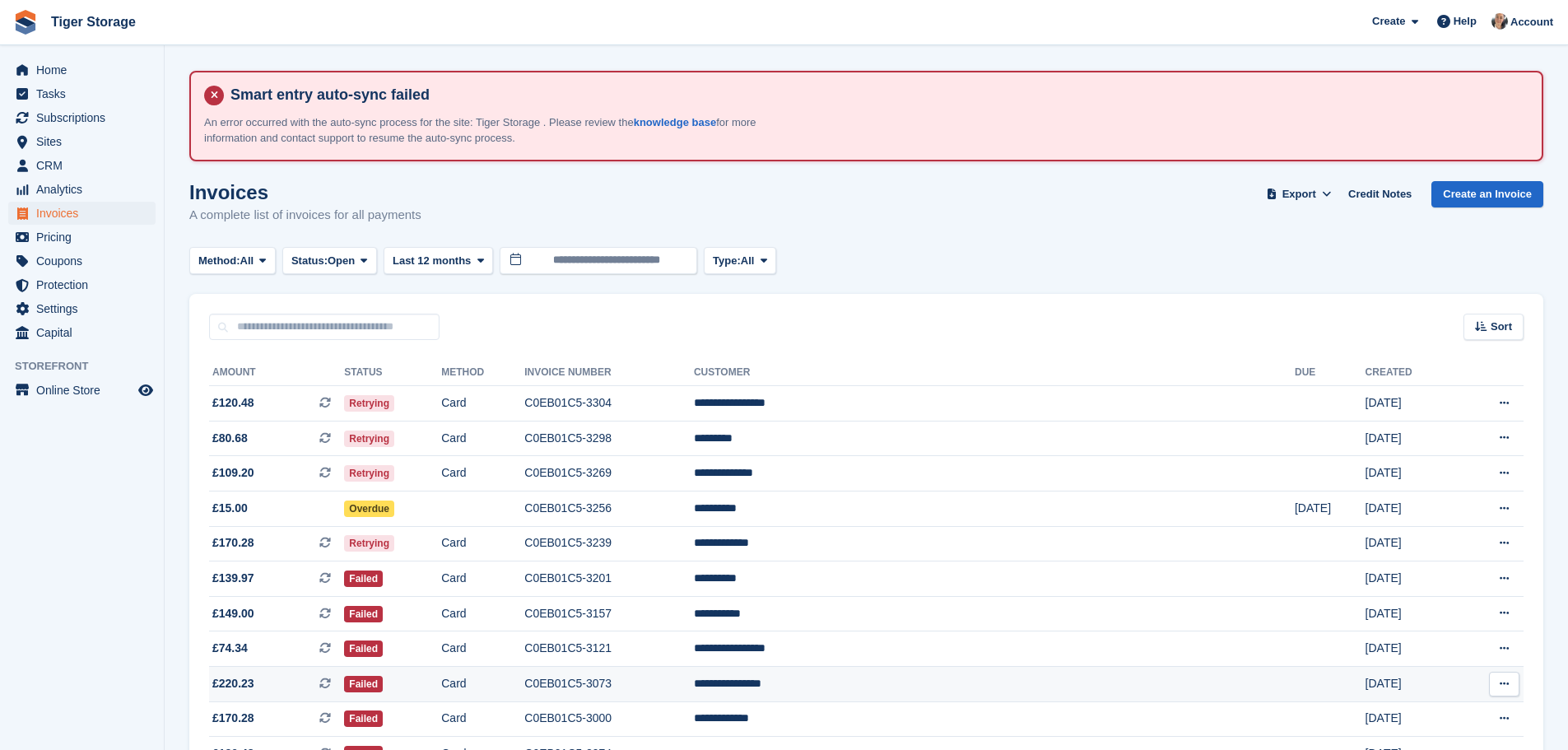
scroll to position [165, 0]
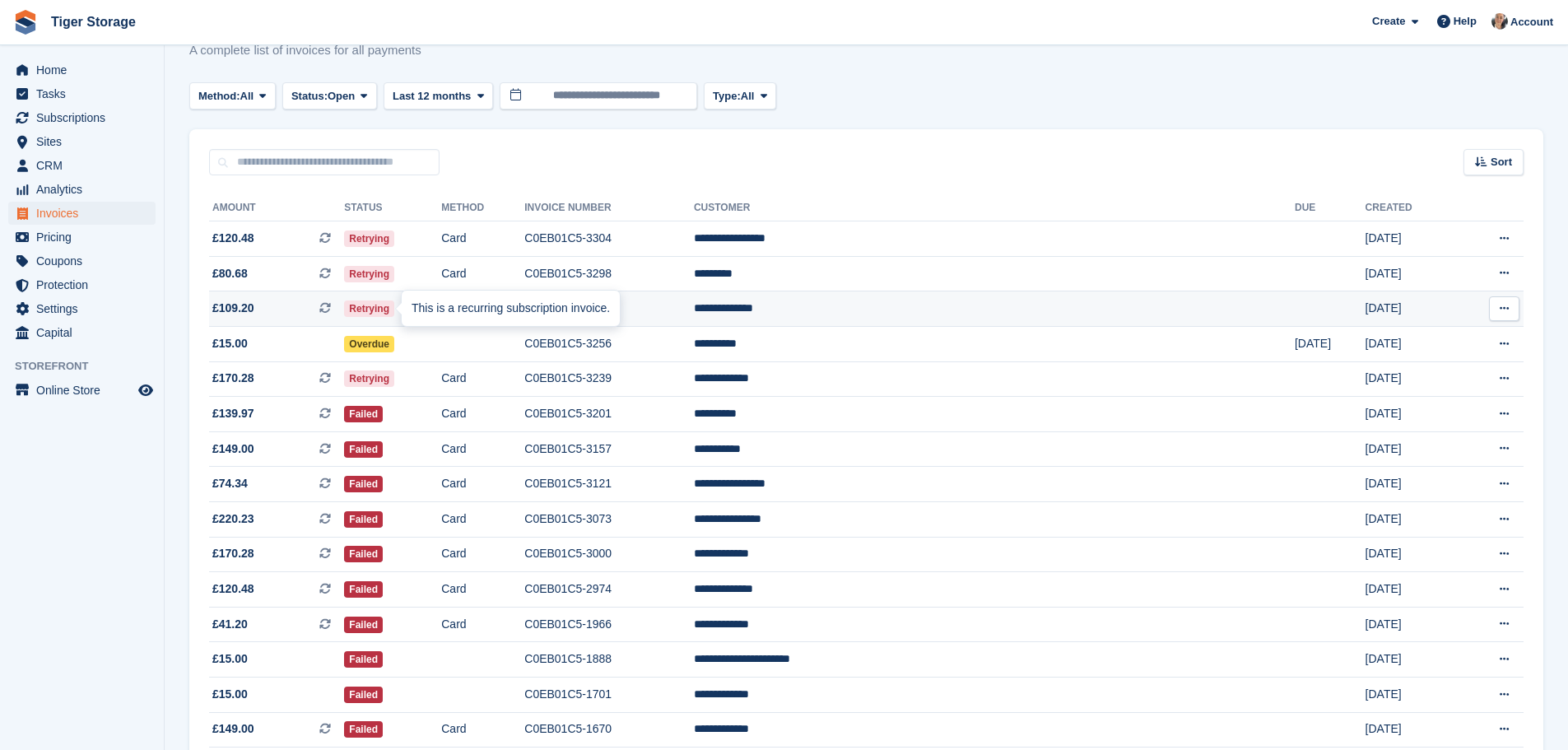
click at [331, 308] on icon at bounding box center [325, 307] width 12 height 11
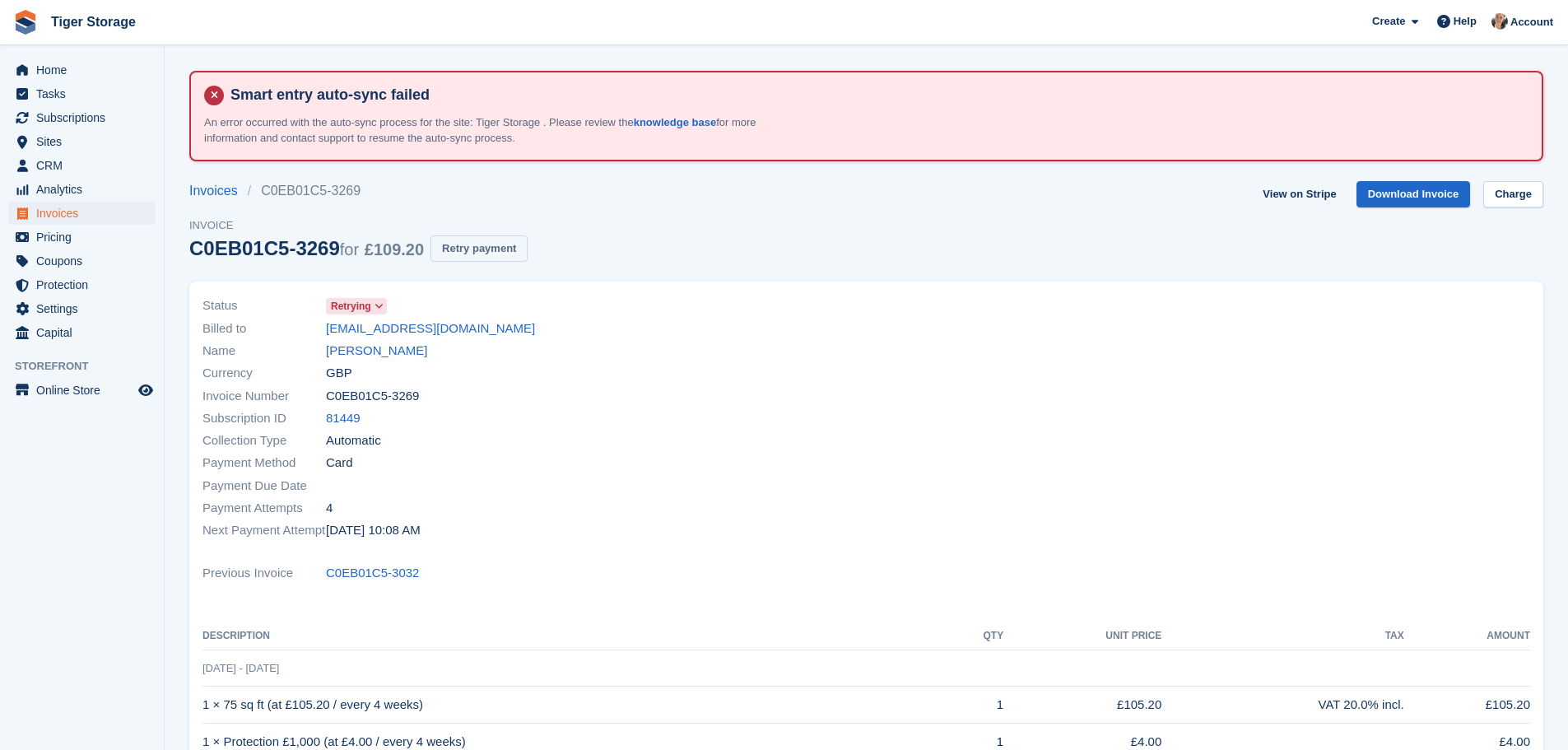
click at [449, 255] on button "Retry payment" at bounding box center [480, 249] width 97 height 27
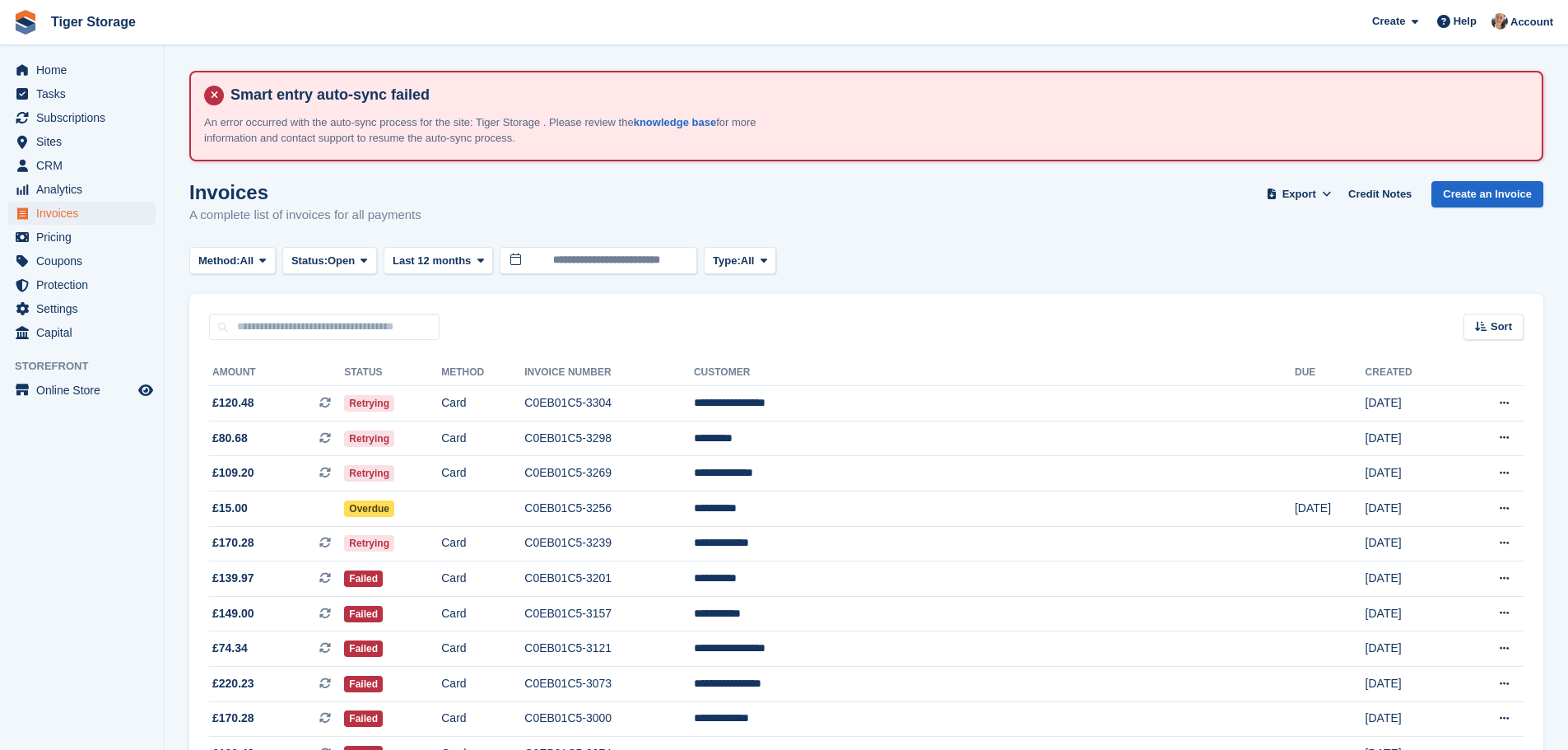
scroll to position [165, 0]
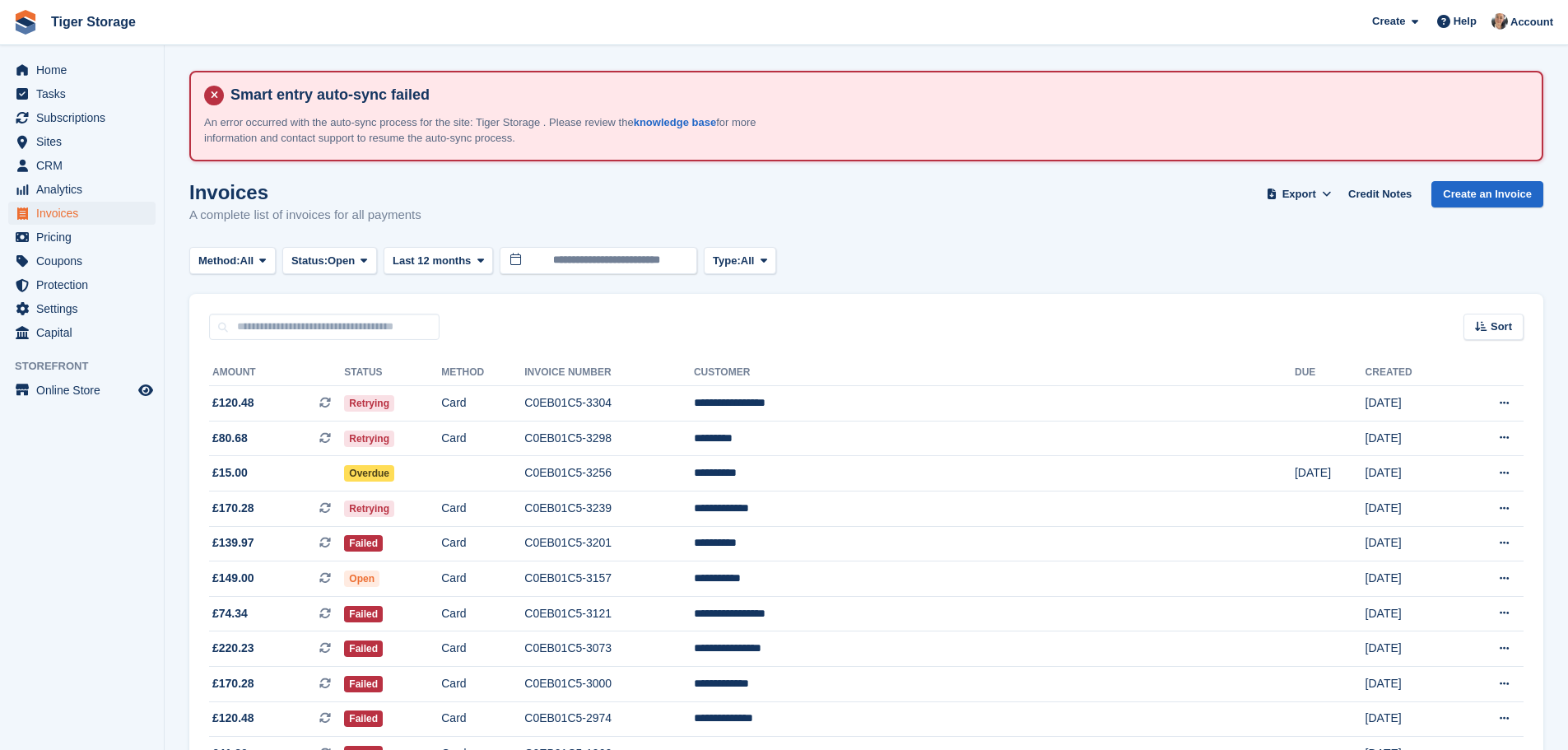
scroll to position [164, 0]
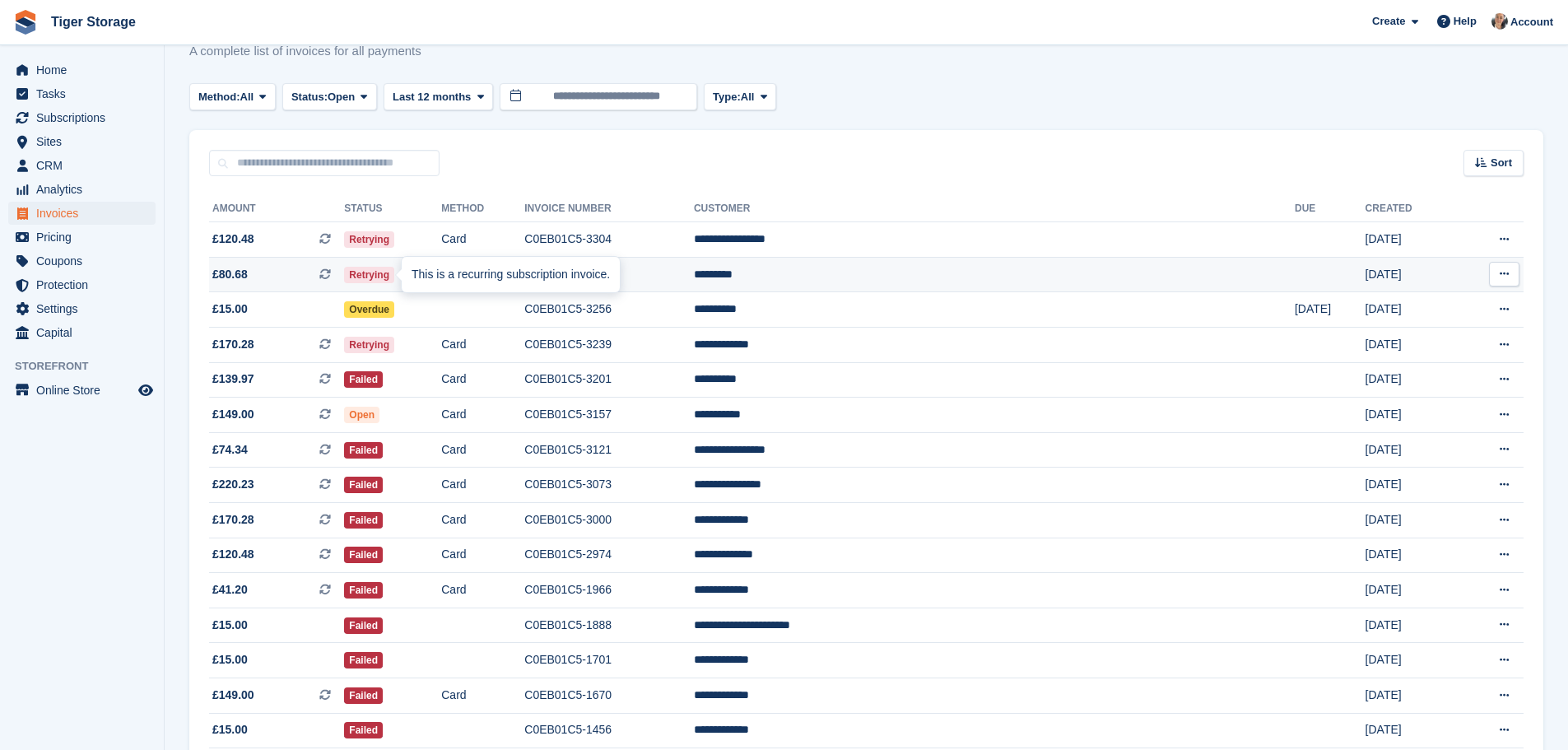
click at [331, 278] on icon at bounding box center [325, 273] width 12 height 11
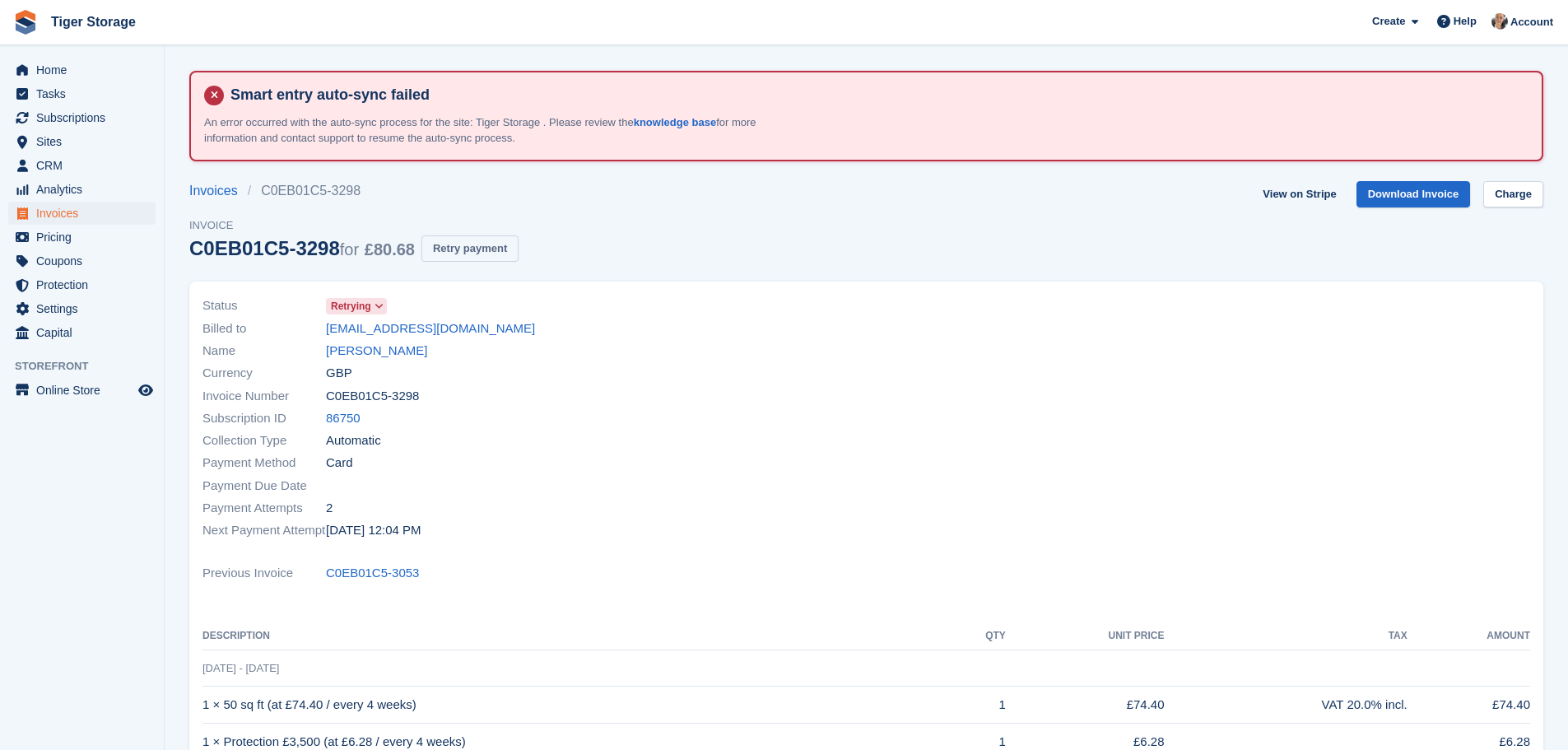
click at [443, 254] on button "Retry payment" at bounding box center [470, 249] width 97 height 27
drag, startPoint x: 316, startPoint y: 329, endPoint x: 526, endPoint y: 324, distance: 210.1
click at [526, 324] on div "Billed to scottishhood@hotmail.com" at bounding box center [530, 327] width 655 height 22
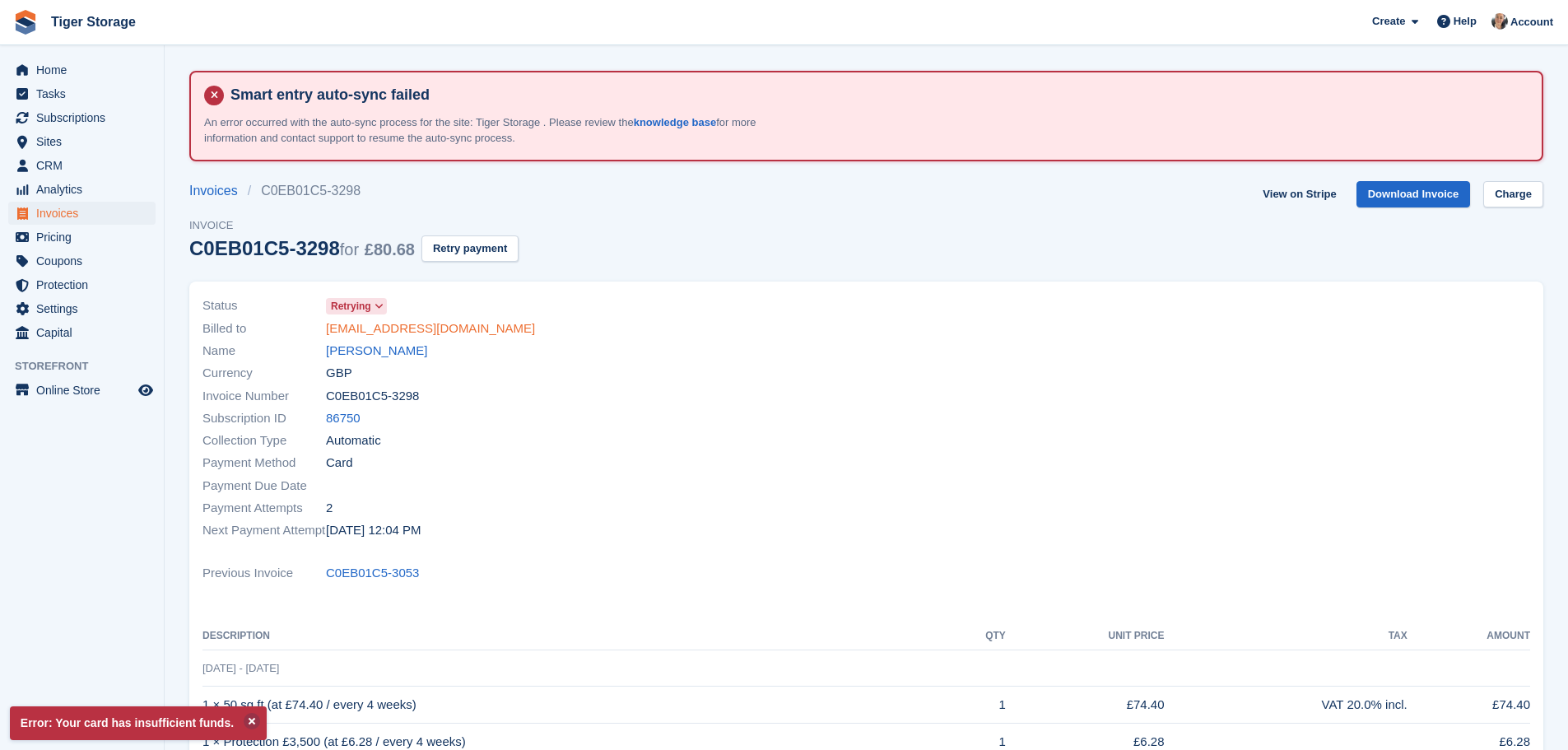
copy div "scottishhood@hotmail.com"
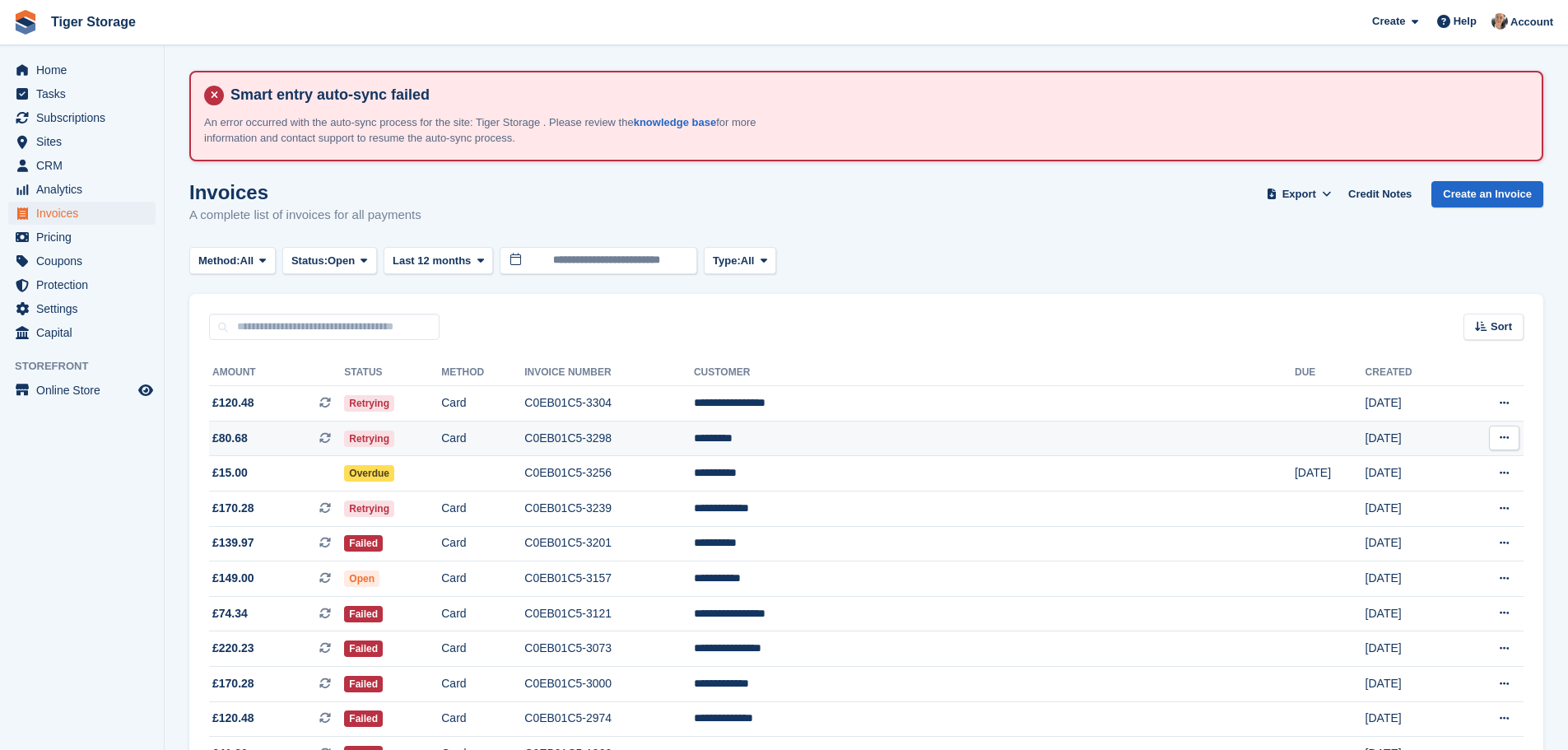
scroll to position [164, 0]
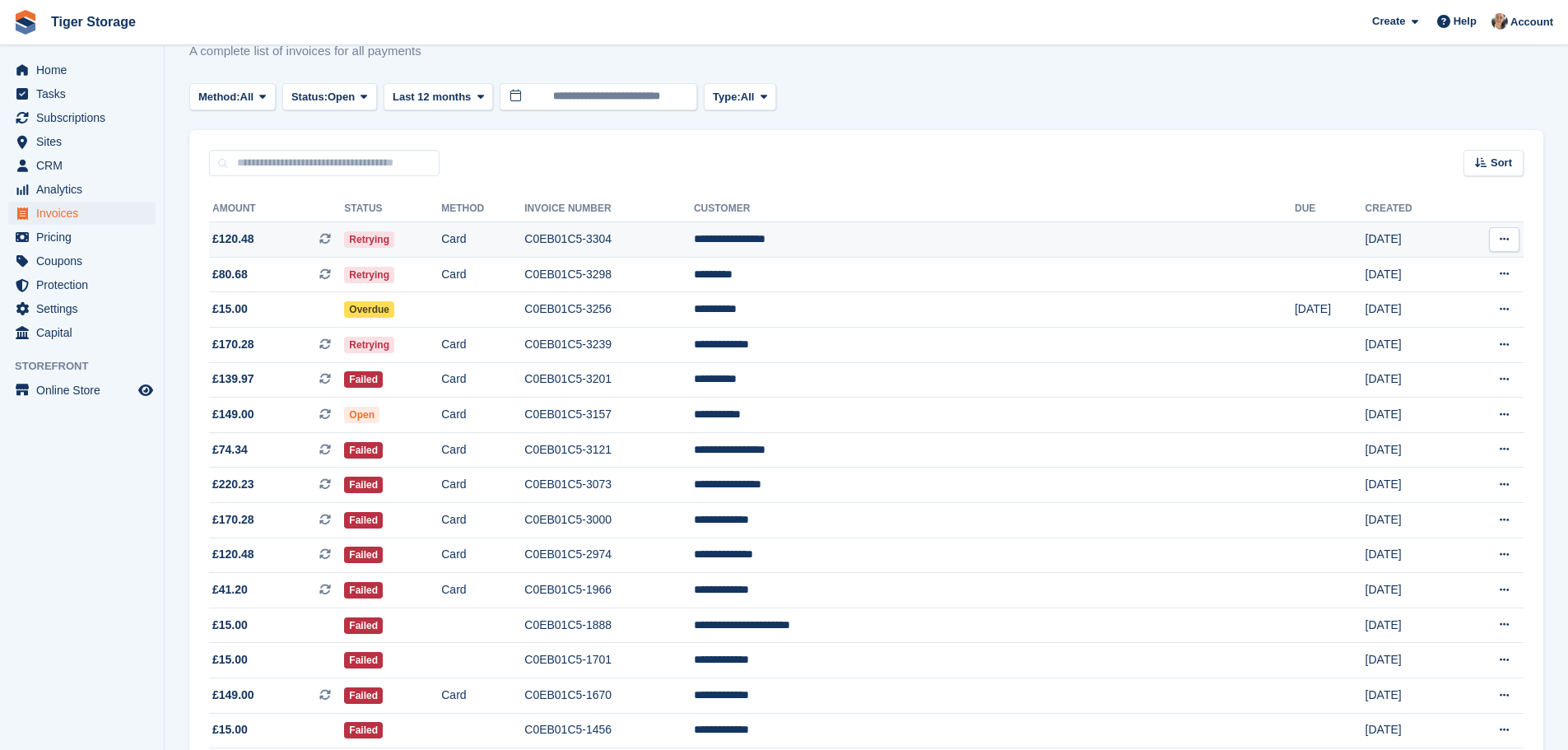
click at [865, 238] on td "**********" at bounding box center [994, 240] width 601 height 35
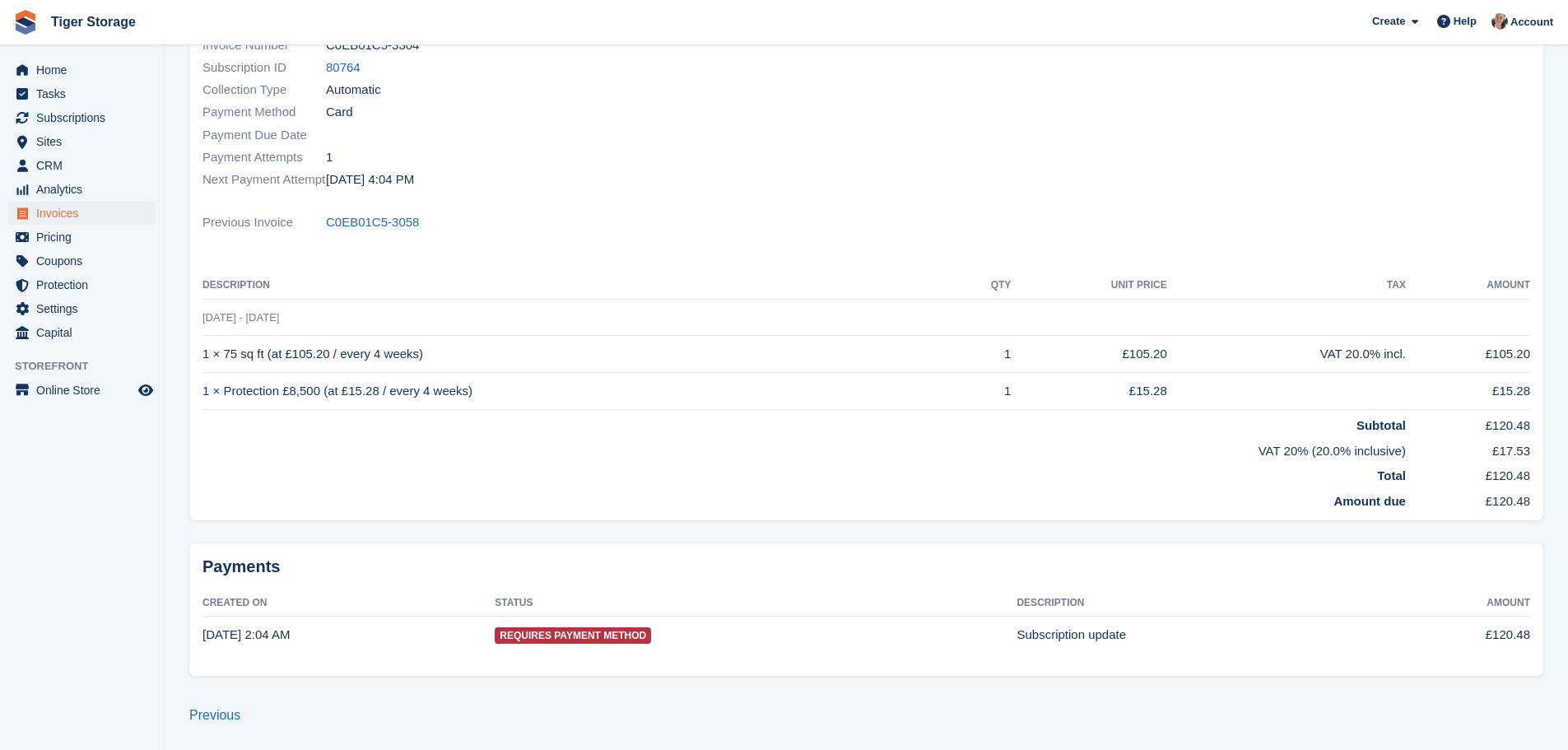
scroll to position [268, 0]
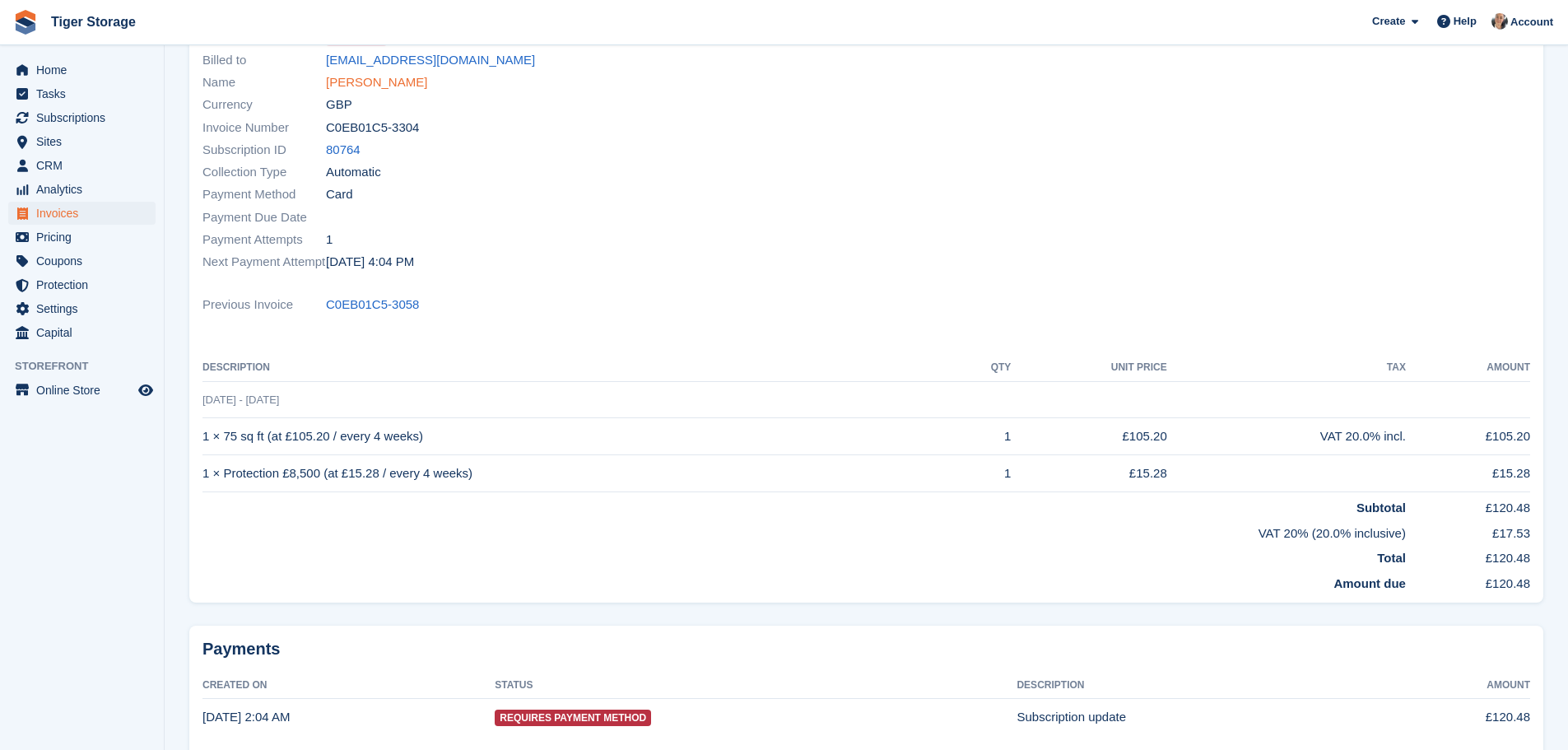
click at [384, 87] on link "beverley rawlings" at bounding box center [376, 82] width 101 height 19
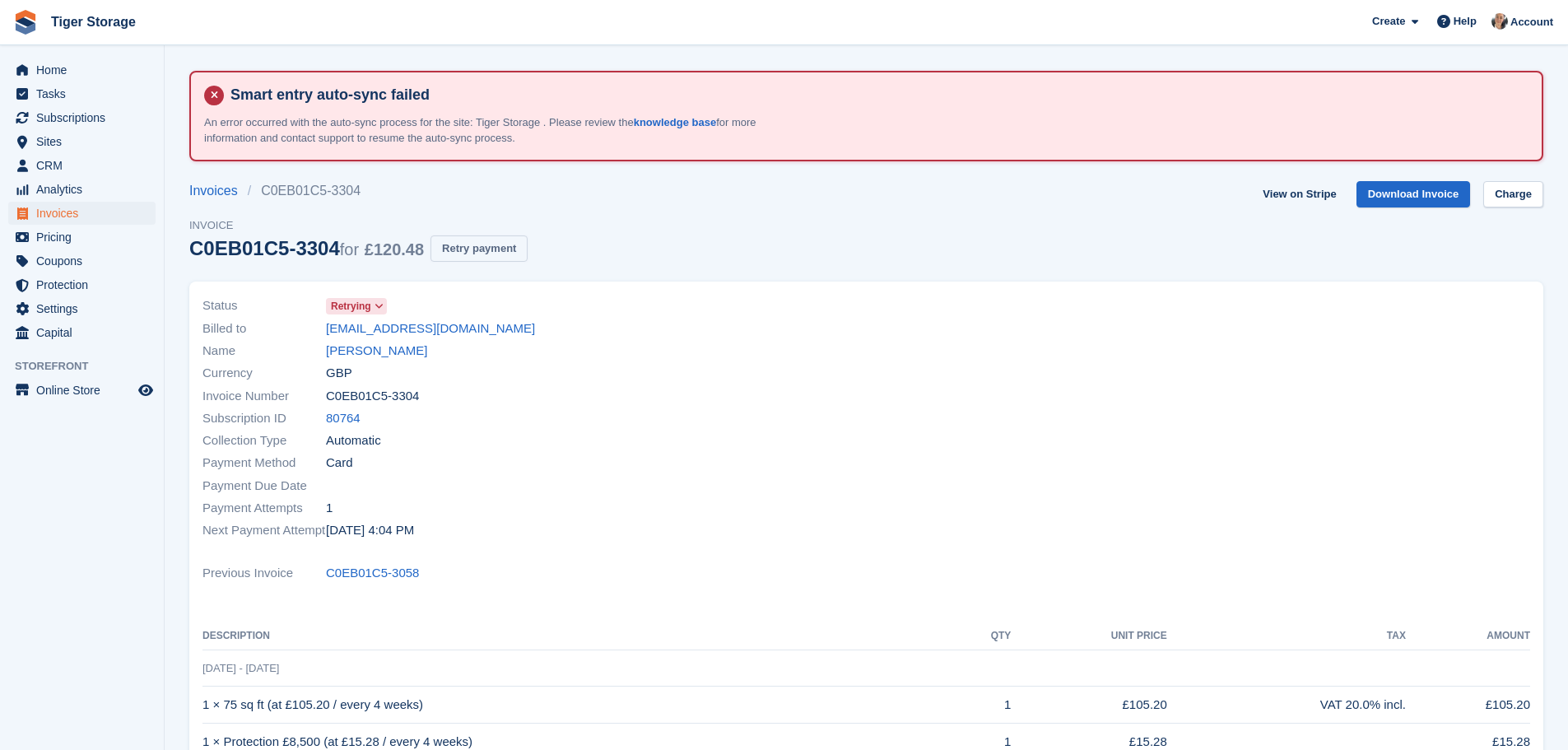
click at [464, 253] on button "Retry payment" at bounding box center [480, 249] width 97 height 27
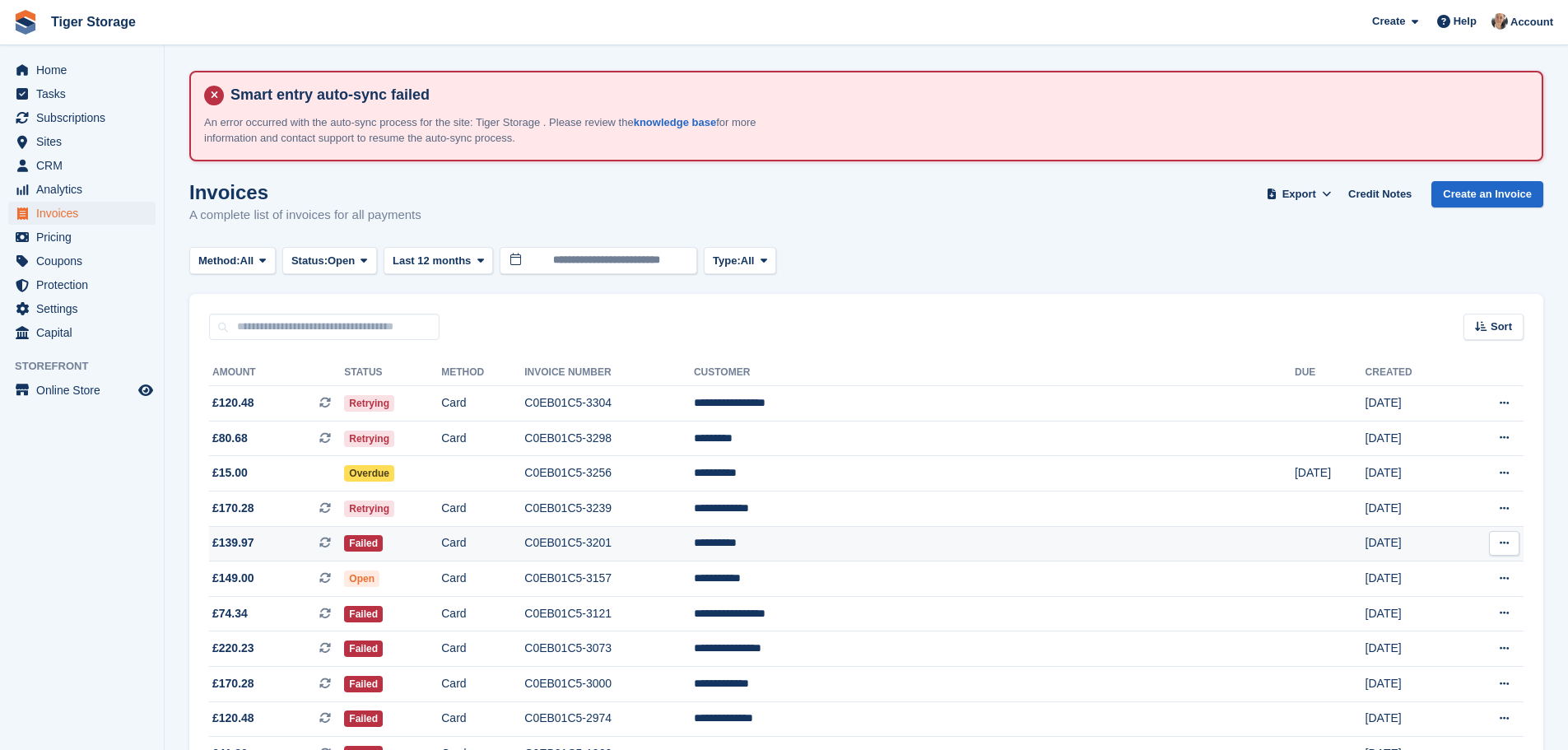
scroll to position [164, 0]
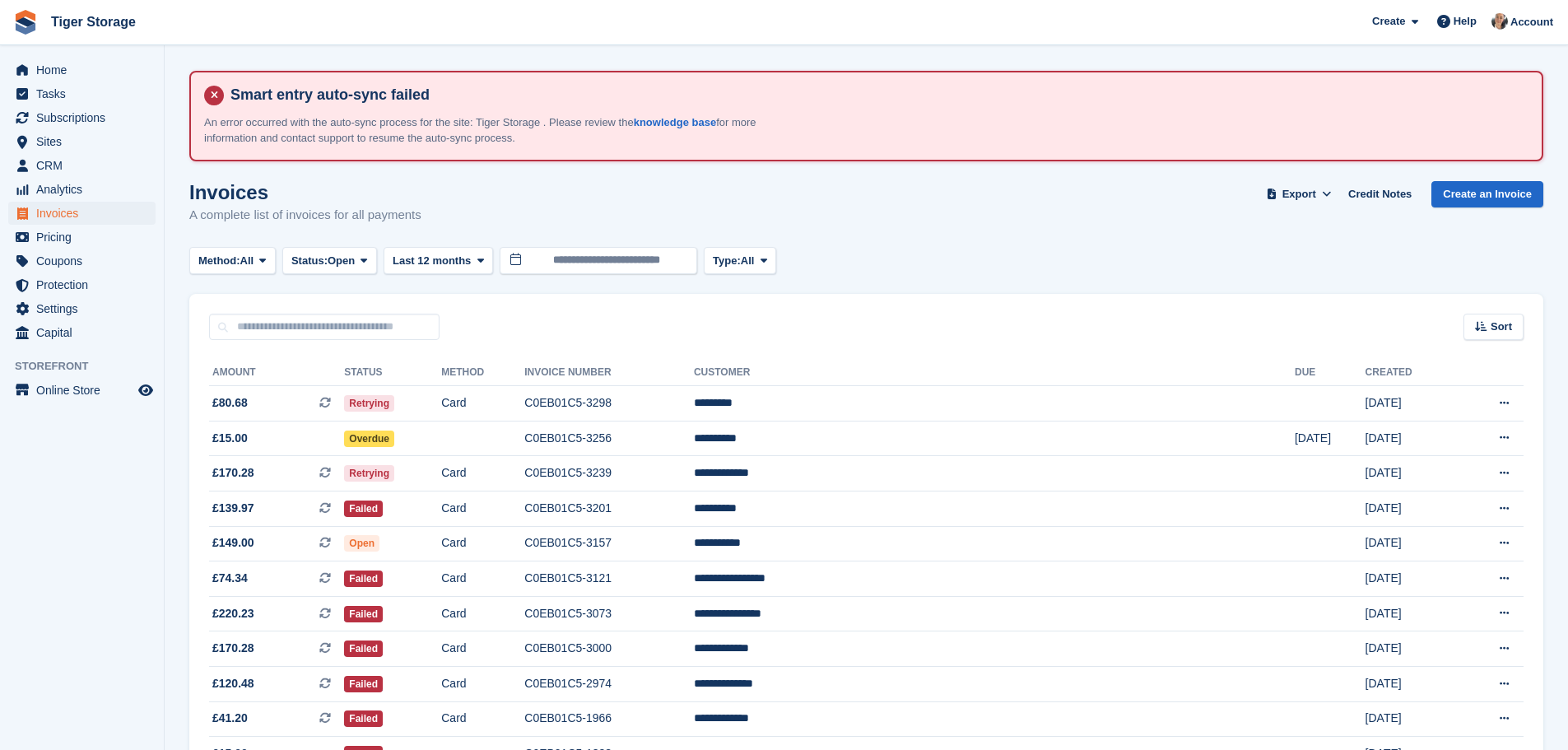
scroll to position [163, 0]
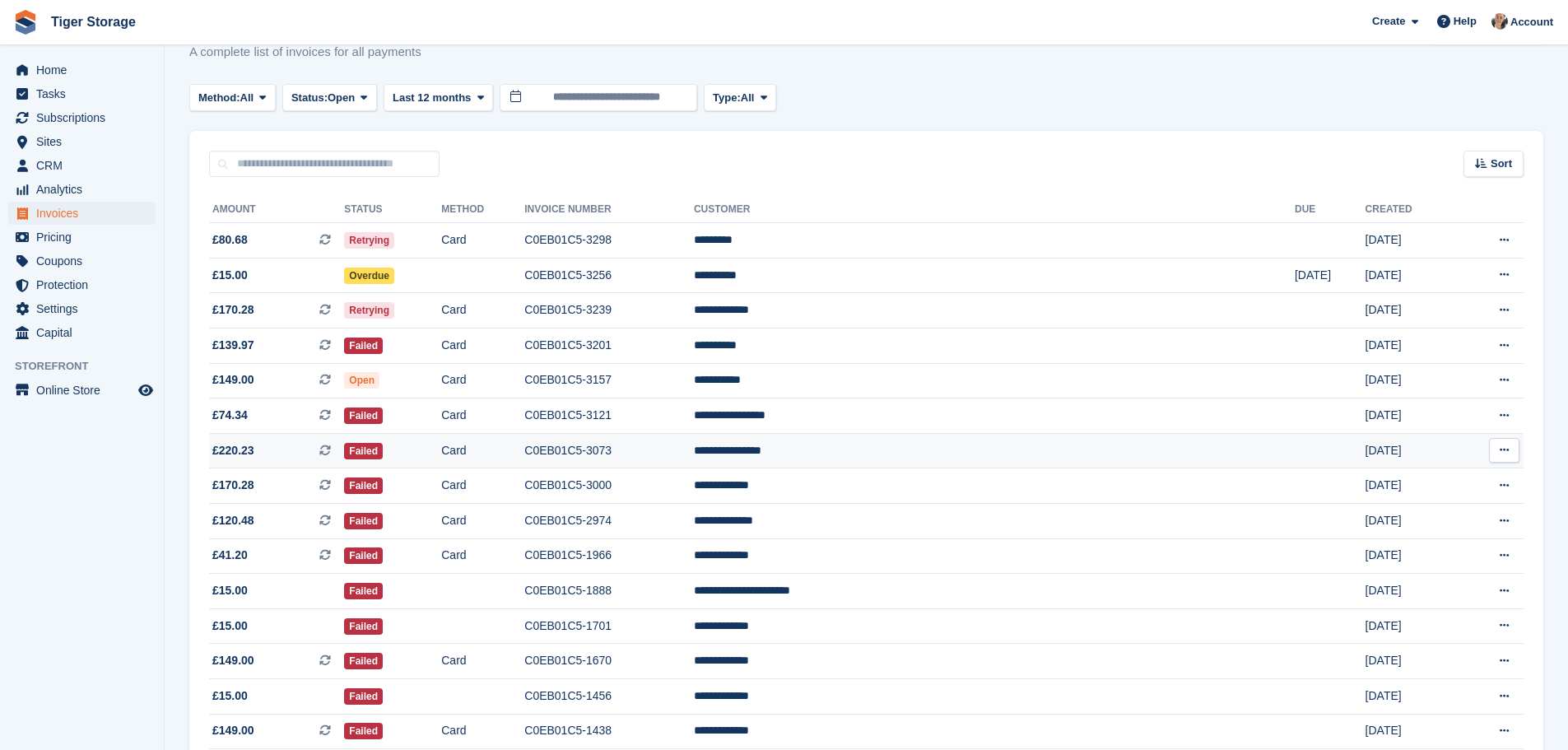
click at [927, 457] on td "**********" at bounding box center [994, 450] width 601 height 35
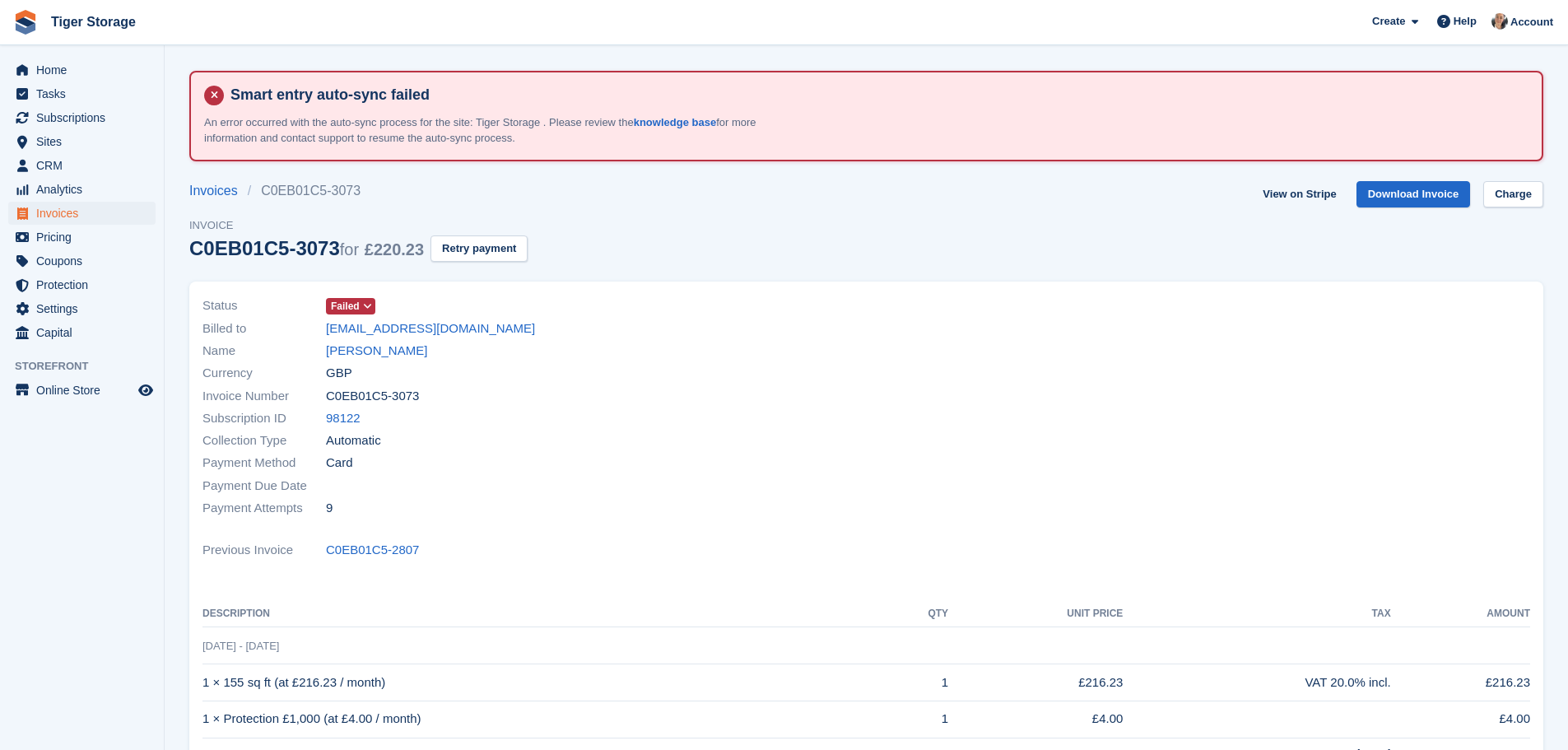
drag, startPoint x: 325, startPoint y: 328, endPoint x: 574, endPoint y: 319, distance: 249.2
click at [574, 319] on div "Billed to [EMAIL_ADDRESS][DOMAIN_NAME]" at bounding box center [530, 327] width 655 height 22
copy div "roshenethompson47@gmail.com"
click at [94, 77] on span "Home" at bounding box center [86, 70] width 99 height 23
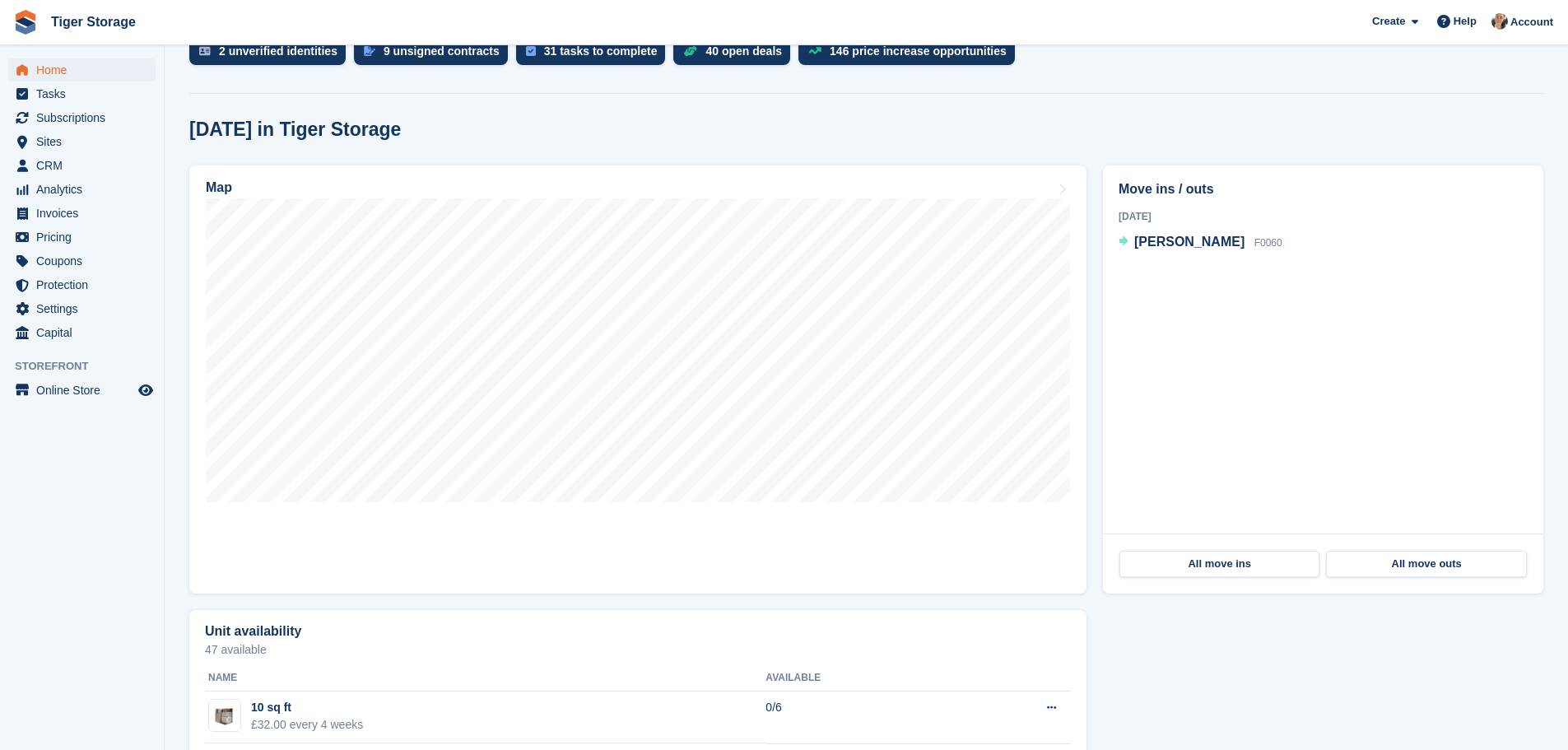
scroll to position [494, 0]
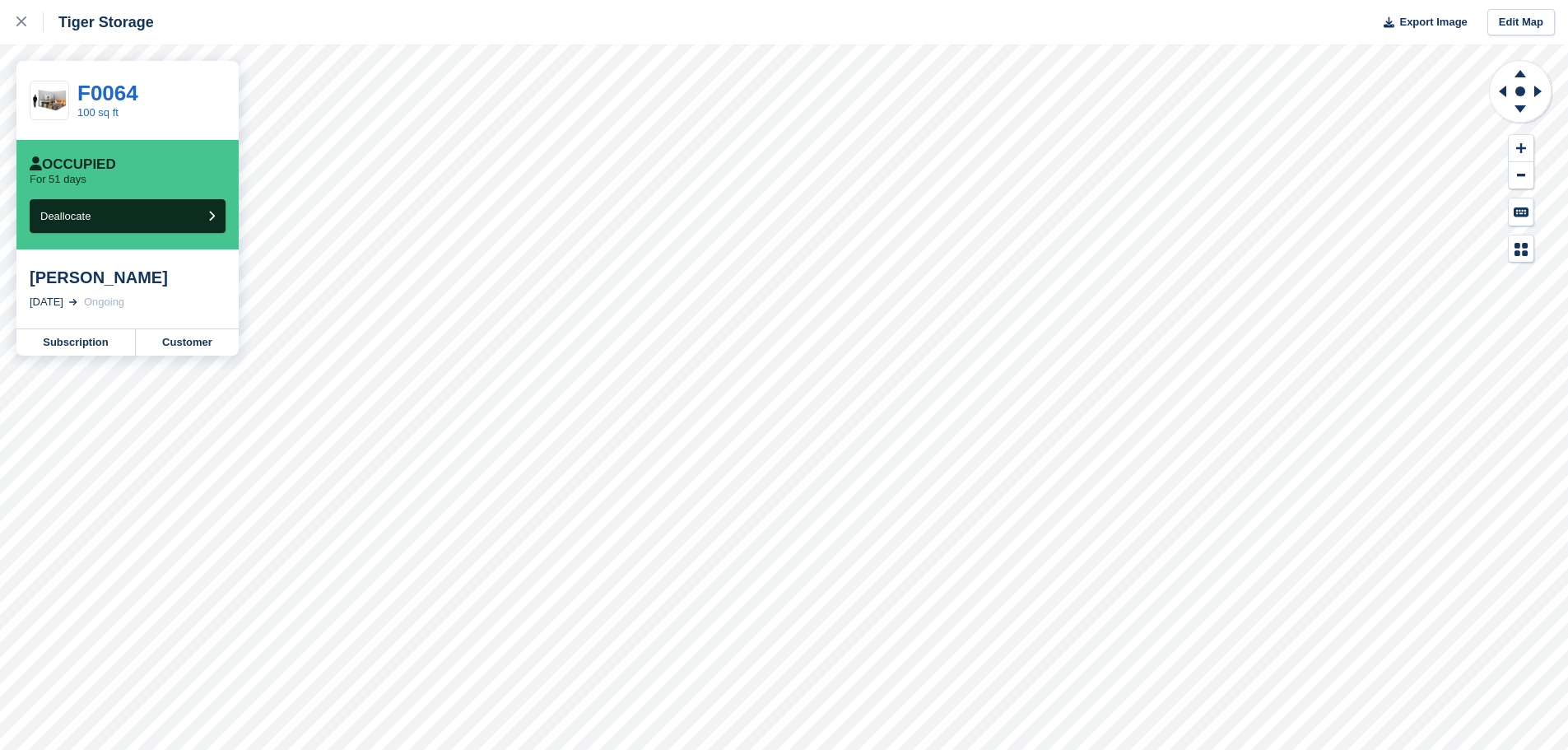
click at [146, 183] on div "For 51 days" at bounding box center [127, 179] width 196 height 13
click at [187, 348] on link "Customer" at bounding box center [188, 342] width 103 height 27
click at [25, 25] on icon at bounding box center [21, 21] width 10 height 10
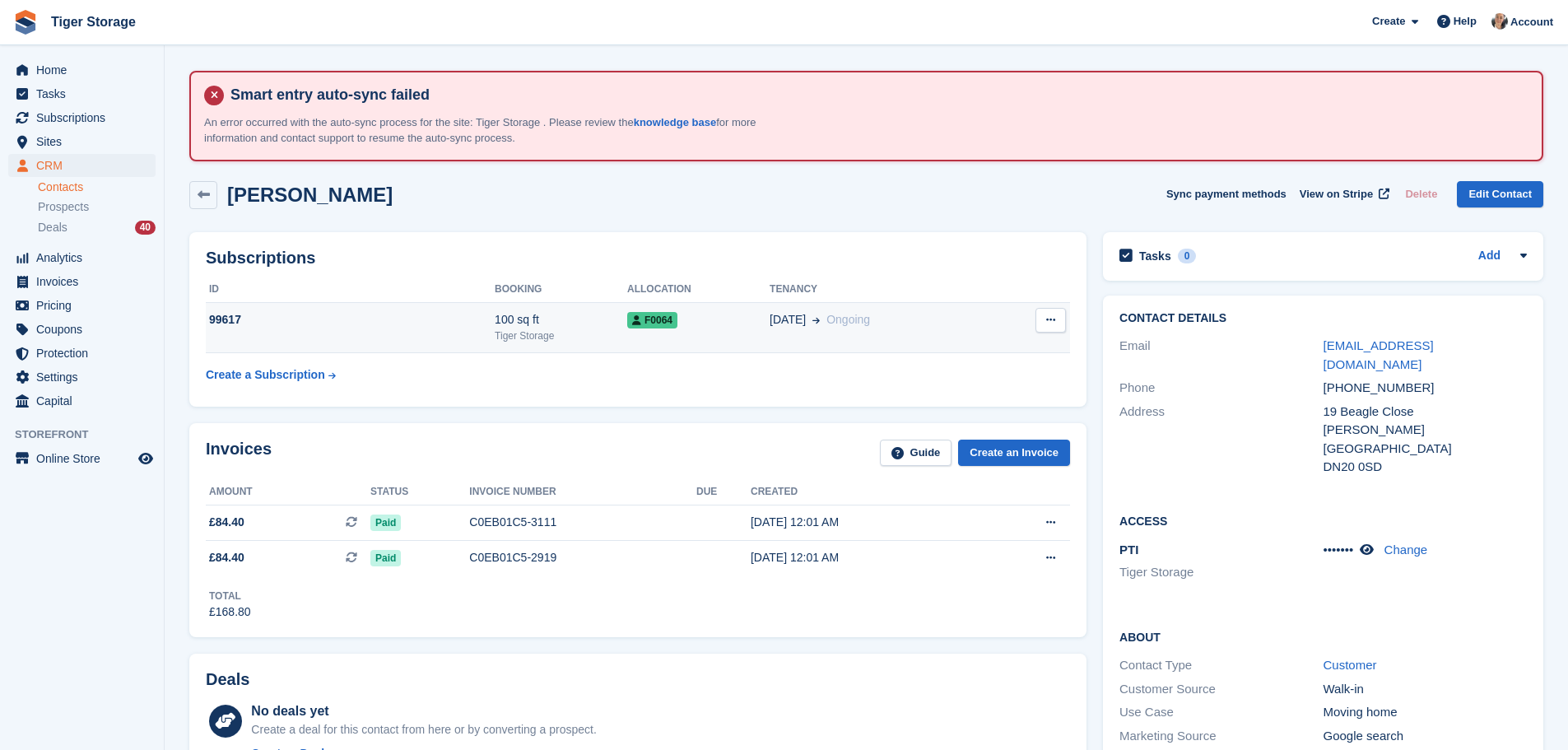
click at [1049, 315] on icon at bounding box center [1050, 319] width 9 height 11
click at [988, 345] on p "Cancel subscription" at bounding box center [987, 352] width 143 height 21
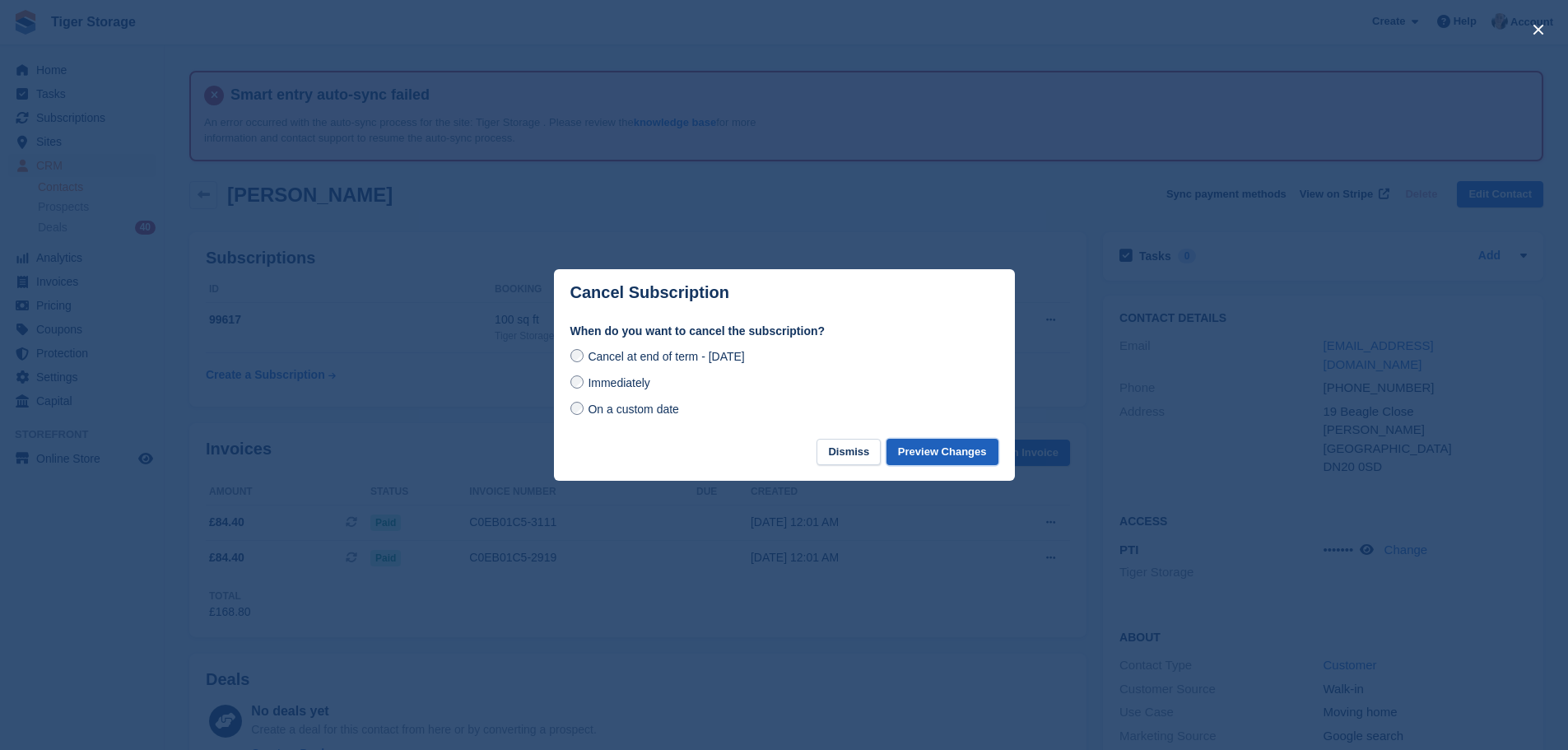
click at [932, 448] on button "Preview Changes" at bounding box center [942, 452] width 112 height 27
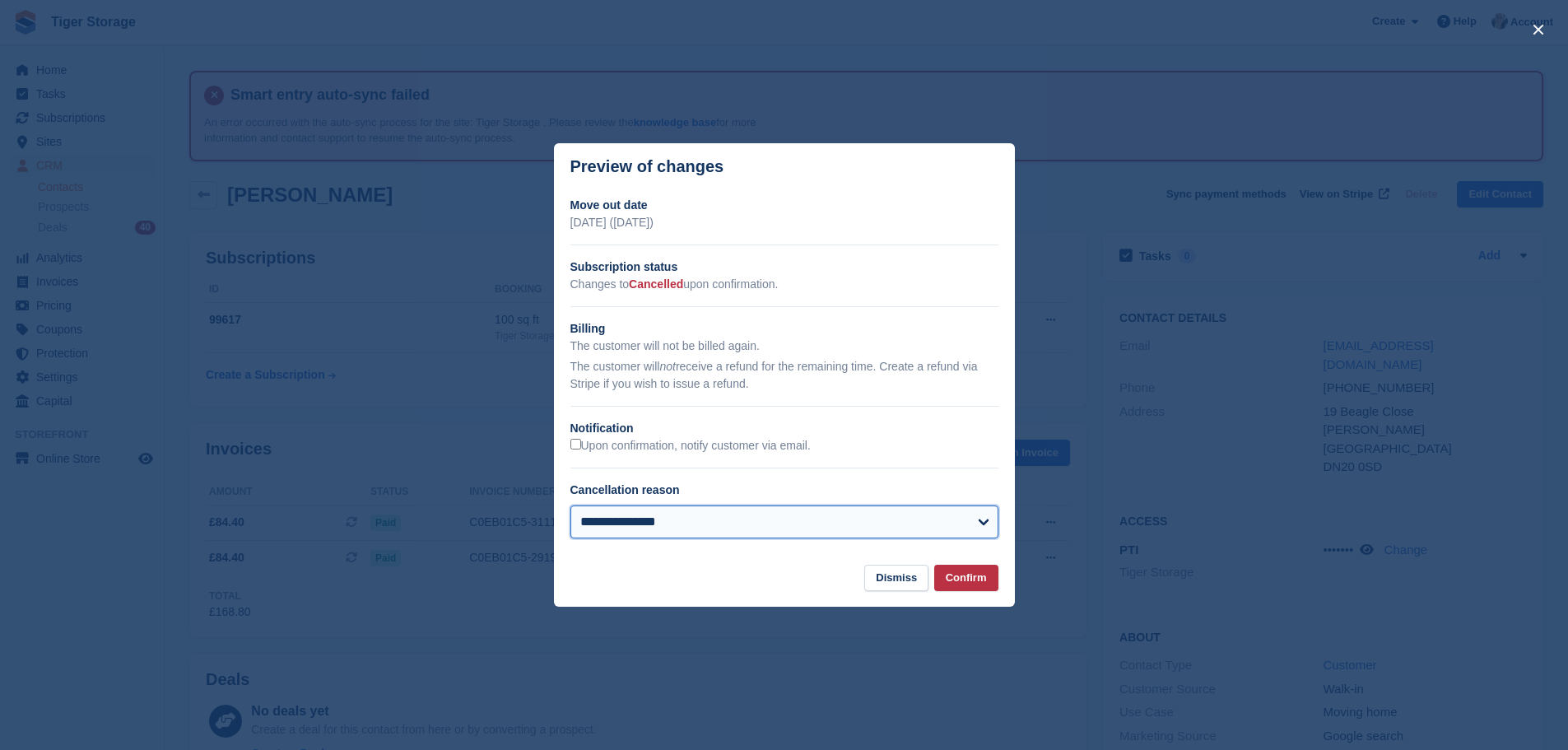
click at [649, 525] on select "**********" at bounding box center [785, 521] width 428 height 33
select select "**********"
click at [571, 506] on select "**********" at bounding box center [785, 521] width 428 height 33
click at [965, 572] on button "Confirm" at bounding box center [966, 578] width 65 height 27
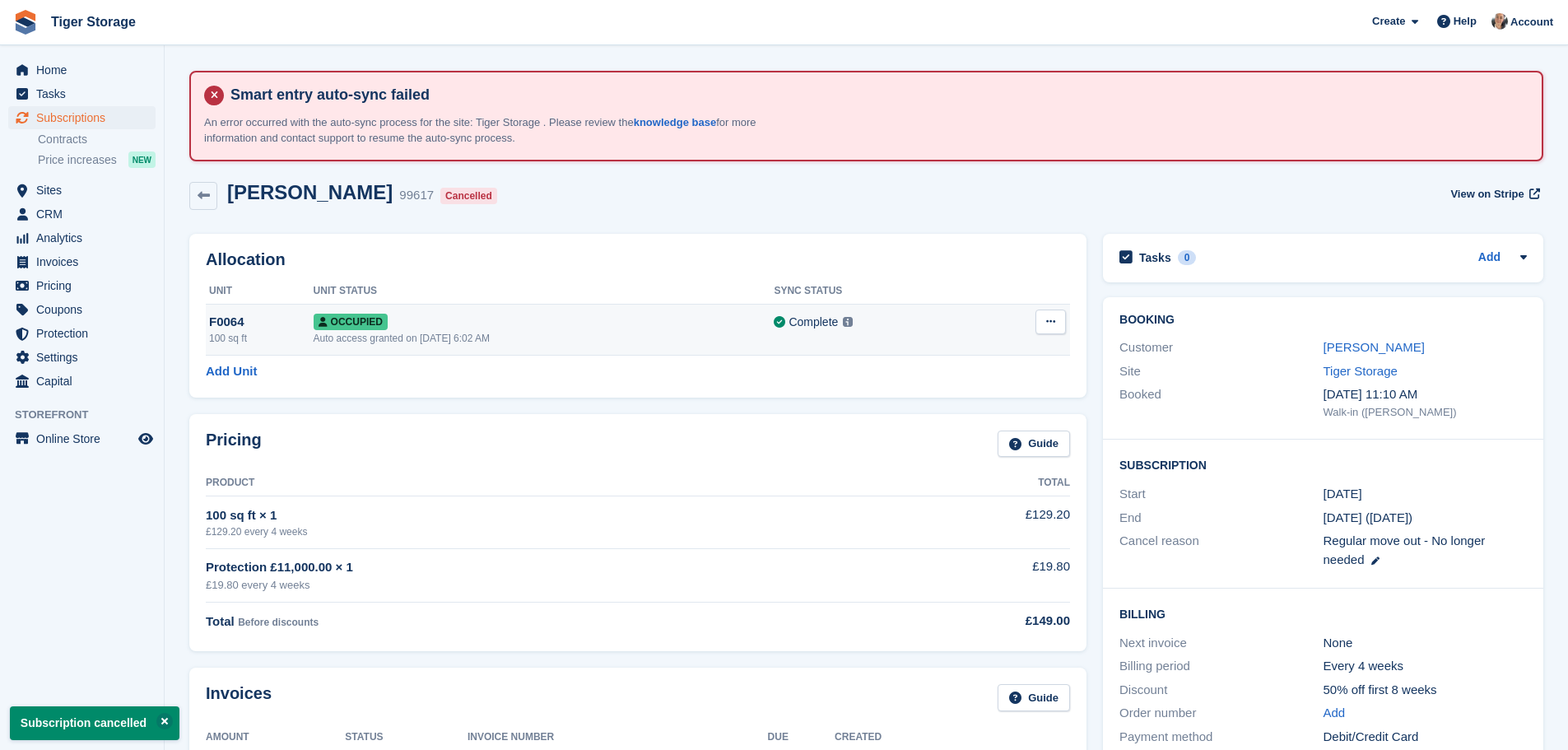
click at [1056, 319] on icon at bounding box center [1050, 321] width 9 height 11
click at [938, 393] on p "Deallocate" at bounding box center [987, 389] width 143 height 21
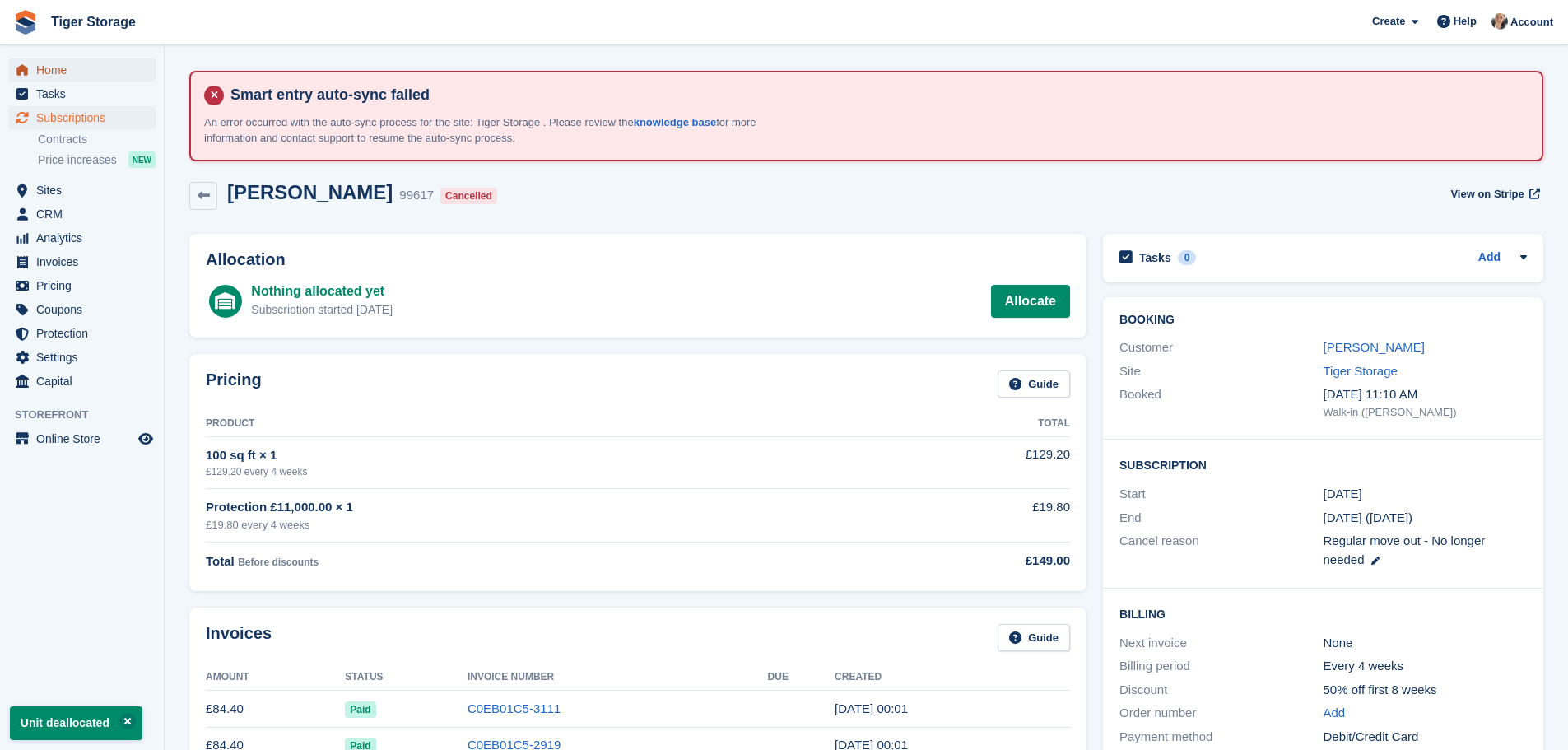
click at [53, 77] on span "Home" at bounding box center [86, 70] width 99 height 23
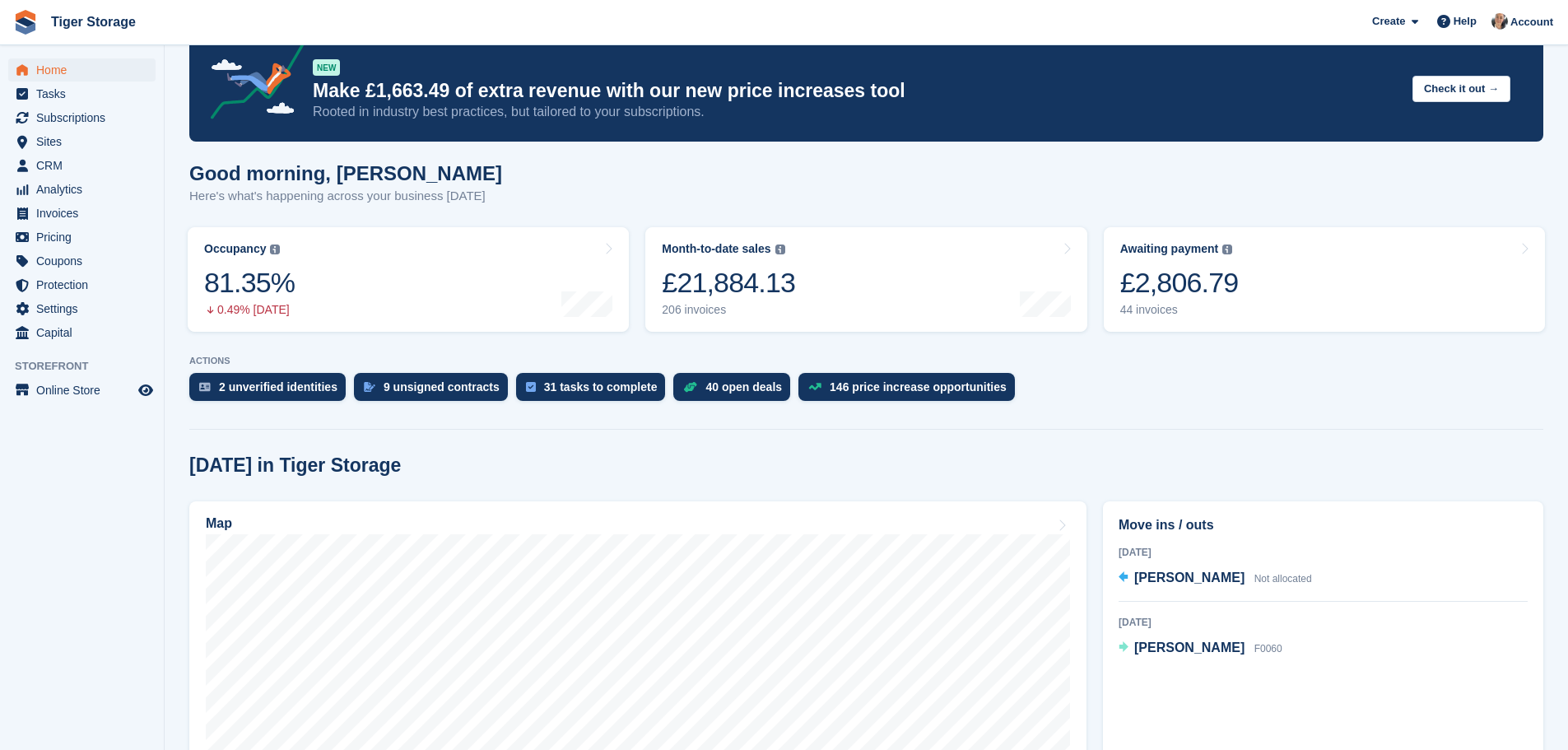
scroll to position [165, 0]
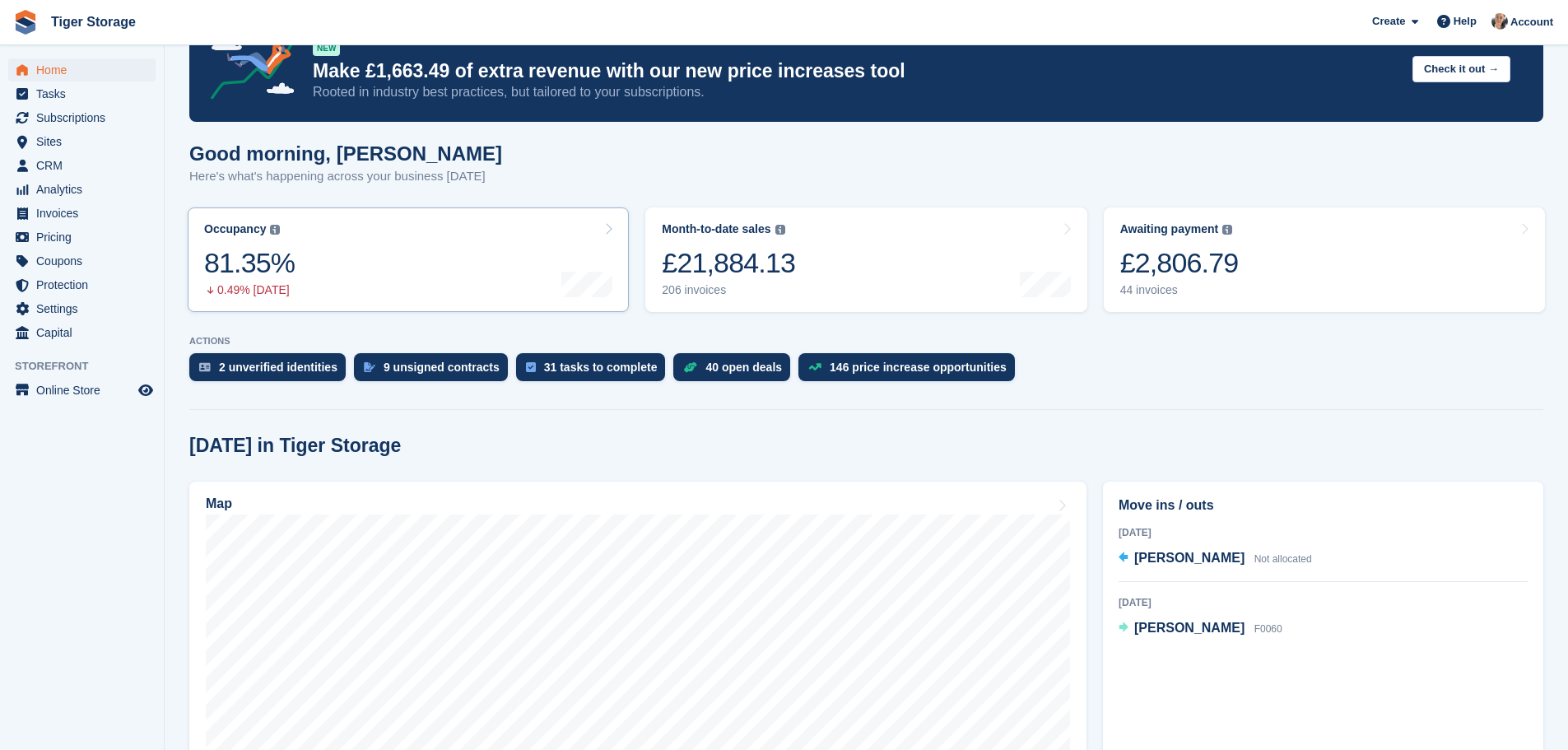
click at [346, 248] on link "Occupancy The percentage of all currently allocated units in terms of area. Inc…" at bounding box center [408, 259] width 442 height 104
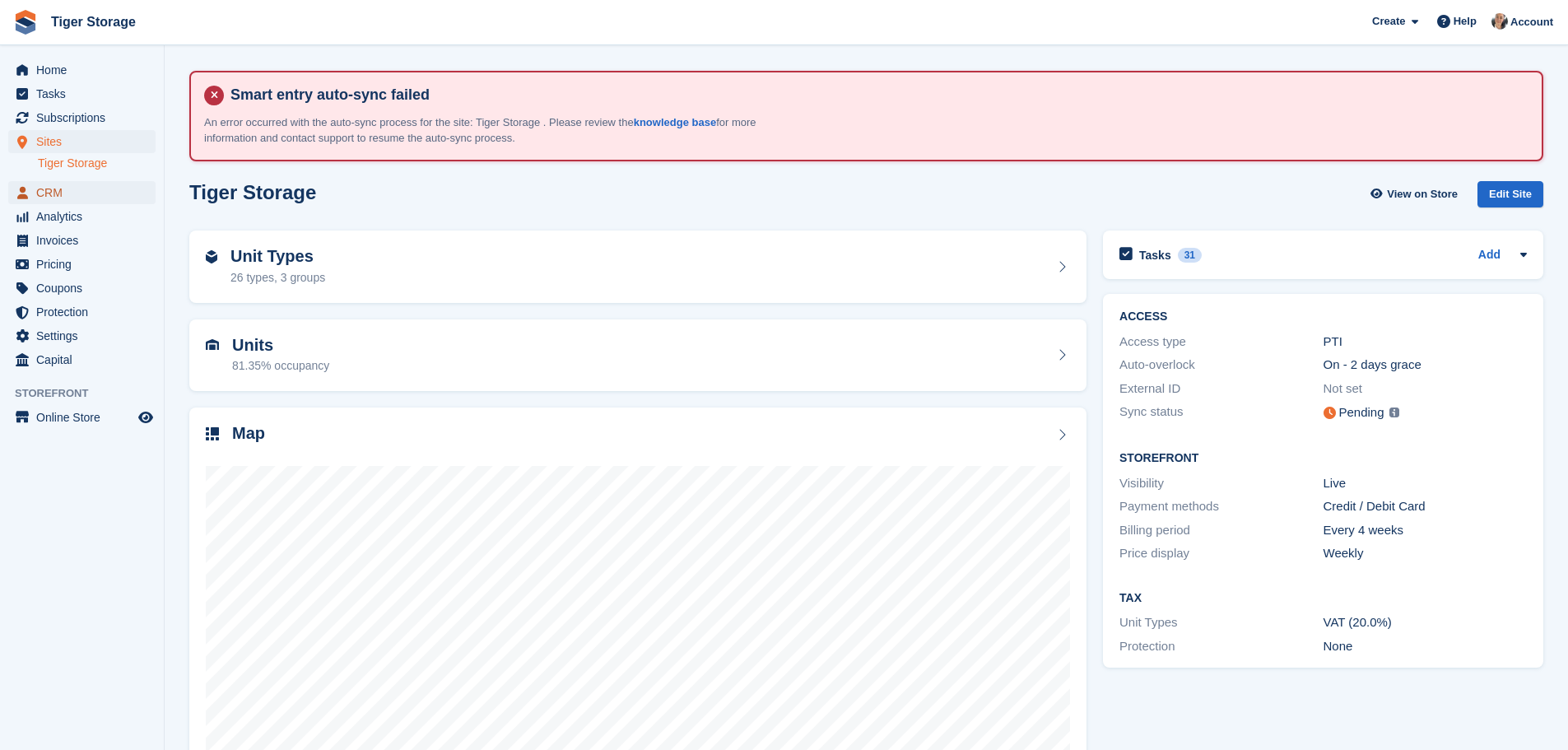
click at [62, 191] on span "CRM" at bounding box center [86, 193] width 99 height 23
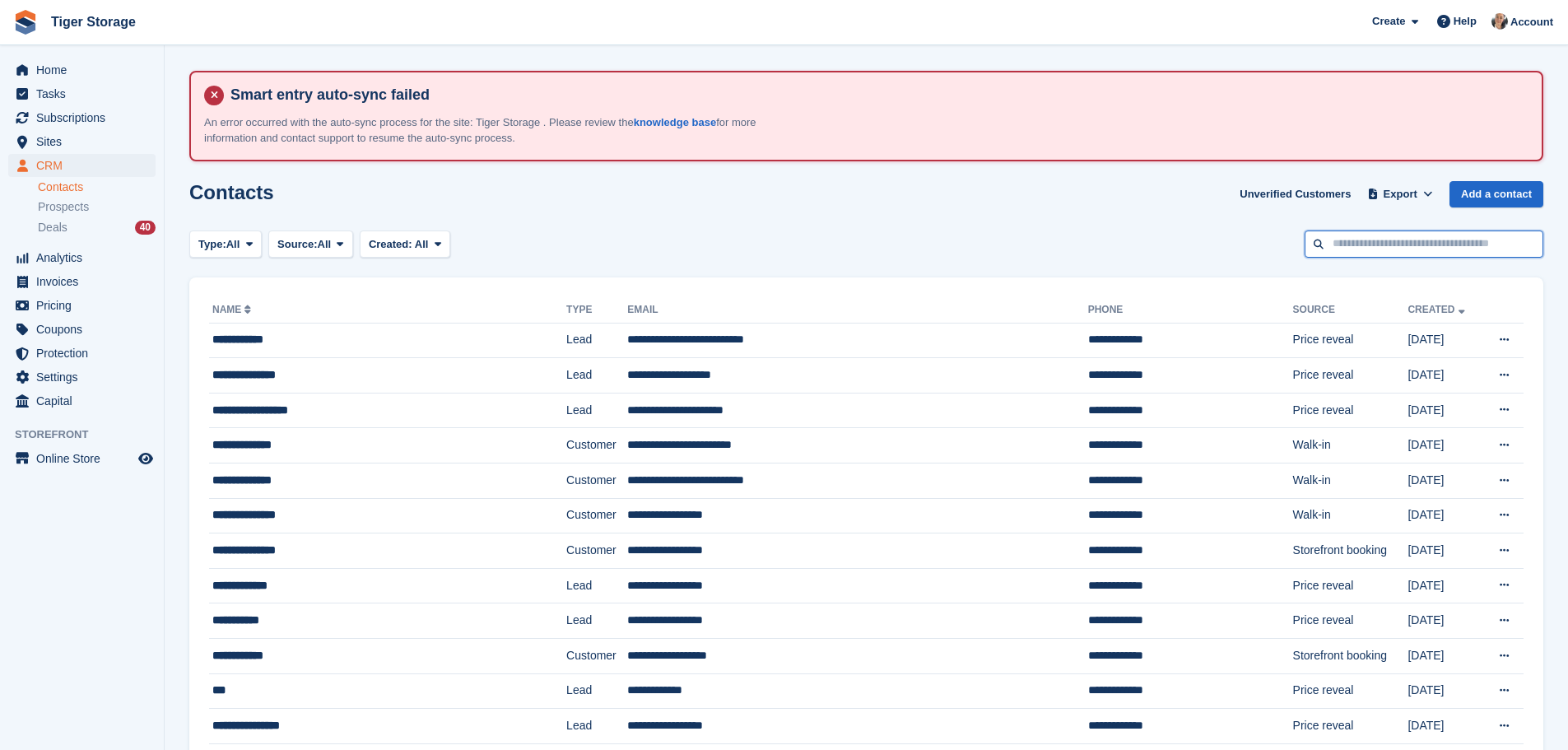
click at [1376, 246] on input "text" at bounding box center [1425, 243] width 239 height 27
type input "****"
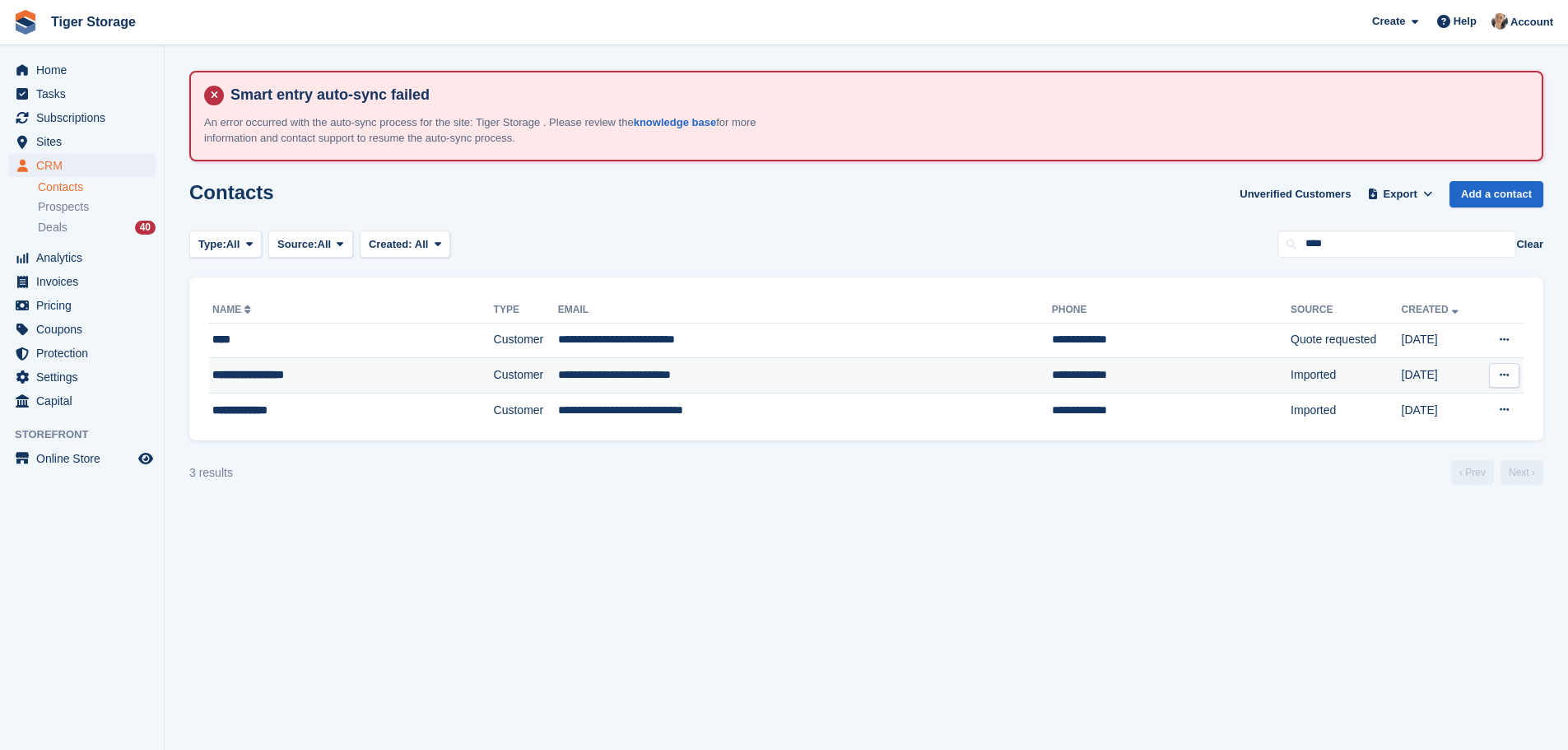
click at [820, 384] on td "**********" at bounding box center [805, 376] width 494 height 35
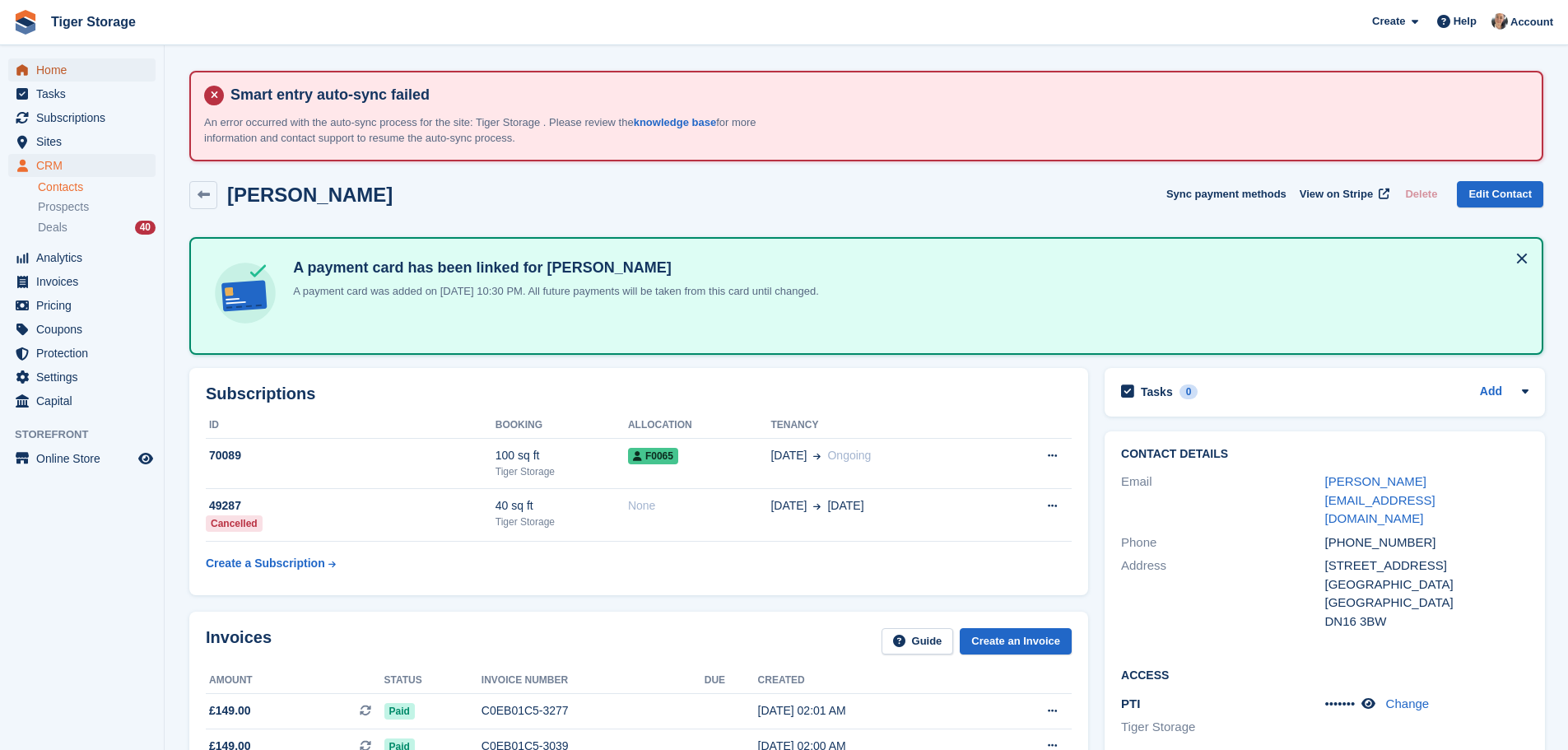
click at [58, 69] on span "Home" at bounding box center [86, 70] width 99 height 23
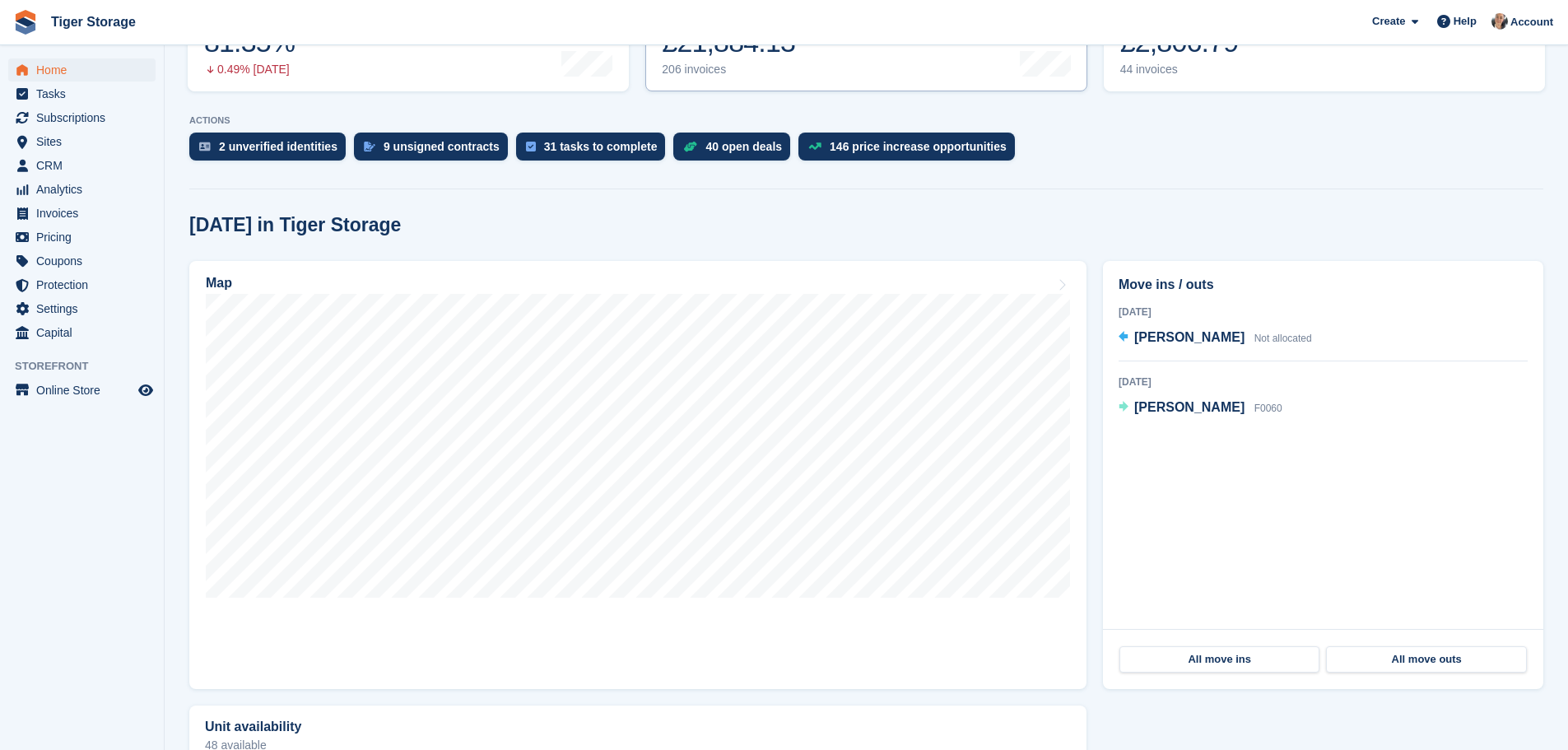
scroll to position [411, 0]
